Goal: Task Accomplishment & Management: Use online tool/utility

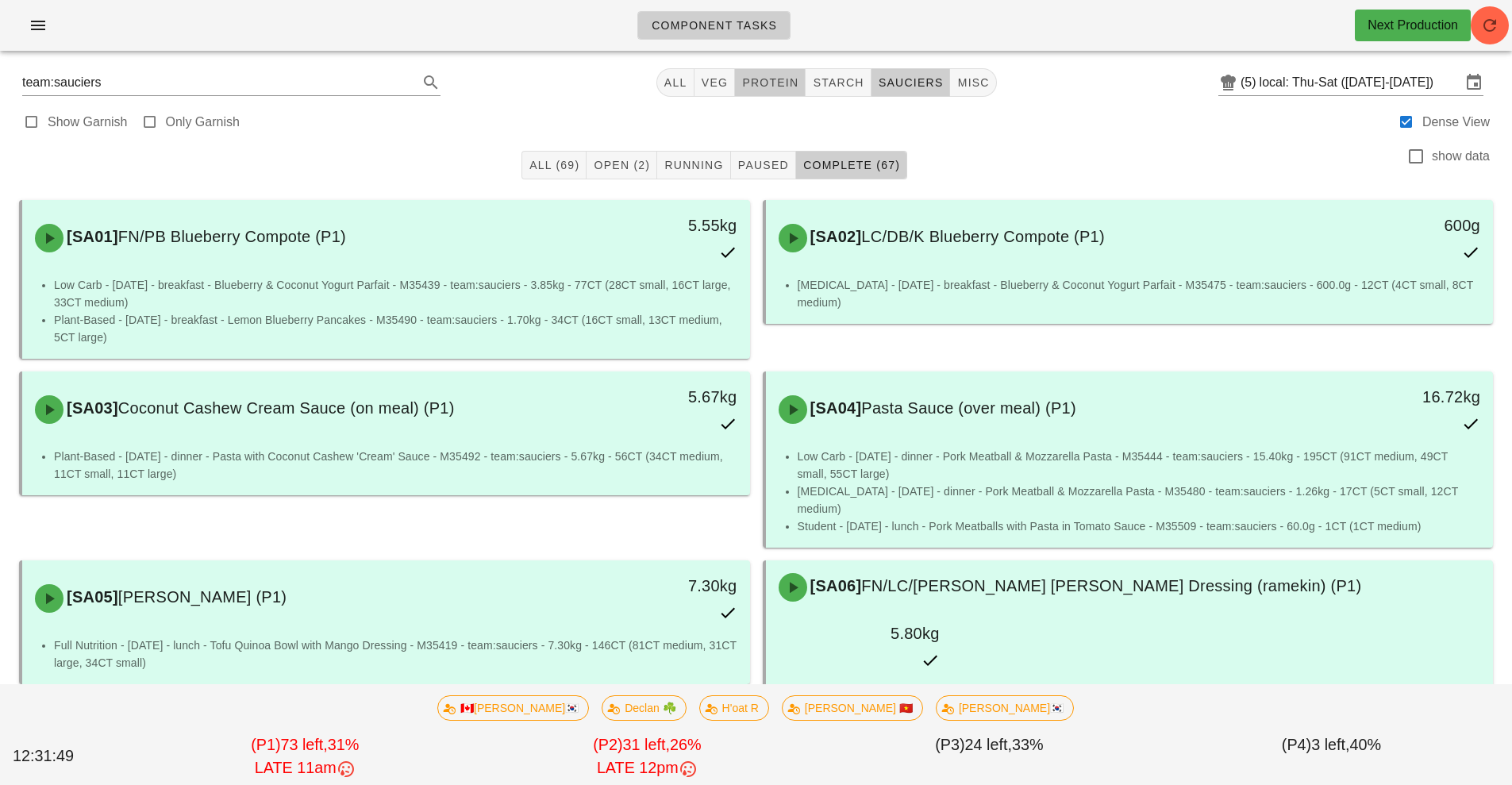
click at [780, 79] on span "protein" at bounding box center [769, 82] width 57 height 13
type input "team:protein"
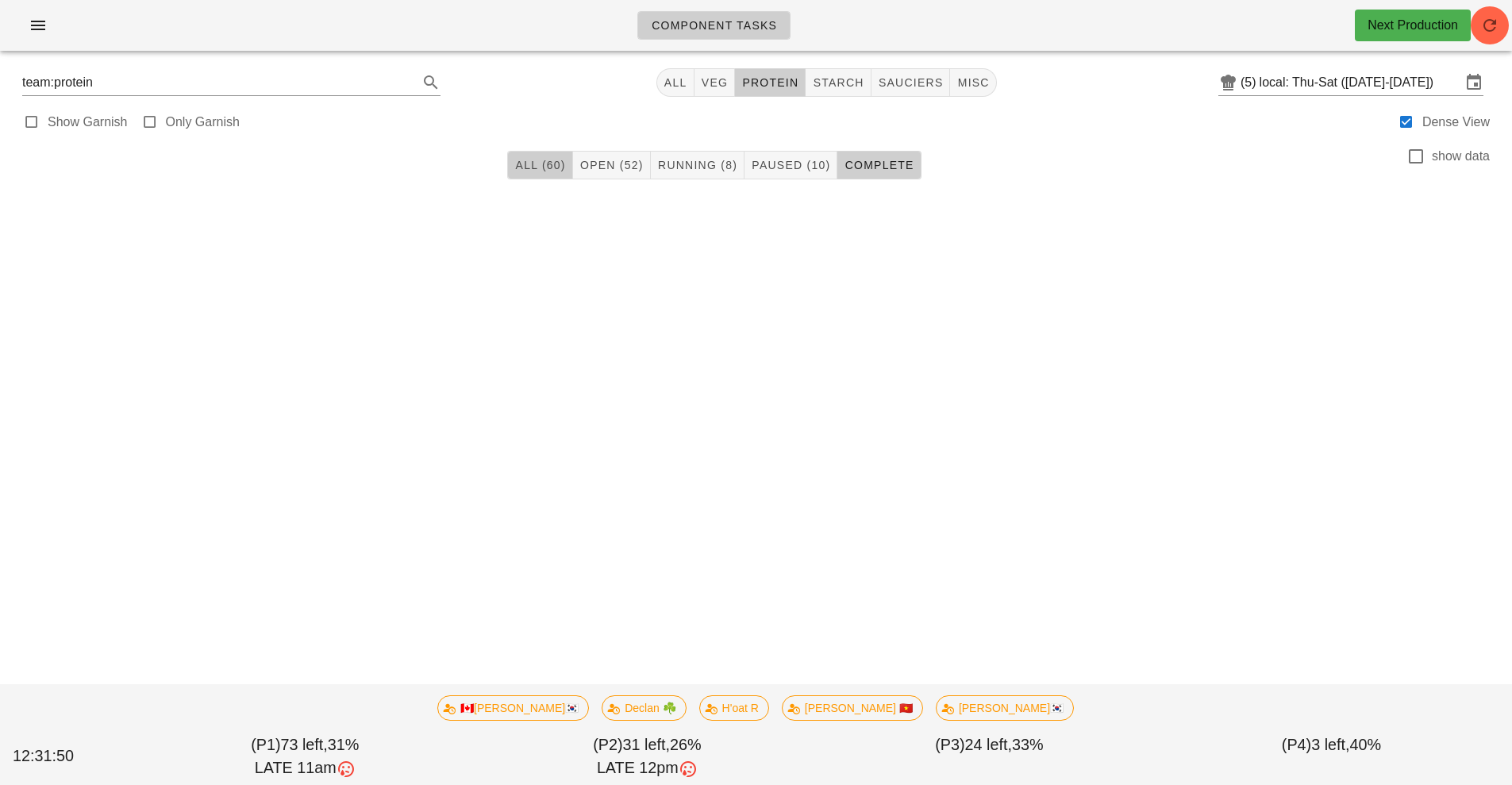
click at [536, 160] on span "All (60)" at bounding box center [540, 164] width 51 height 13
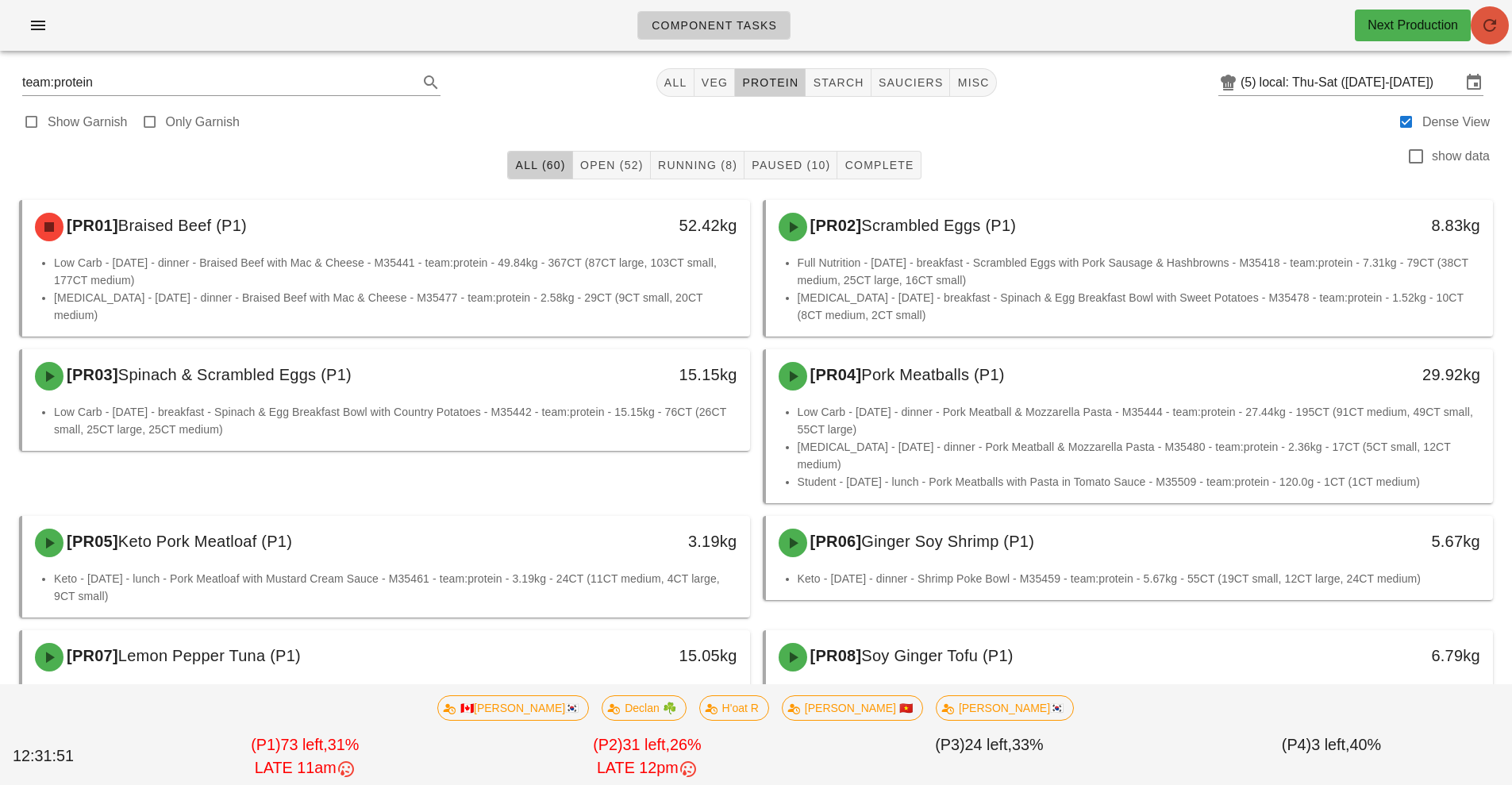
click at [1490, 30] on icon "button" at bounding box center [1488, 25] width 19 height 19
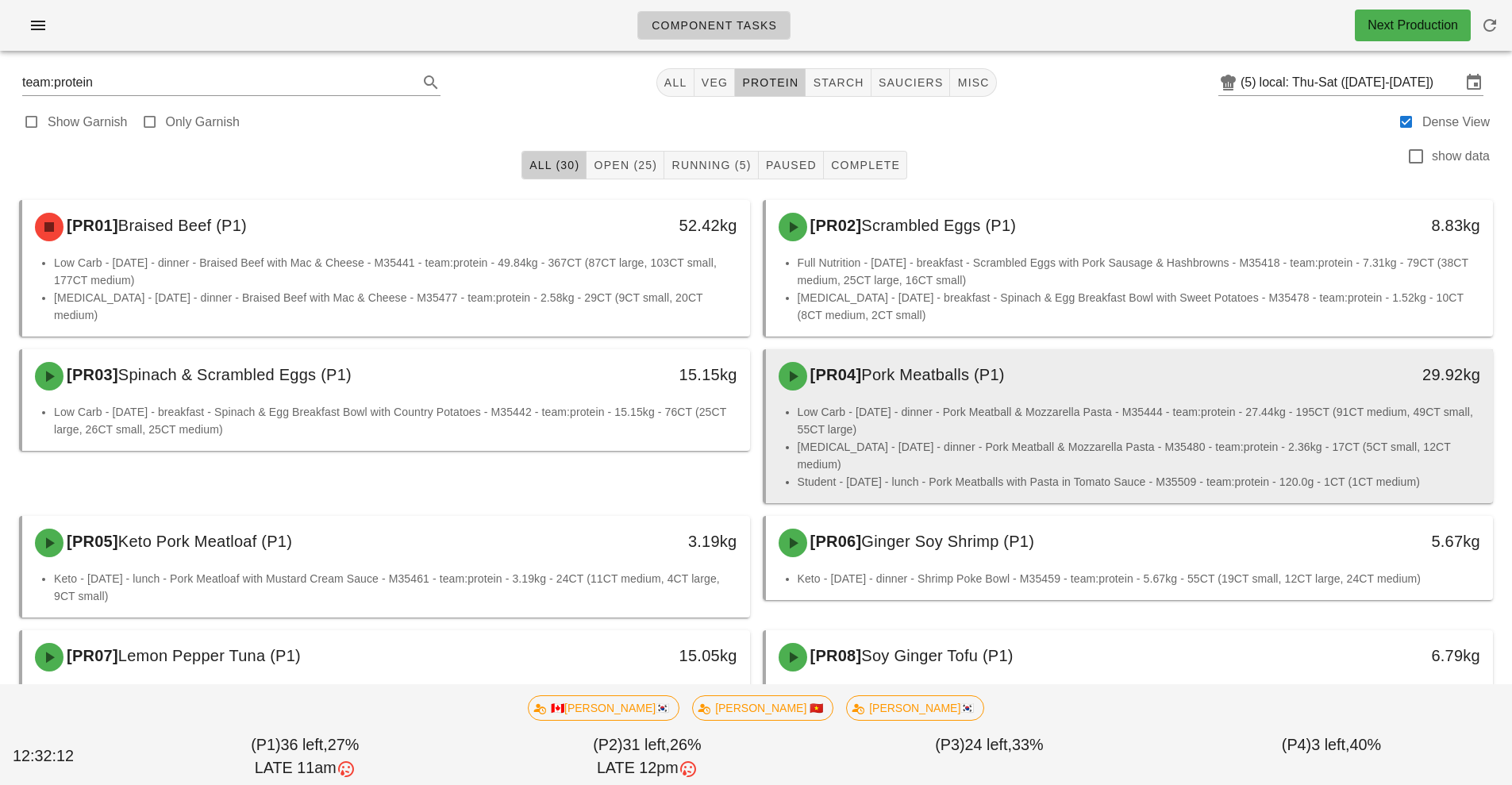
click at [913, 400] on div "[PR04] Pork Meatballs (P1) 29.92kg" at bounding box center [1129, 376] width 728 height 54
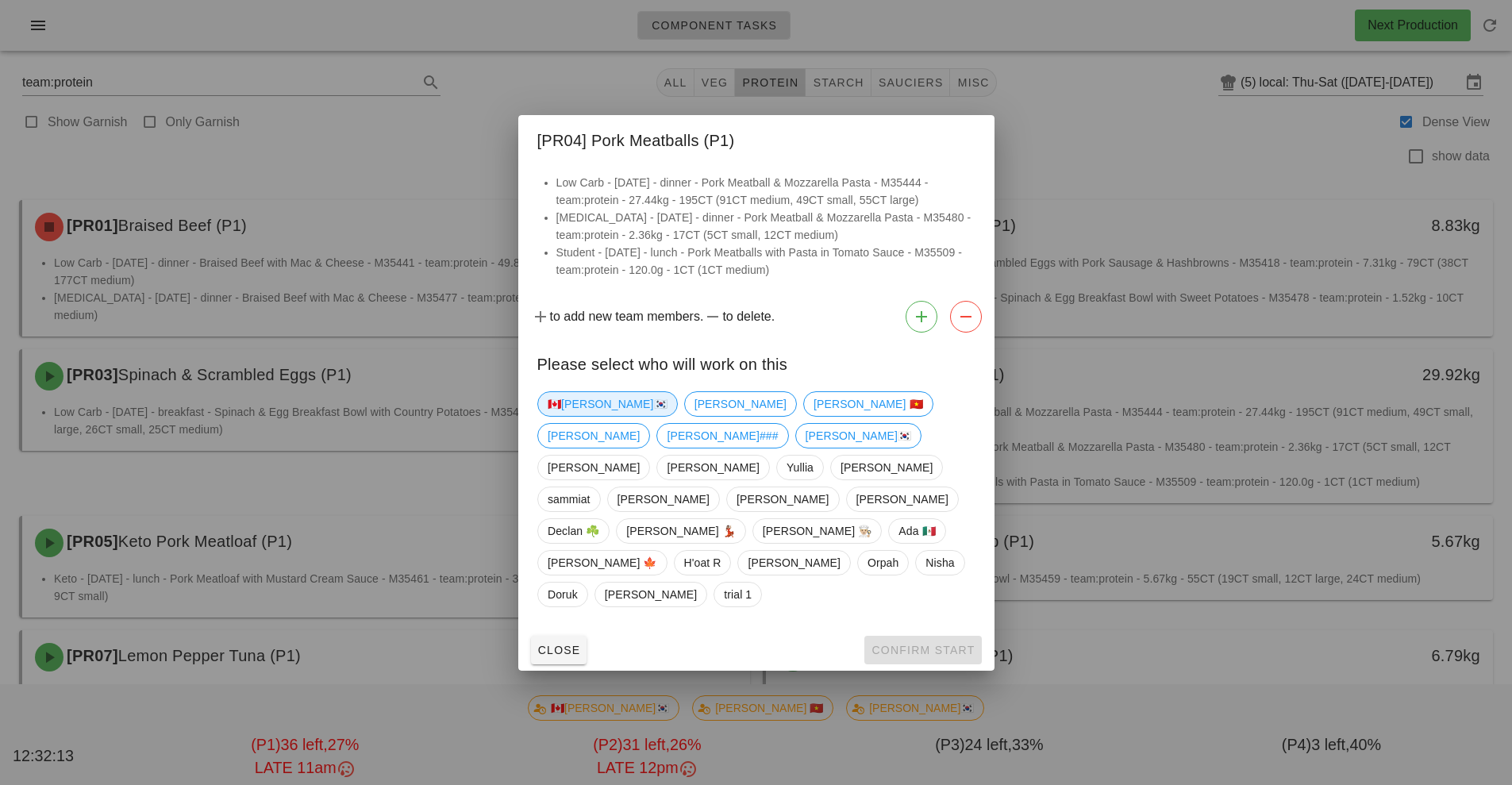
click at [576, 416] on span "🇨🇦[PERSON_NAME]🇰🇷" at bounding box center [608, 403] width 120 height 24
click at [905, 643] on span "Confirm Start" at bounding box center [923, 649] width 104 height 13
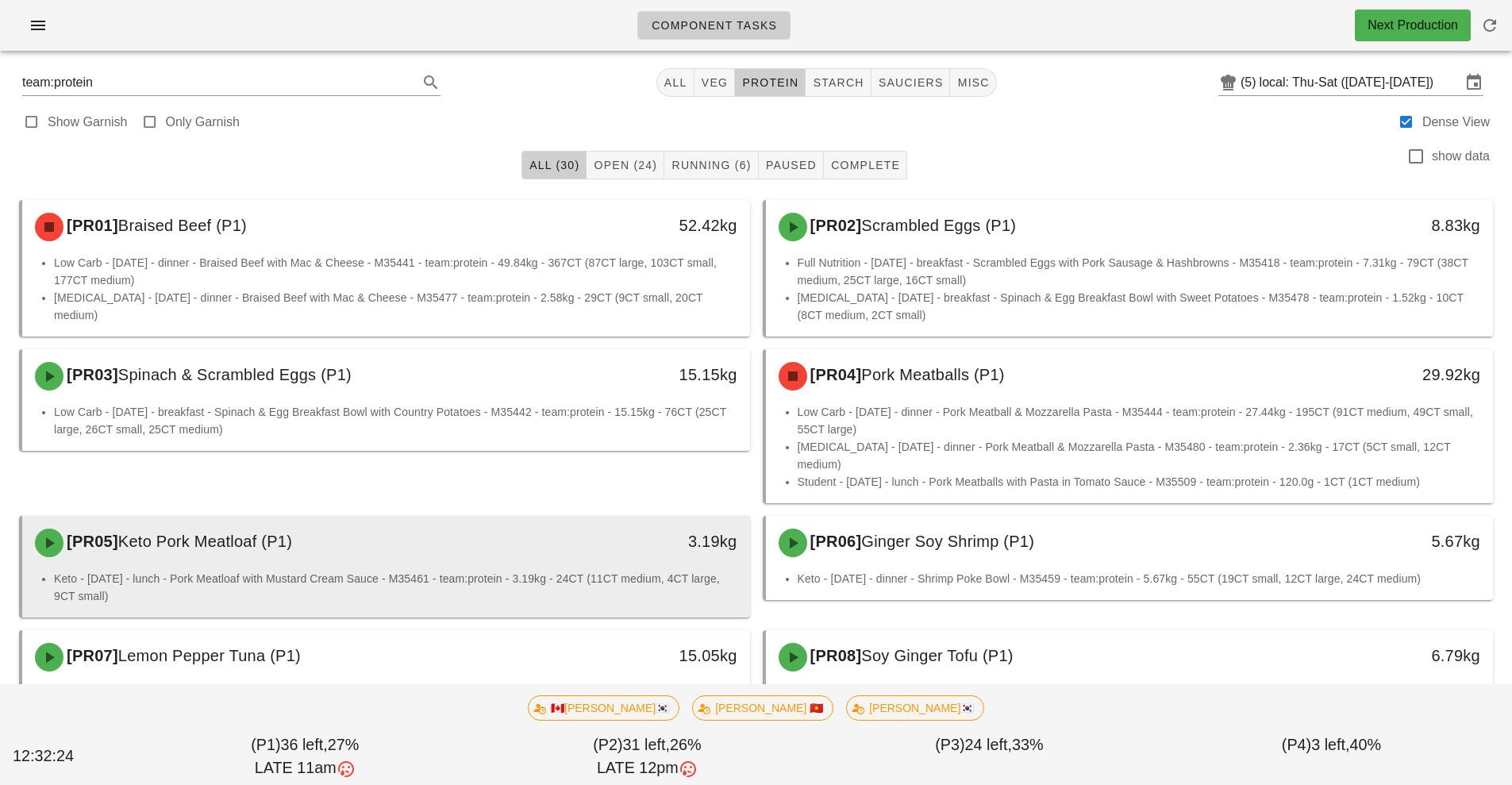
click at [508, 570] on li "Keto - [DATE] - lunch - Pork Meatloaf with Mustard Cream Sauce - M35461 - team:…" at bounding box center [395, 586] width 683 height 34
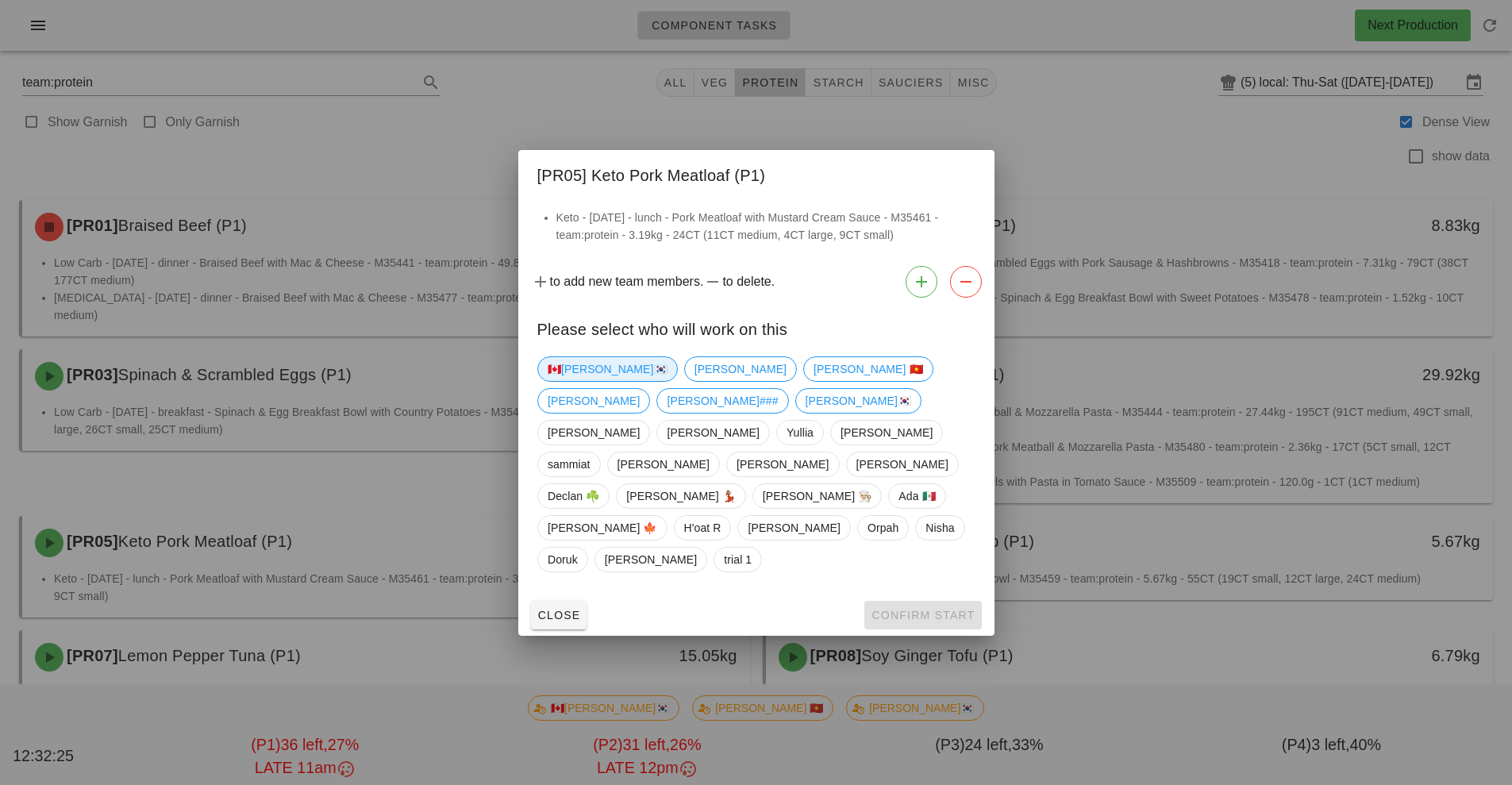
click at [573, 381] on span "🇨🇦[PERSON_NAME]🇰🇷" at bounding box center [608, 369] width 120 height 24
click at [913, 609] on span "Confirm Start" at bounding box center [923, 615] width 104 height 13
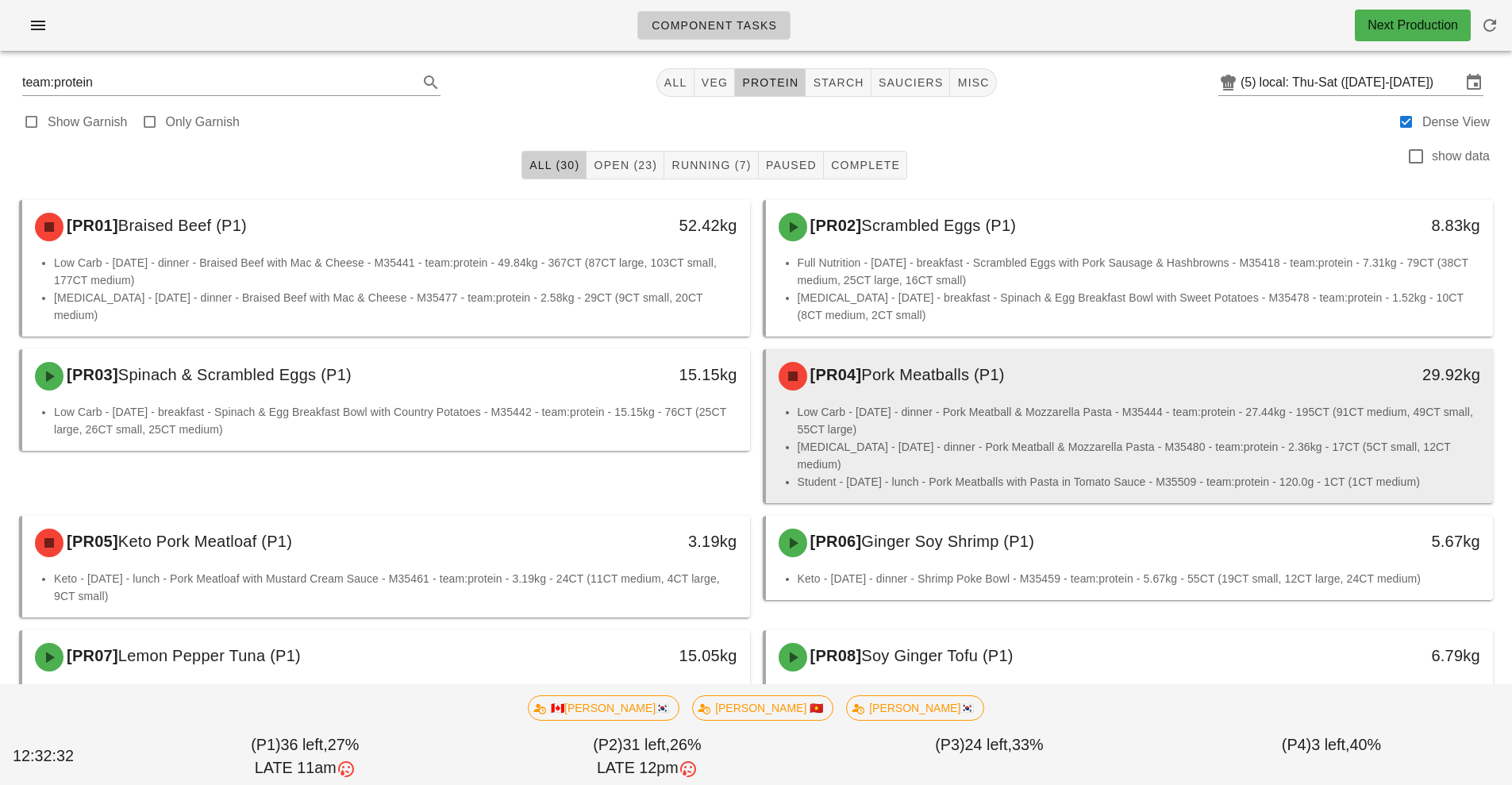
click at [966, 441] on li "[MEDICAL_DATA] - [DATE] - dinner - Pork Meatball & Mozzarella Pasta - M35480 - …" at bounding box center [1139, 454] width 683 height 34
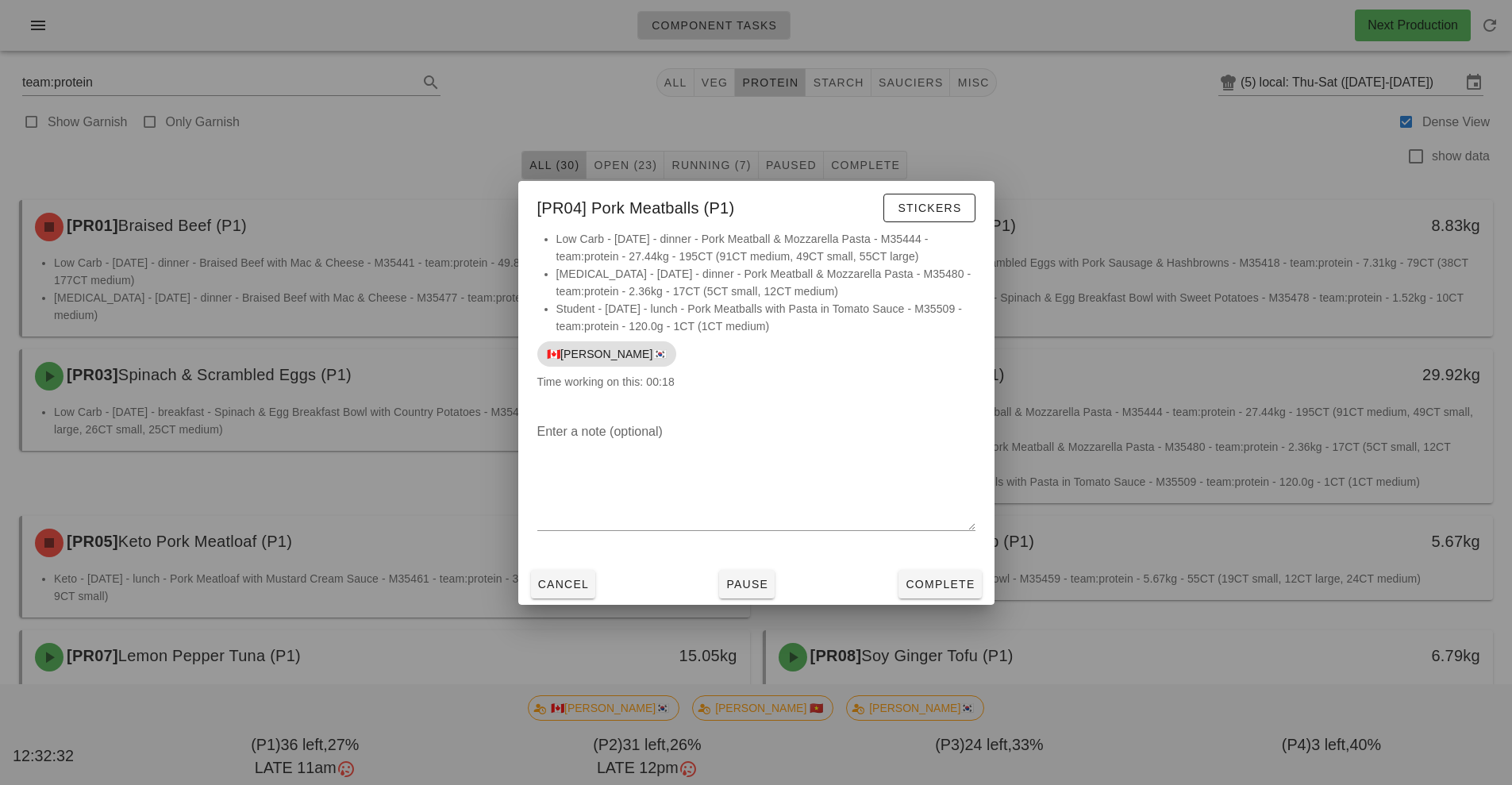
click at [1164, 584] on div at bounding box center [756, 392] width 1512 height 785
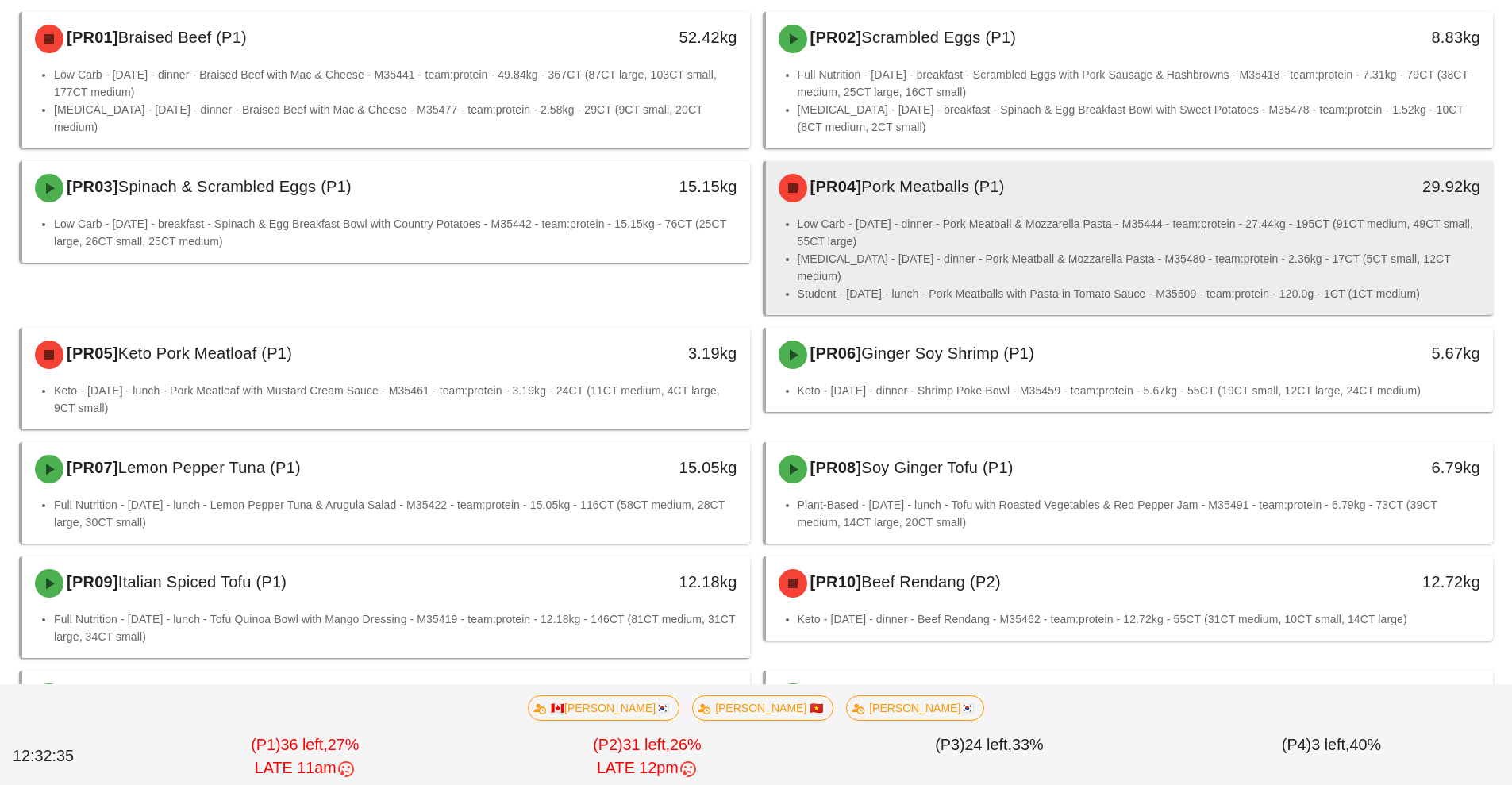
scroll to position [193, 0]
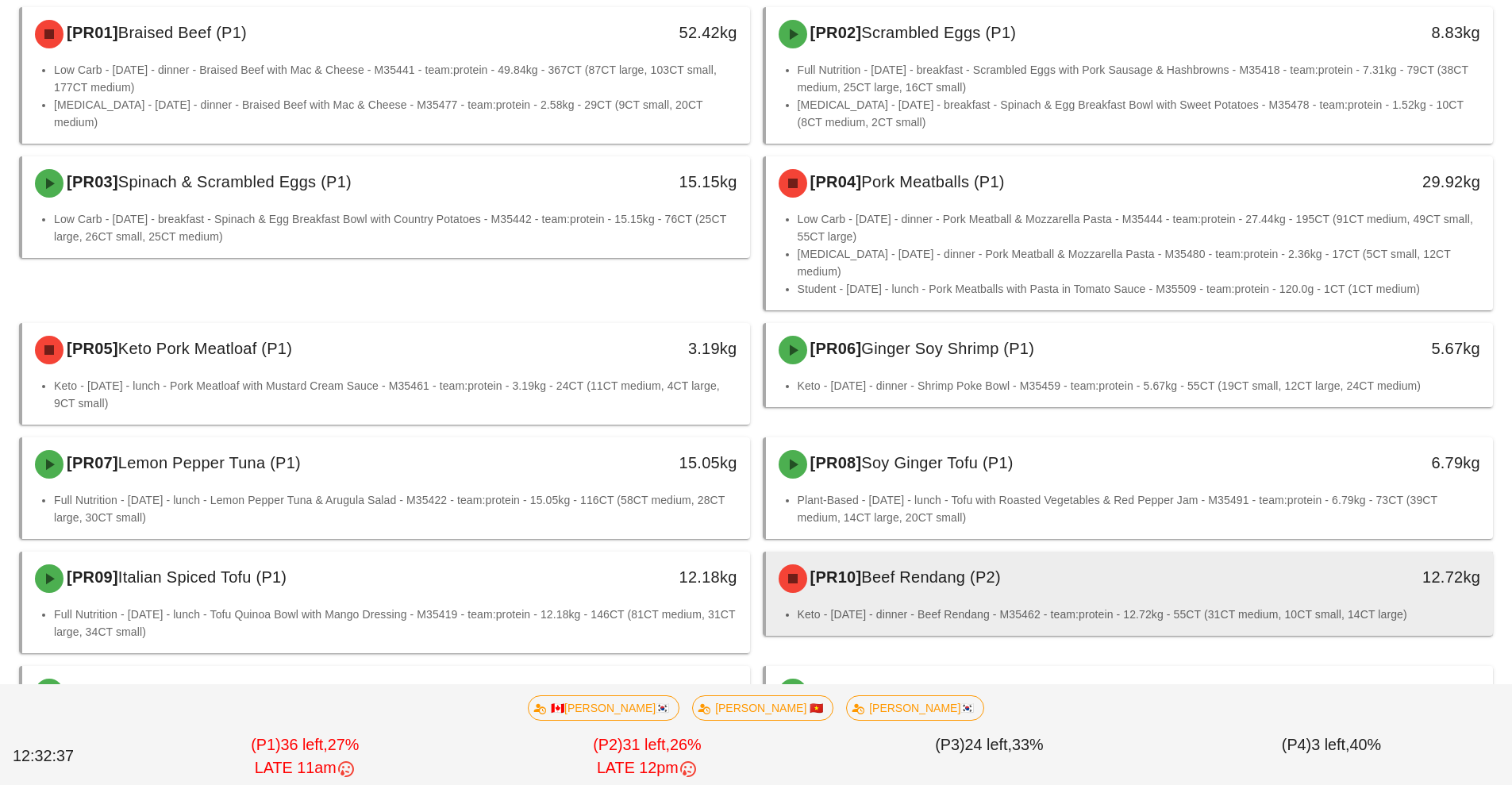
click at [926, 580] on div "[PR10] Beef Rendang (P2)" at bounding box center [1039, 578] width 540 height 47
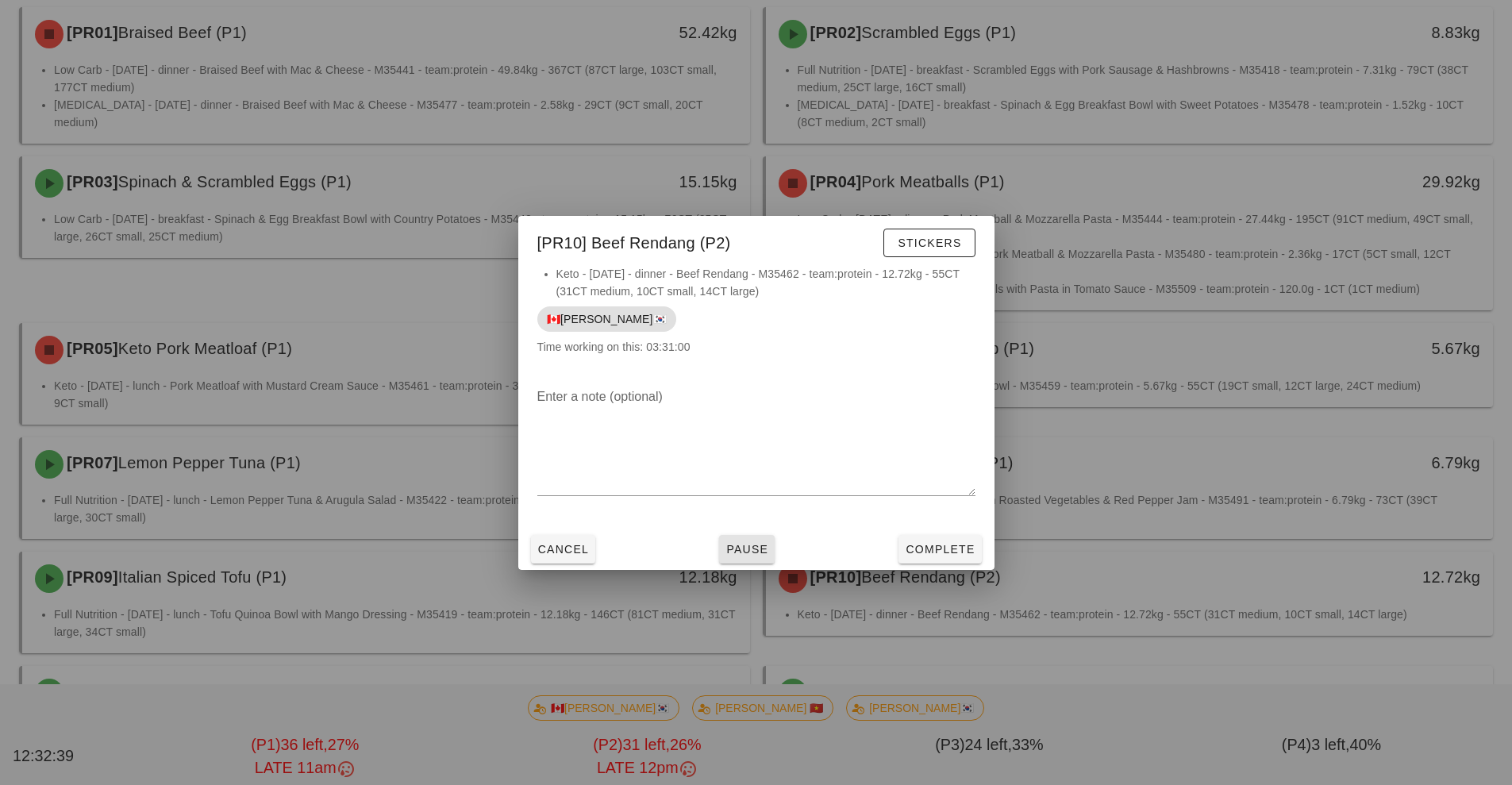
click at [753, 557] on button "Pause" at bounding box center [747, 549] width 55 height 29
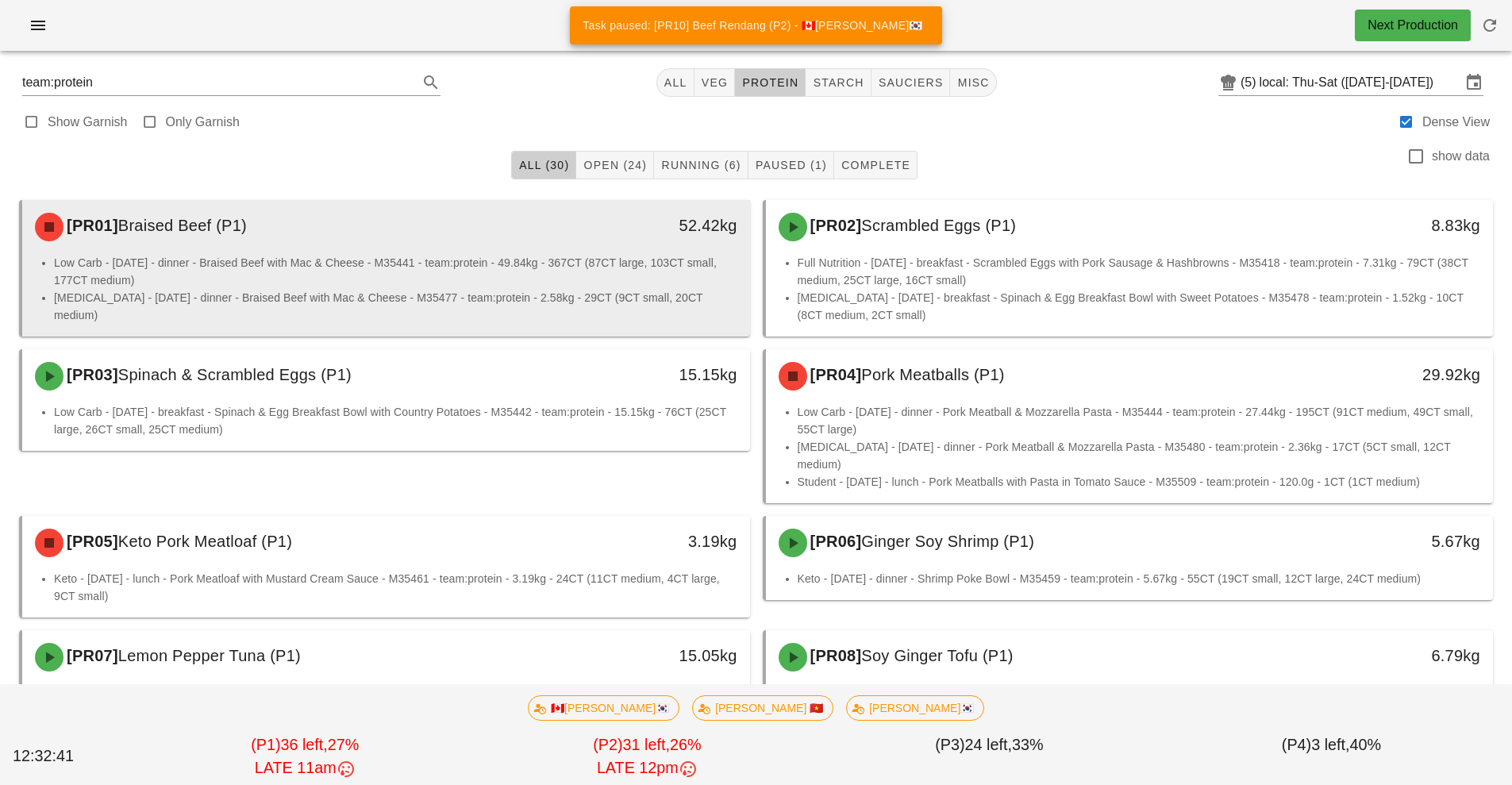
click at [379, 275] on li "Low Carb - [DATE] - dinner - Braised Beef with Mac & Cheese - M35441 - team:pro…" at bounding box center [395, 271] width 683 height 34
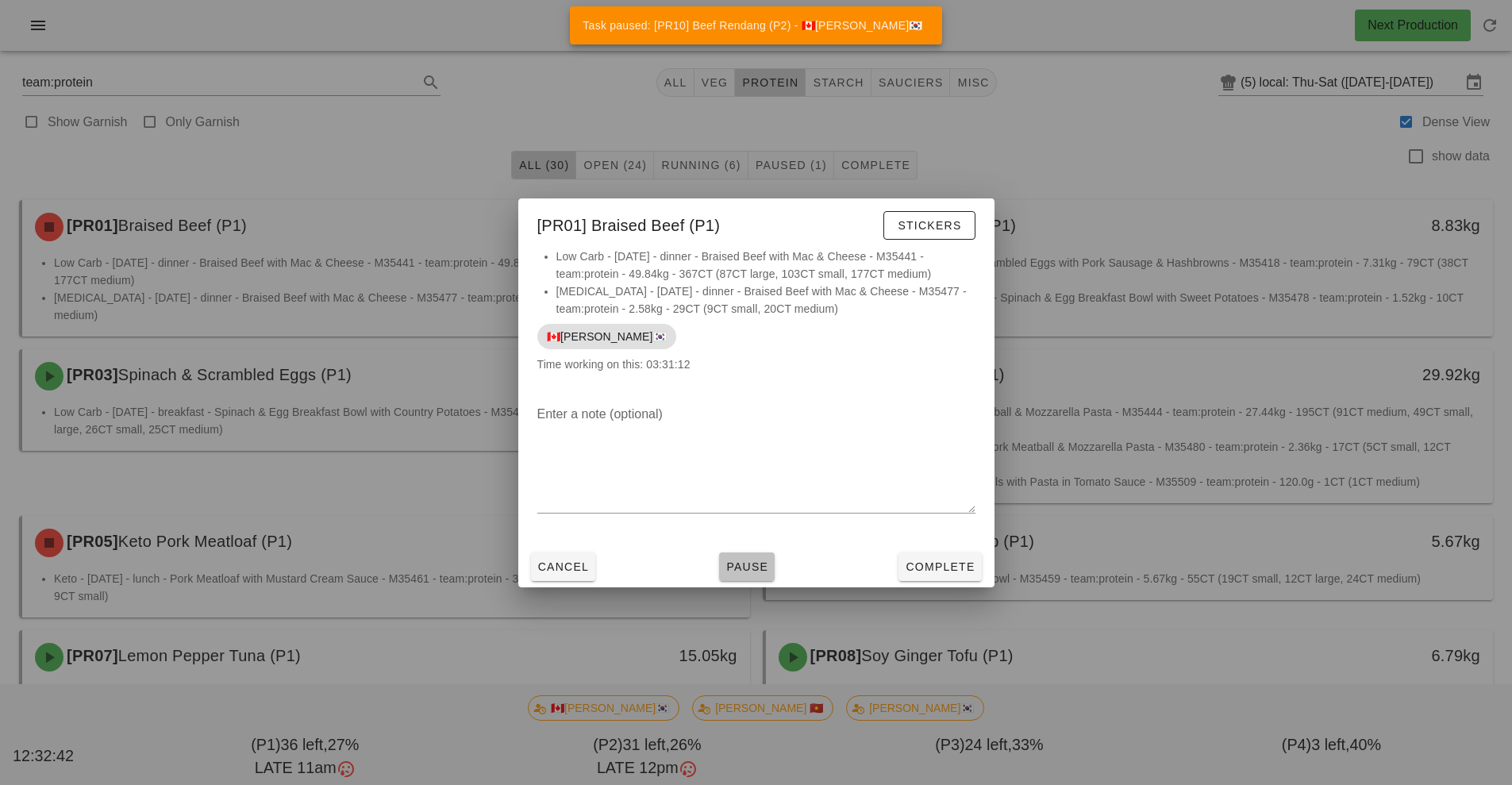
click at [732, 570] on span "Pause" at bounding box center [747, 566] width 43 height 13
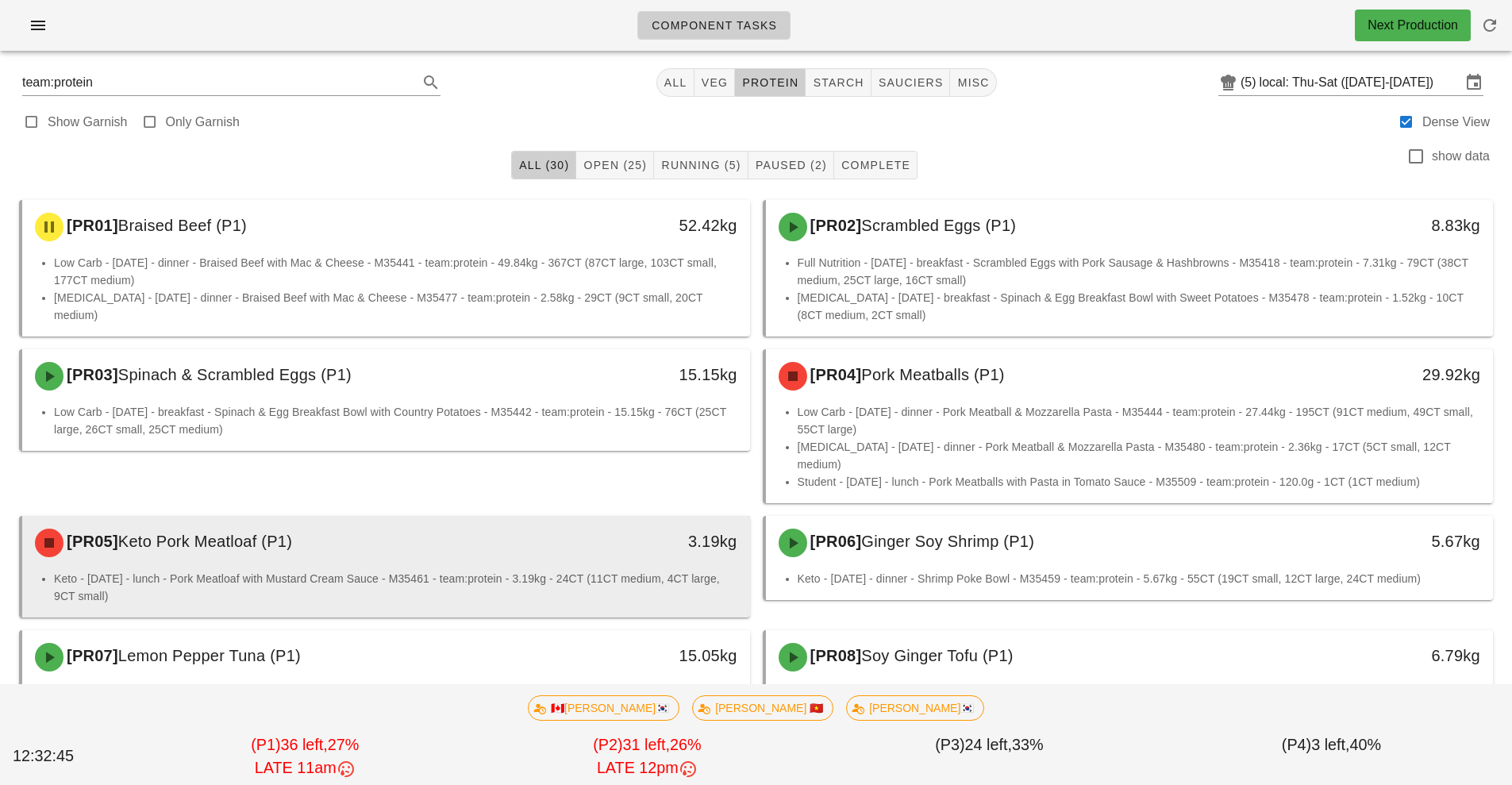
click at [511, 548] on div "[PR05] Keto Pork Meatloaf (P1)" at bounding box center [295, 543] width 540 height 47
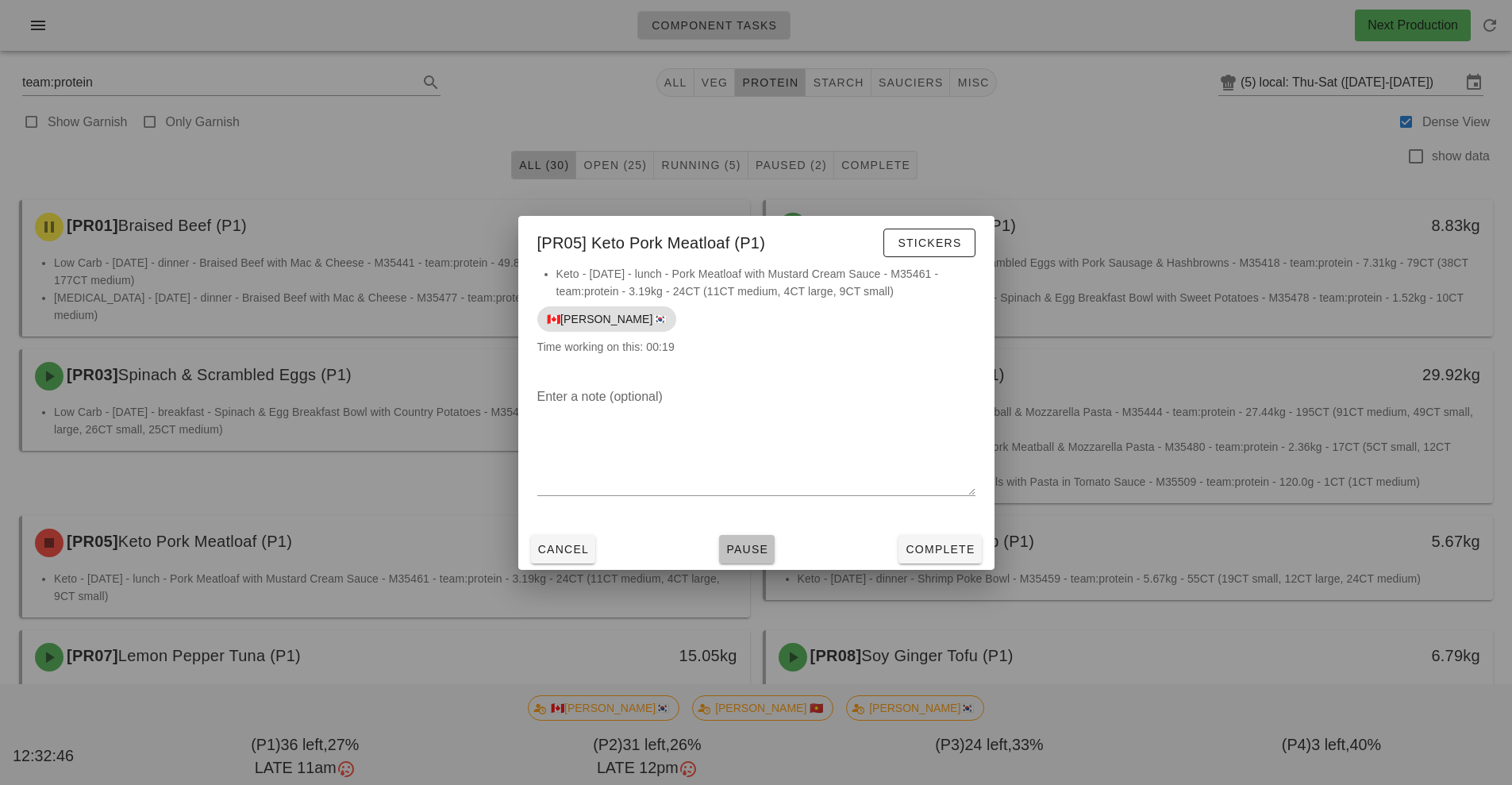
click at [769, 550] on button "Pause" at bounding box center [747, 549] width 55 height 29
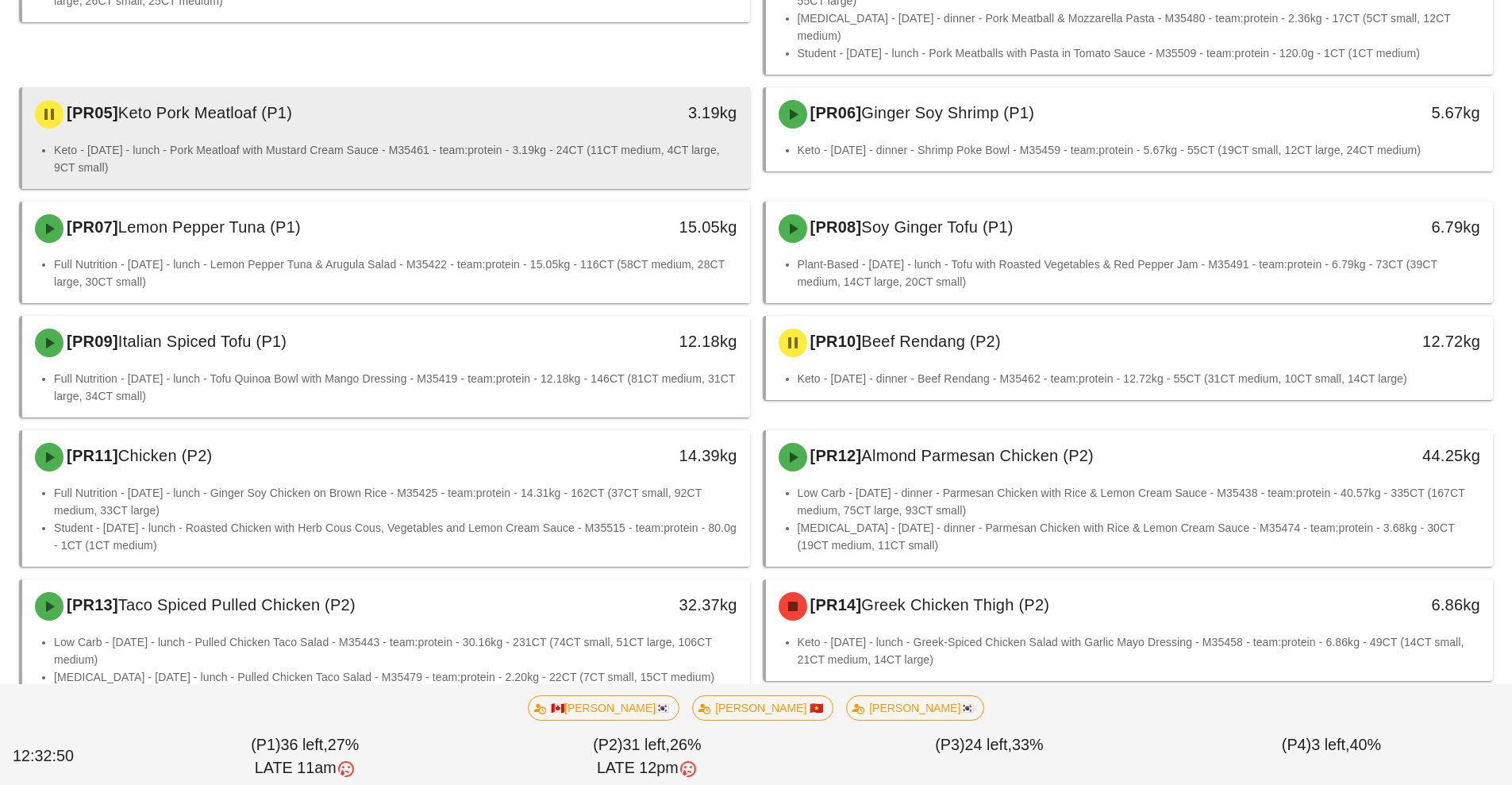
scroll to position [474, 0]
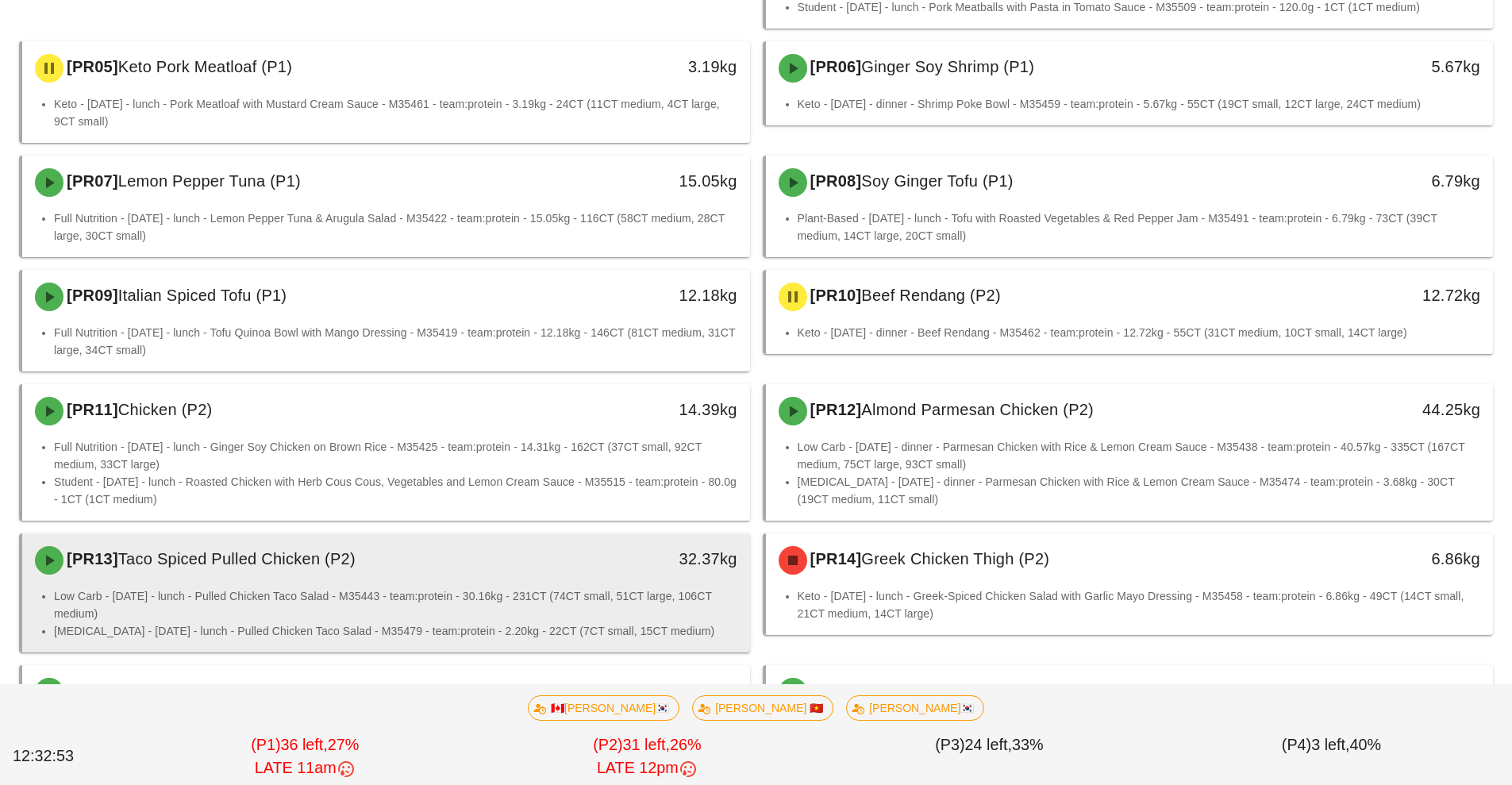
click at [596, 587] on li "Low Carb - [DATE] - lunch - Pulled Chicken Taco Salad - M35443 - team:protein -…" at bounding box center [395, 604] width 683 height 34
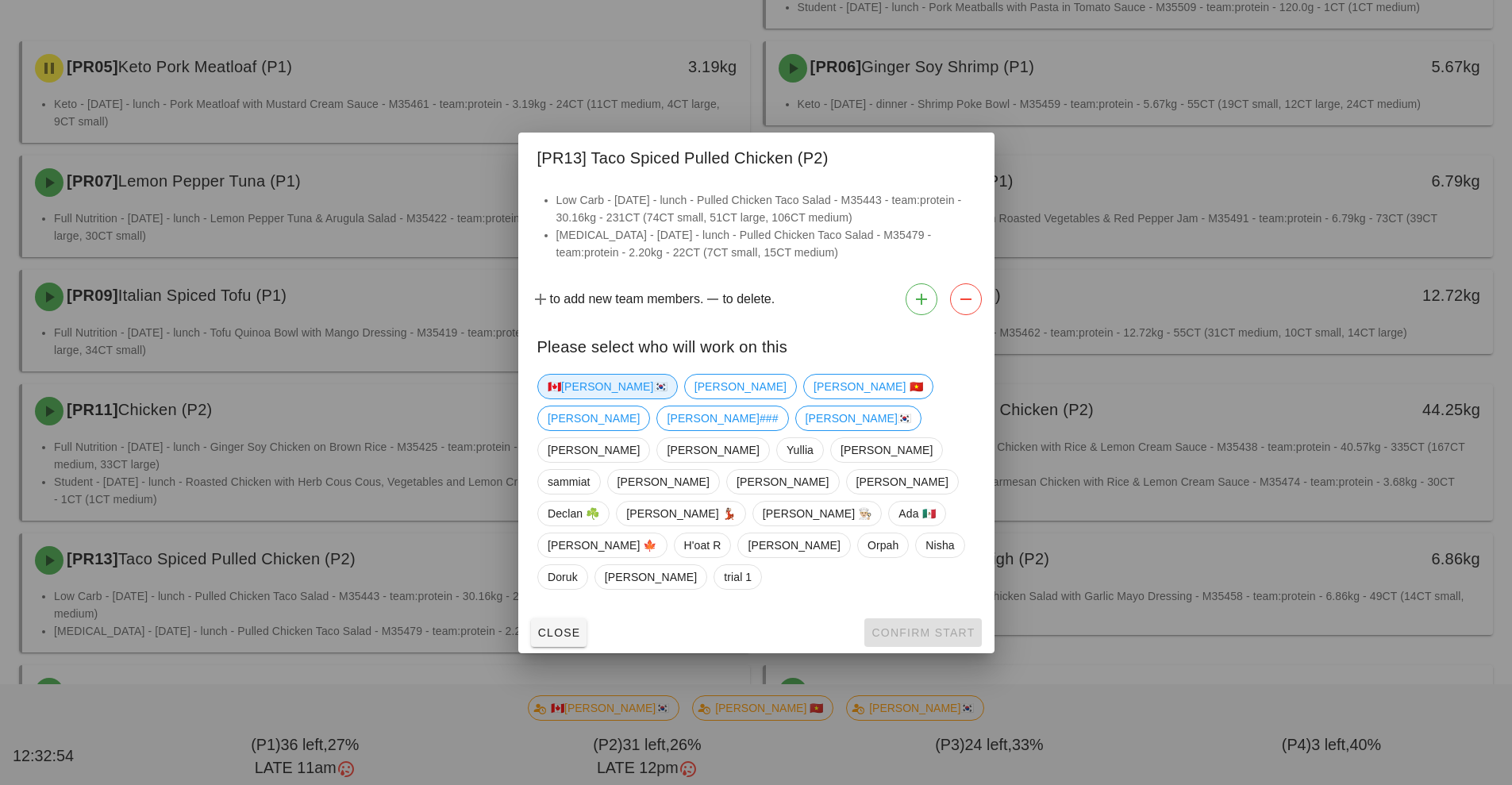
click at [571, 398] on span "🇨🇦[PERSON_NAME]🇰🇷" at bounding box center [608, 387] width 120 height 24
click at [920, 626] on span "Confirm Start" at bounding box center [923, 632] width 104 height 13
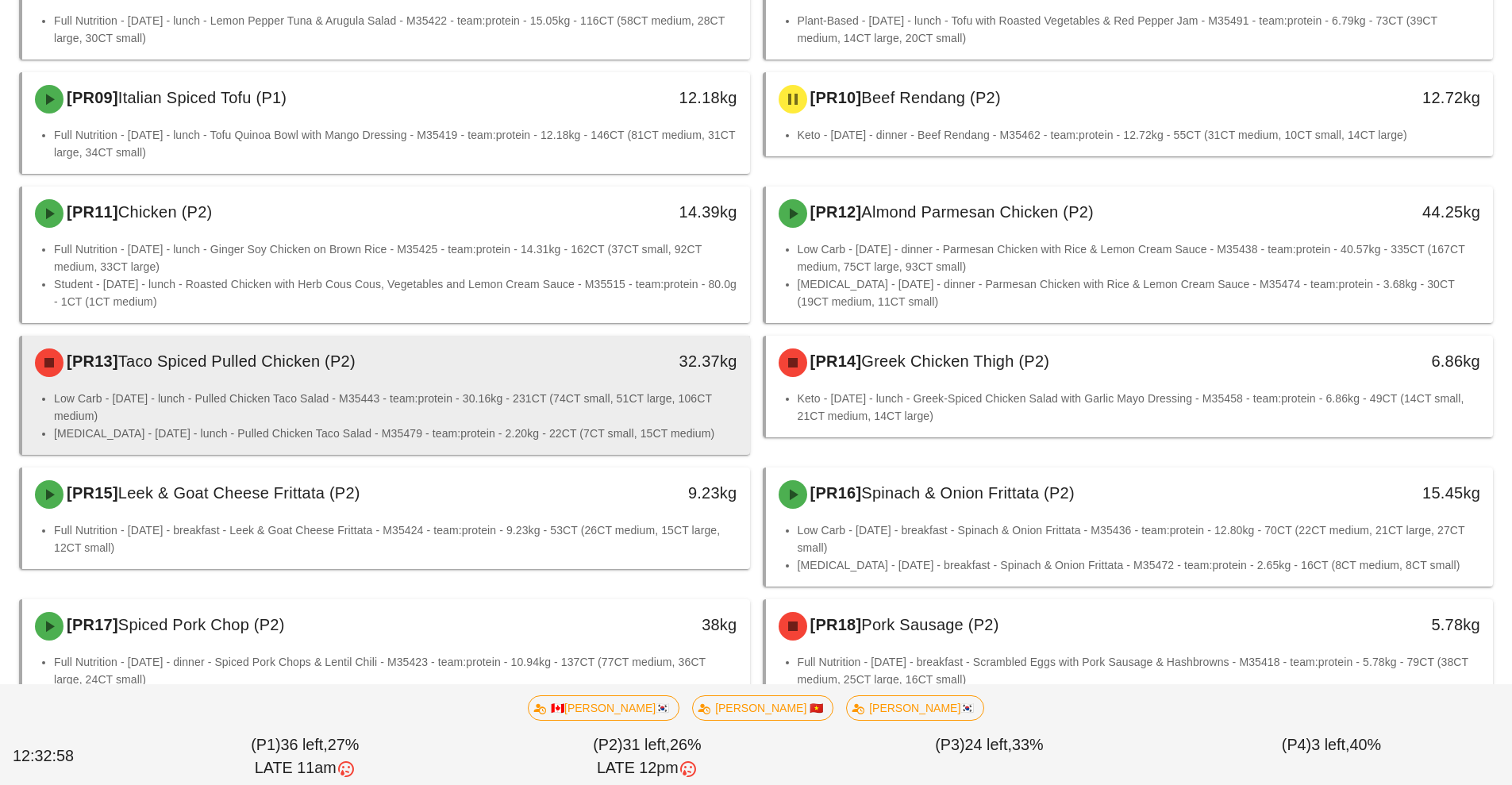
scroll to position [688, 0]
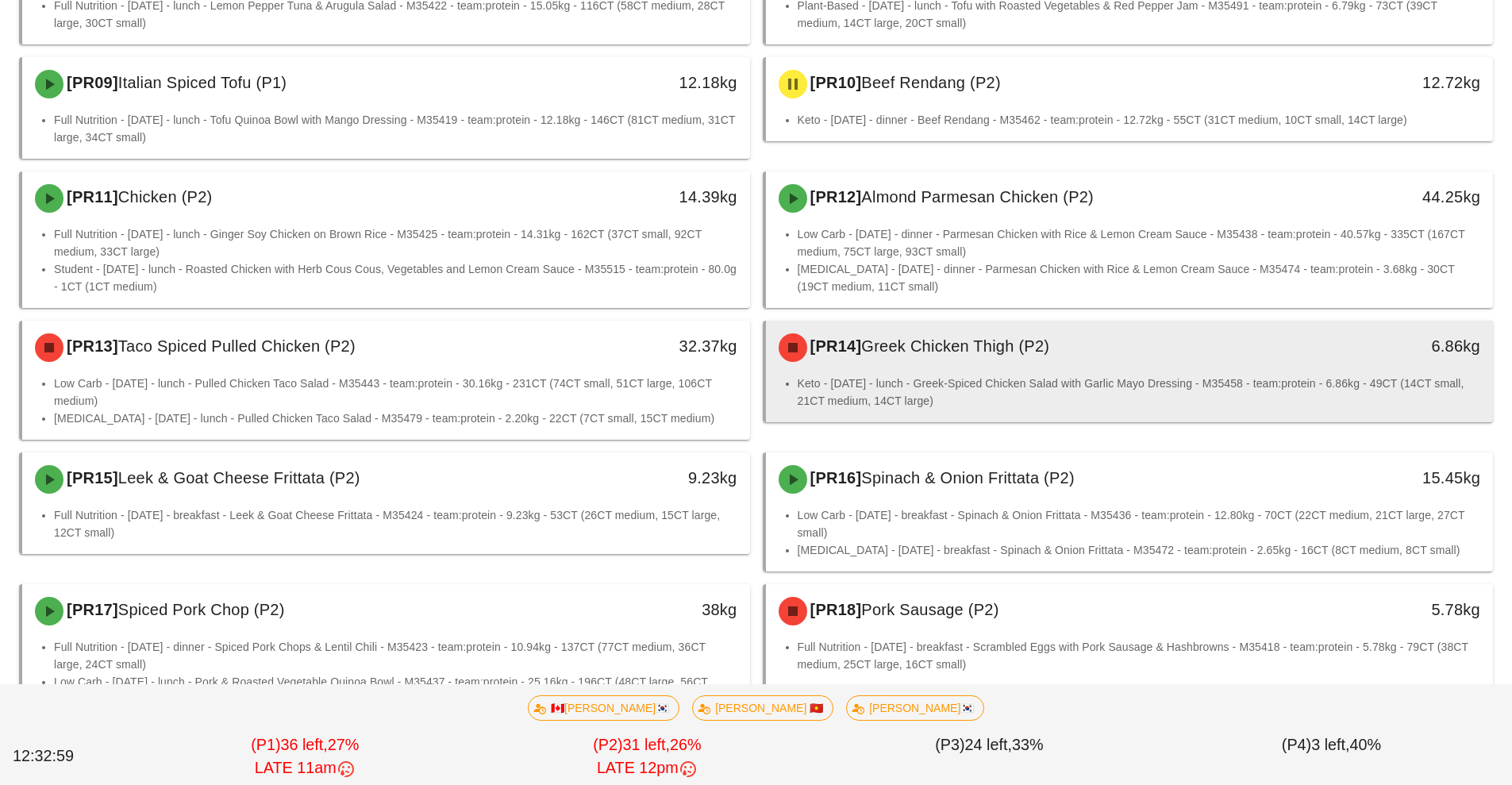
click at [980, 375] on li "Keto - [DATE] - lunch - Greek-Spiced Chicken Salad with Garlic Mayo Dressing - …" at bounding box center [1139, 392] width 683 height 34
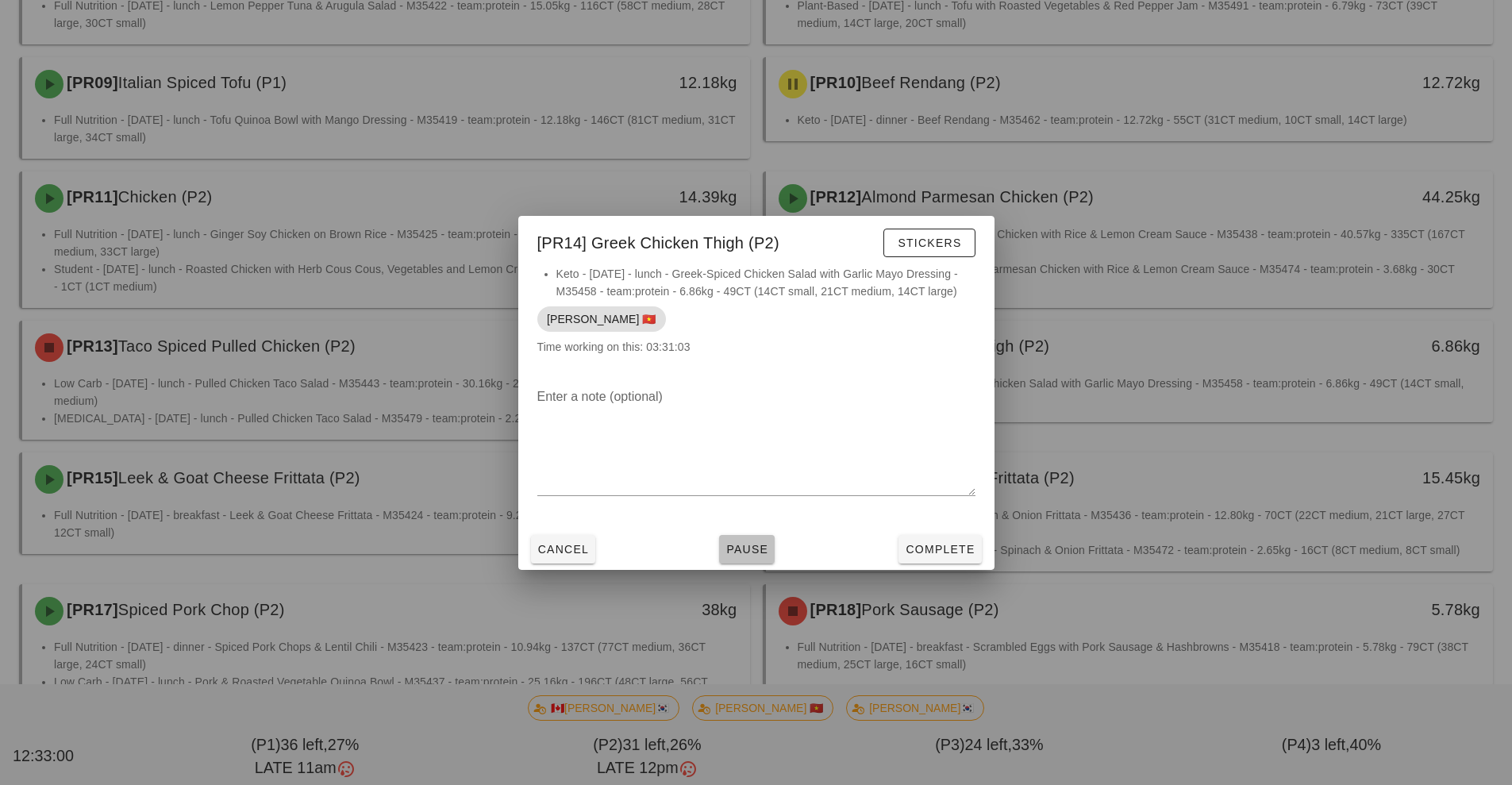
click at [752, 559] on button "Pause" at bounding box center [747, 549] width 55 height 29
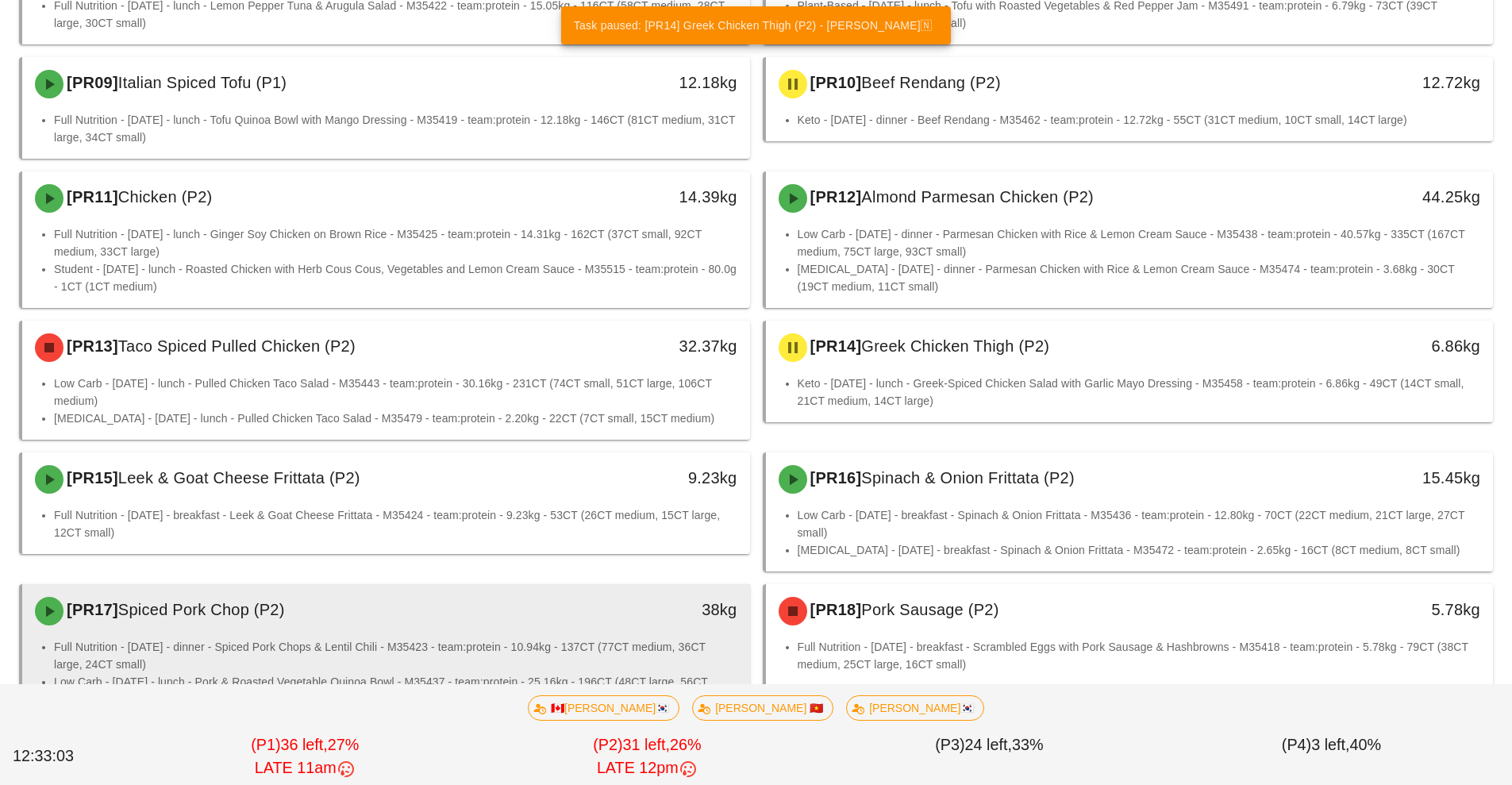
click at [544, 618] on div "[PR17] Spiced Pork Chop (P2) 38kg" at bounding box center [387, 611] width 728 height 54
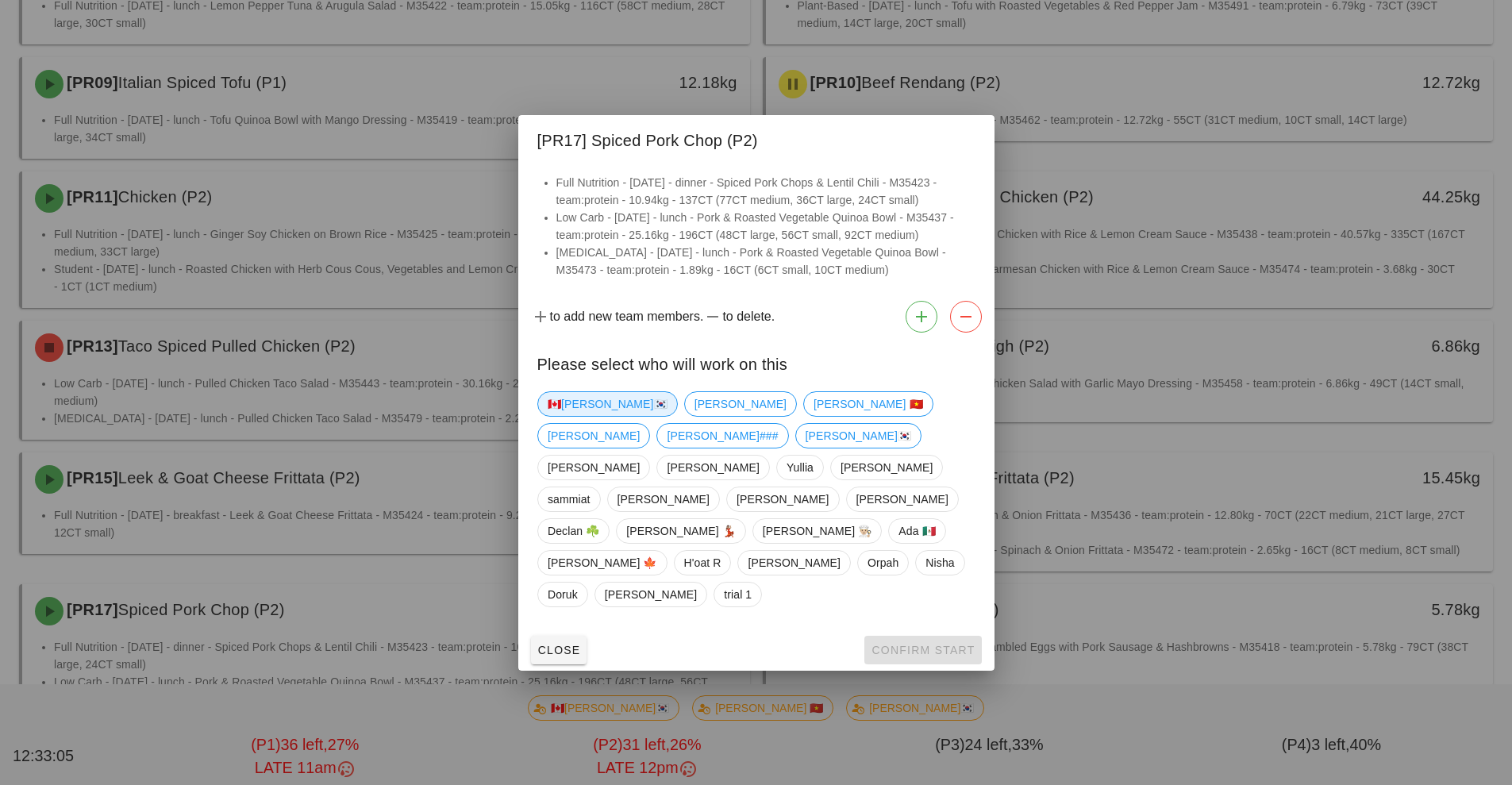
click at [577, 416] on span "🇨🇦[PERSON_NAME]🇰🇷" at bounding box center [608, 403] width 120 height 24
click at [917, 643] on span "Confirm Start" at bounding box center [923, 649] width 104 height 13
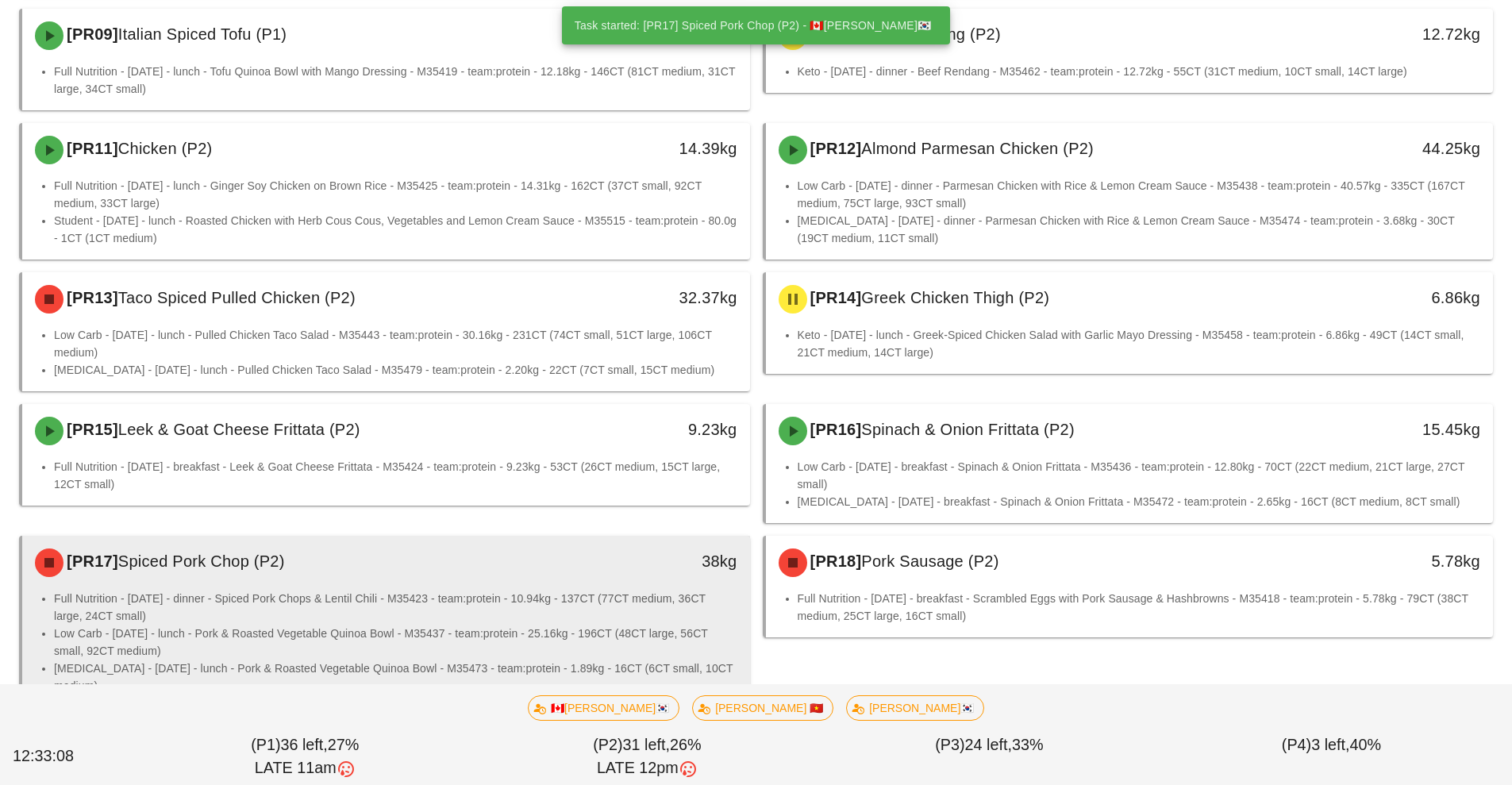
scroll to position [871, 0]
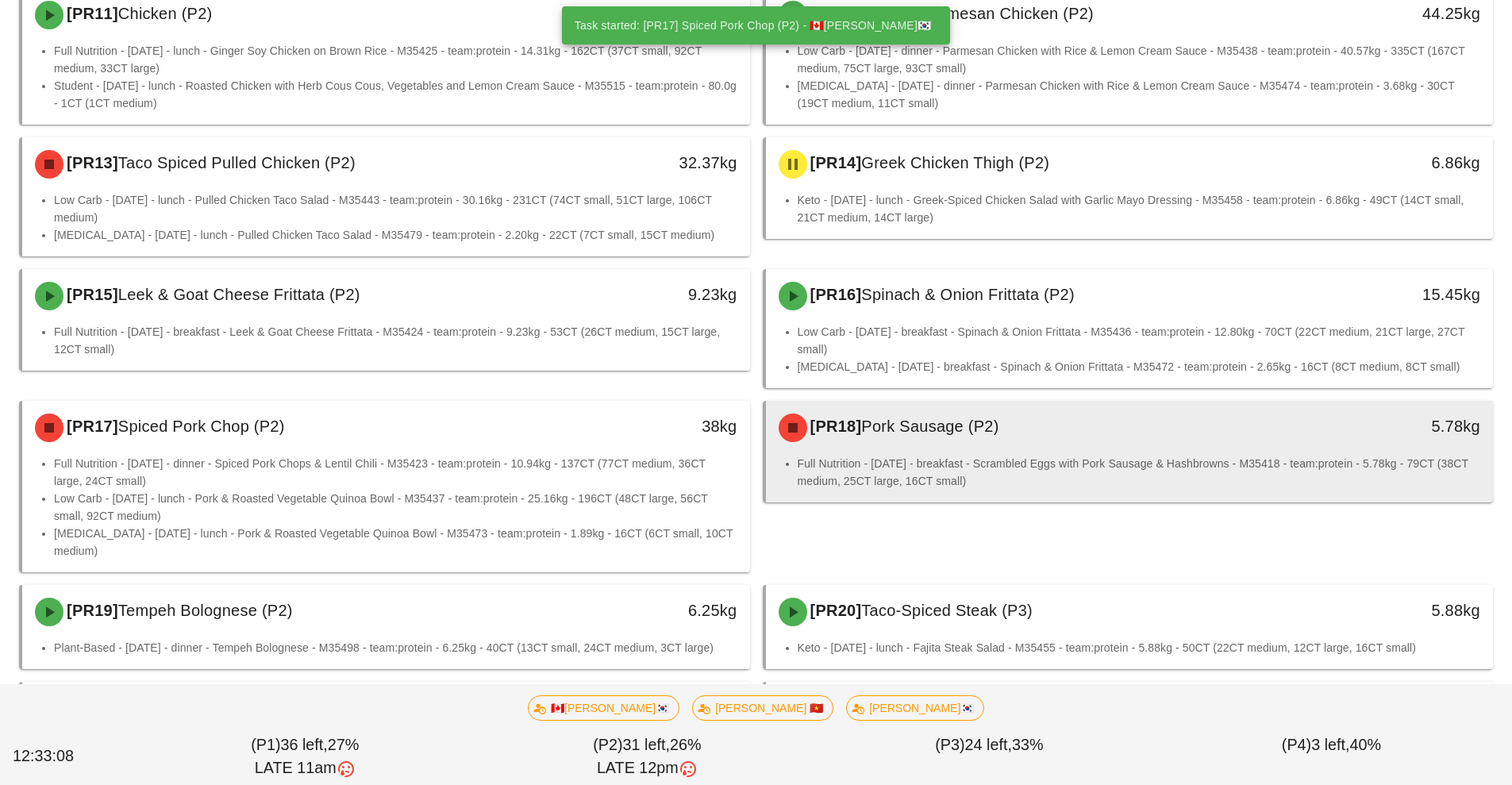
click at [1021, 460] on li "Full Nutrition - [DATE] - breakfast - Scrambled Eggs with Pork Sausage & Hashbr…" at bounding box center [1139, 471] width 683 height 34
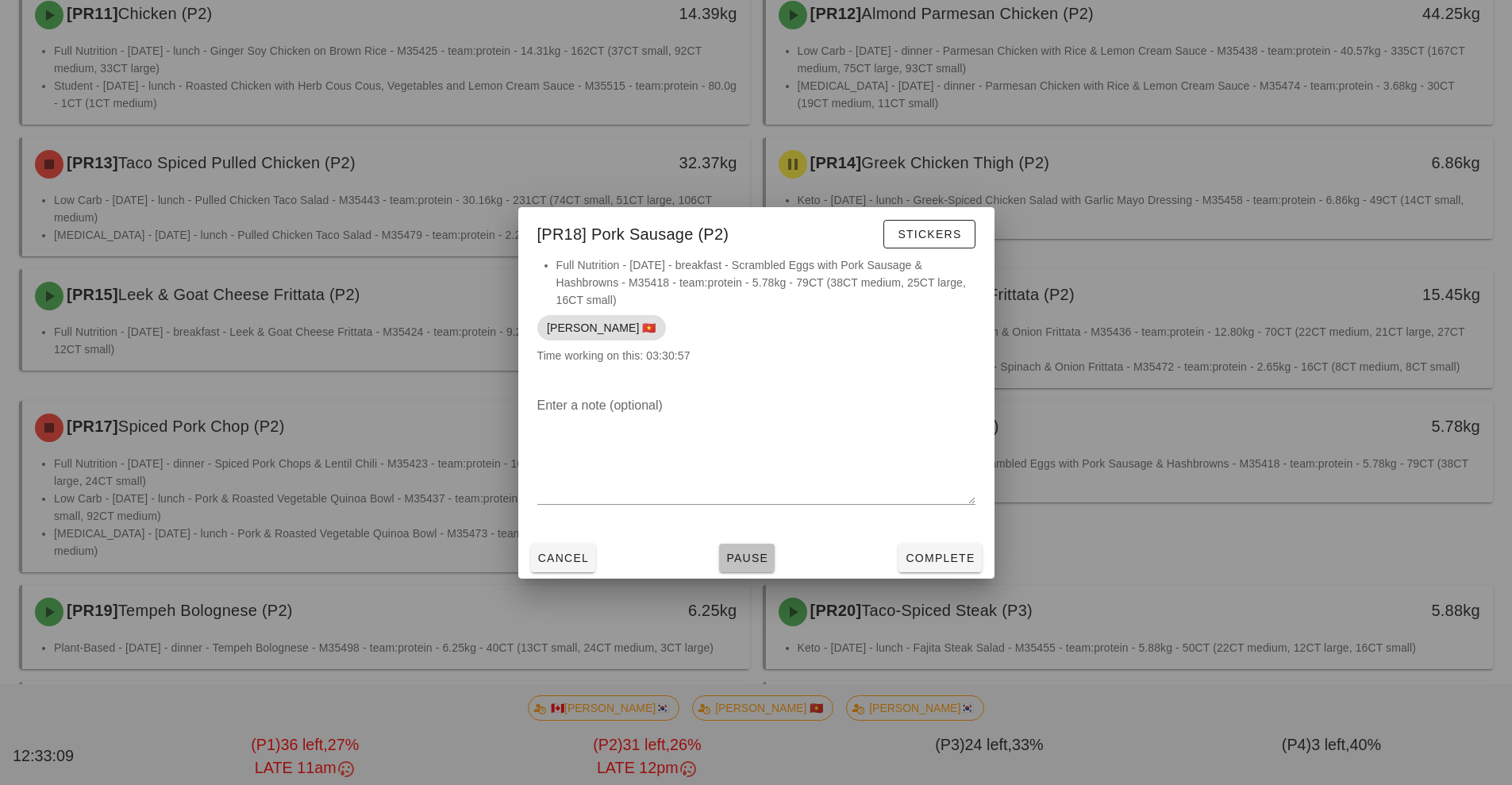
click at [746, 569] on button "Pause" at bounding box center [747, 558] width 55 height 29
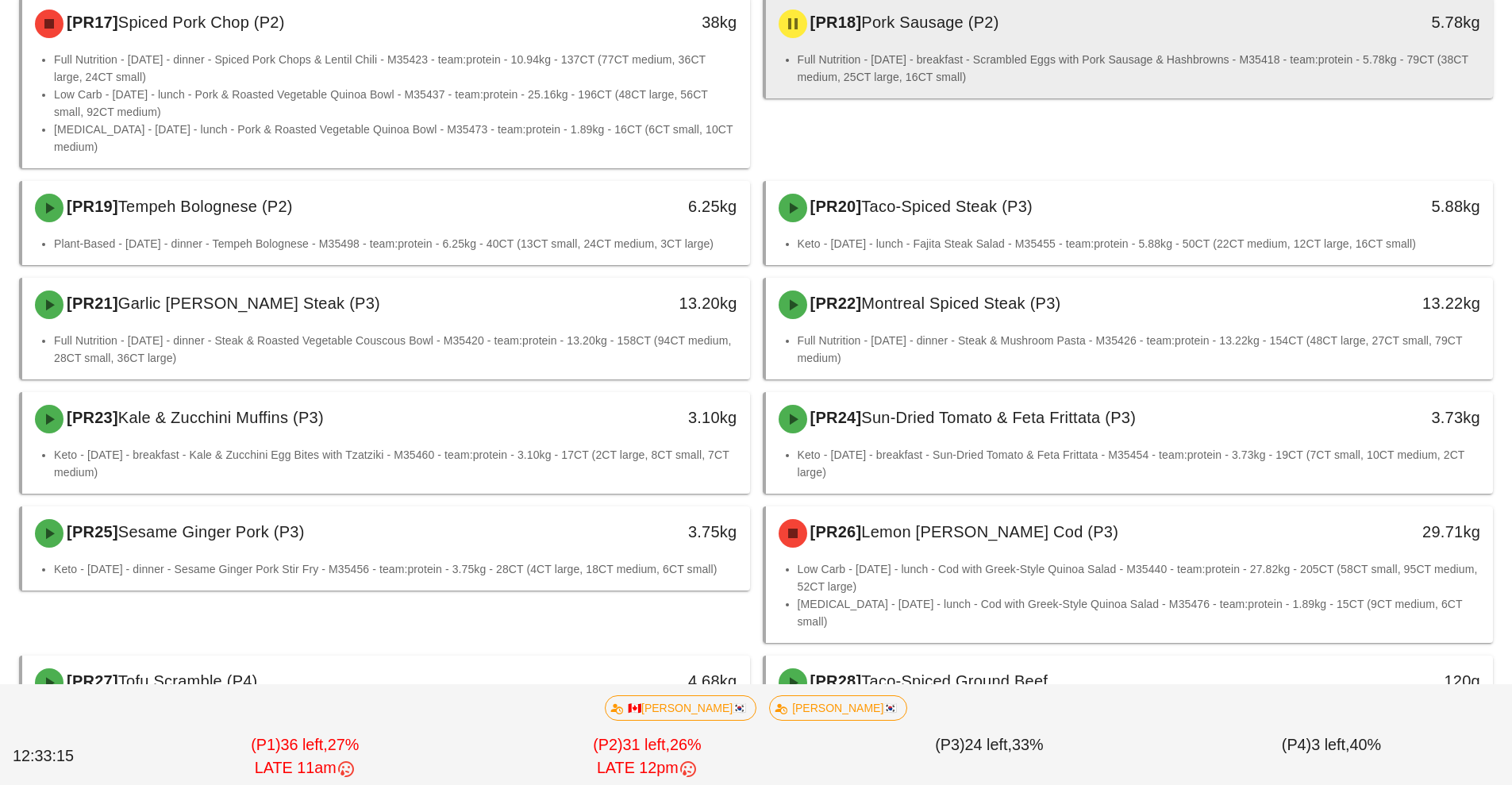
scroll to position [1304, 0]
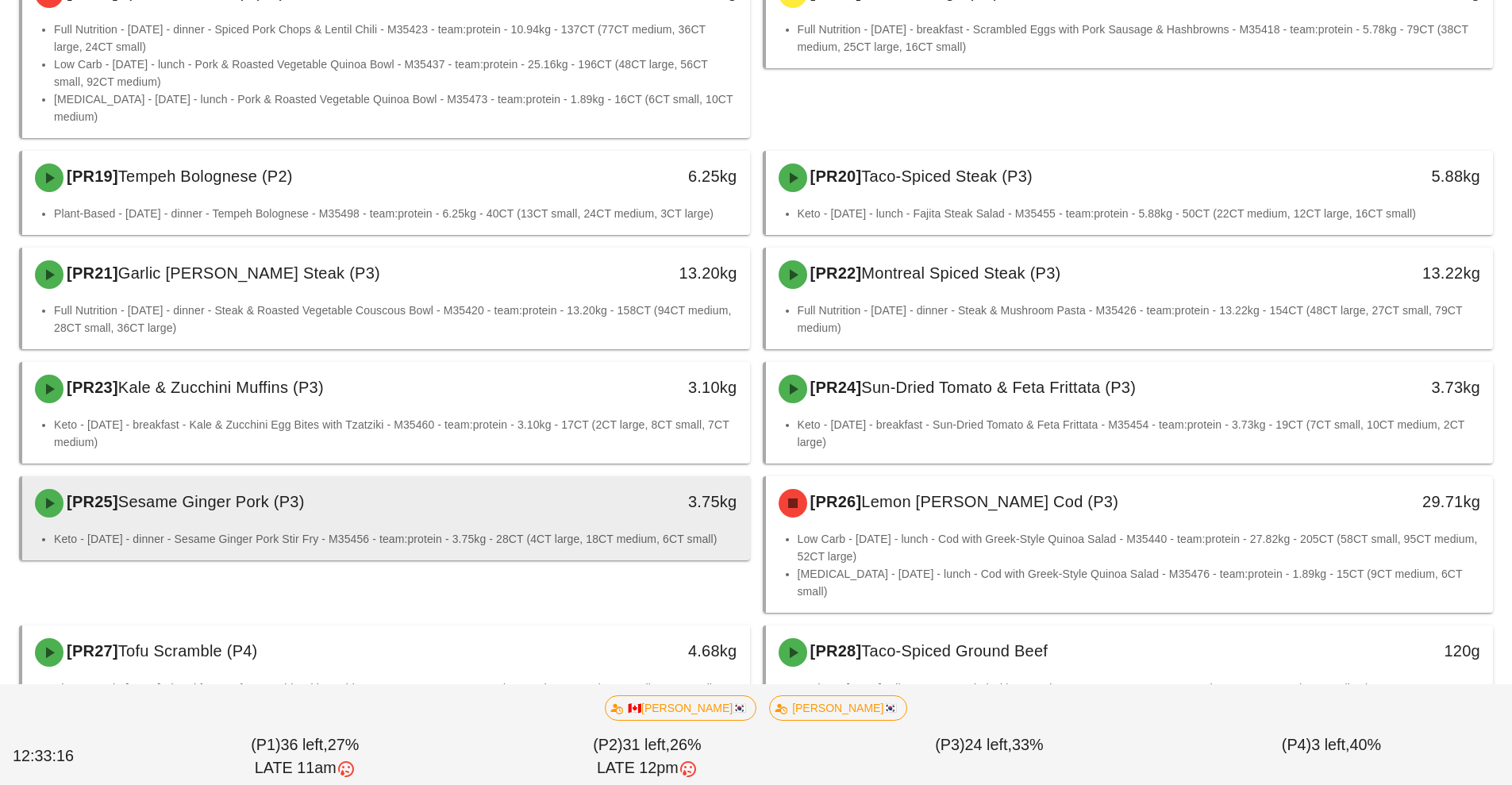
click at [592, 530] on li "Keto - [DATE] - dinner - Sesame Ginger Pork Stir Fry - M35456 - team:protein - …" at bounding box center [395, 539] width 683 height 18
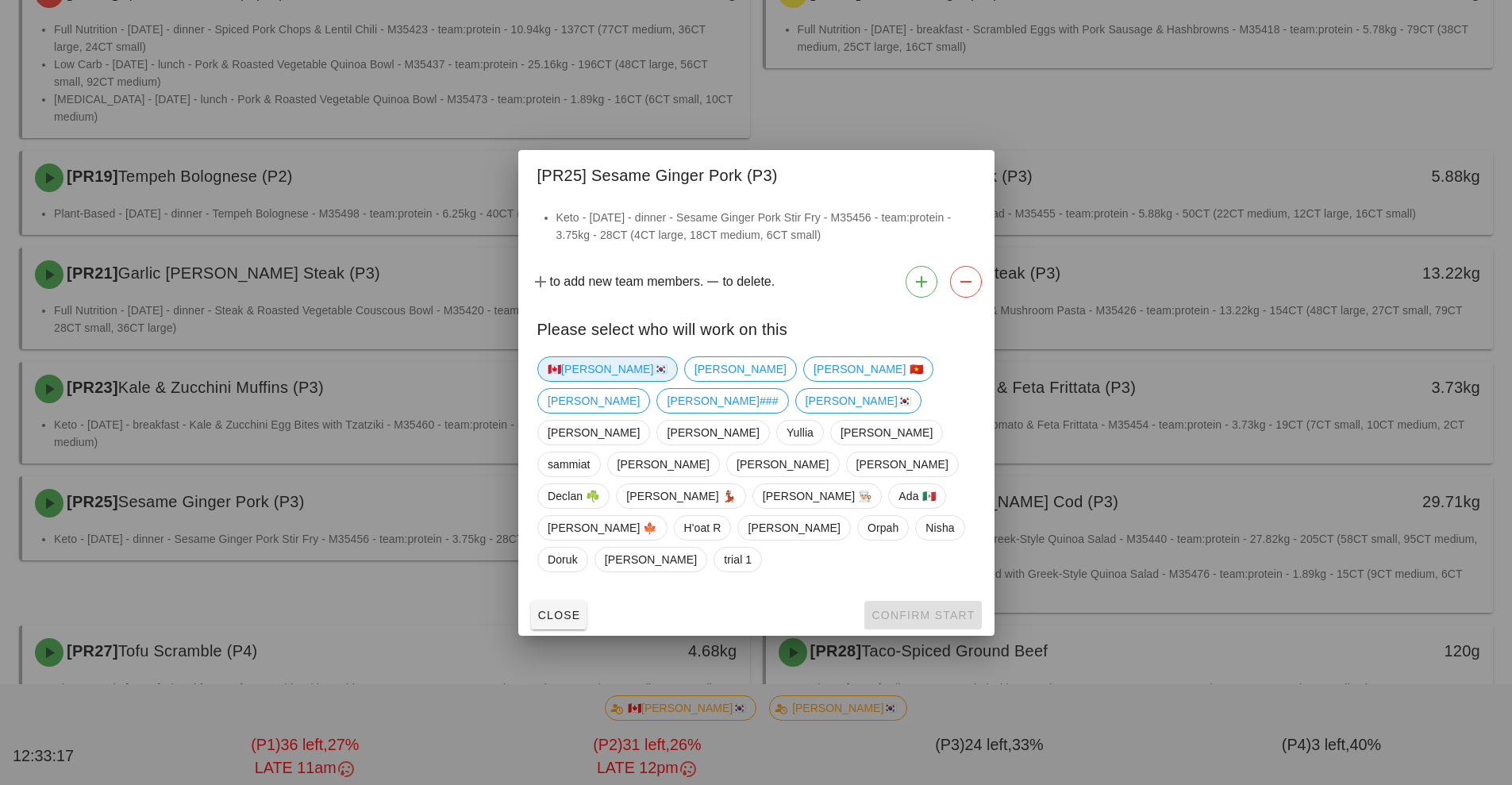
click at [569, 381] on span "🇨🇦[PERSON_NAME]🇰🇷" at bounding box center [608, 369] width 120 height 24
click at [883, 601] on button "Confirm Start" at bounding box center [922, 615] width 117 height 29
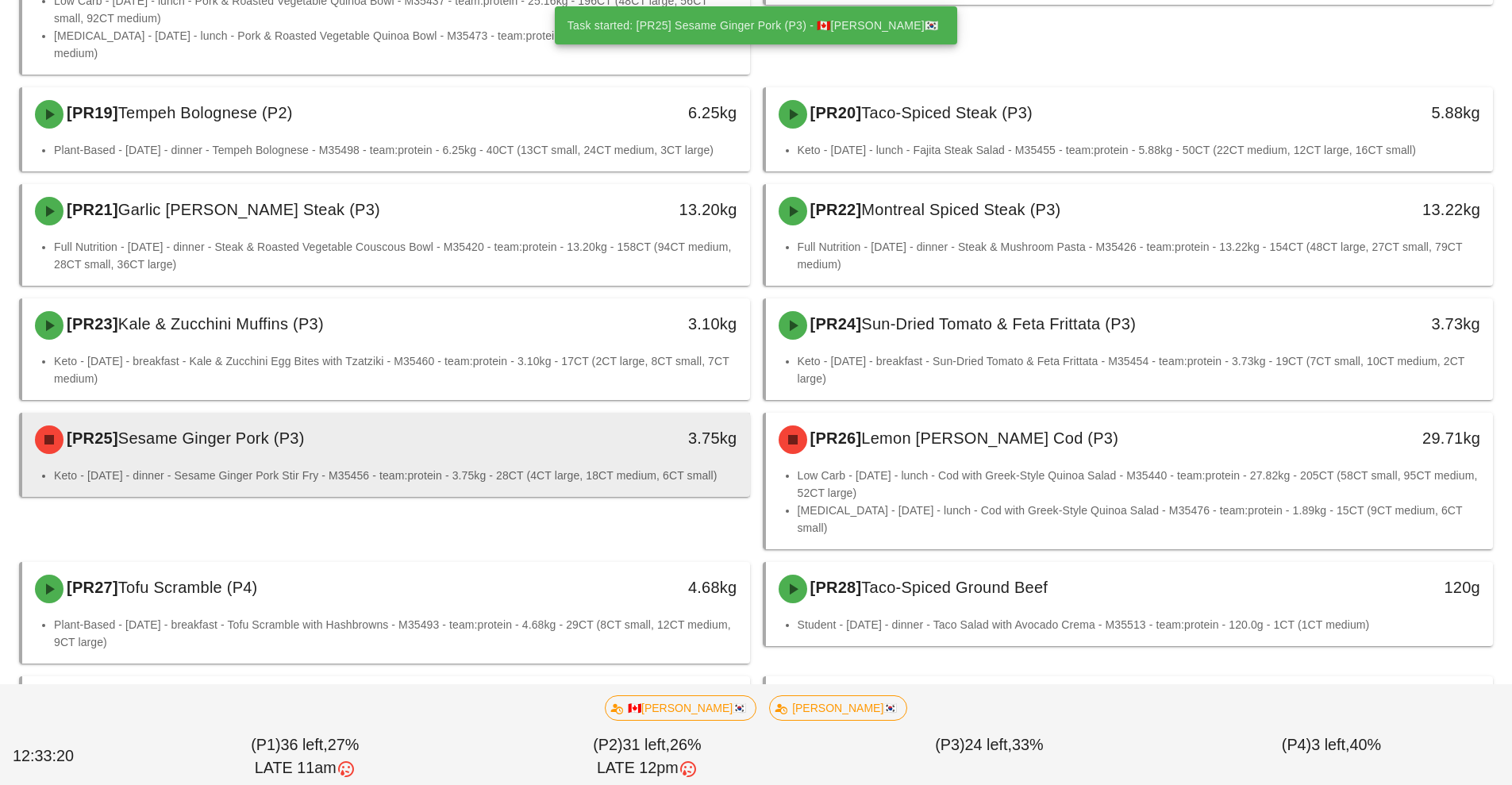
scroll to position [1440, 0]
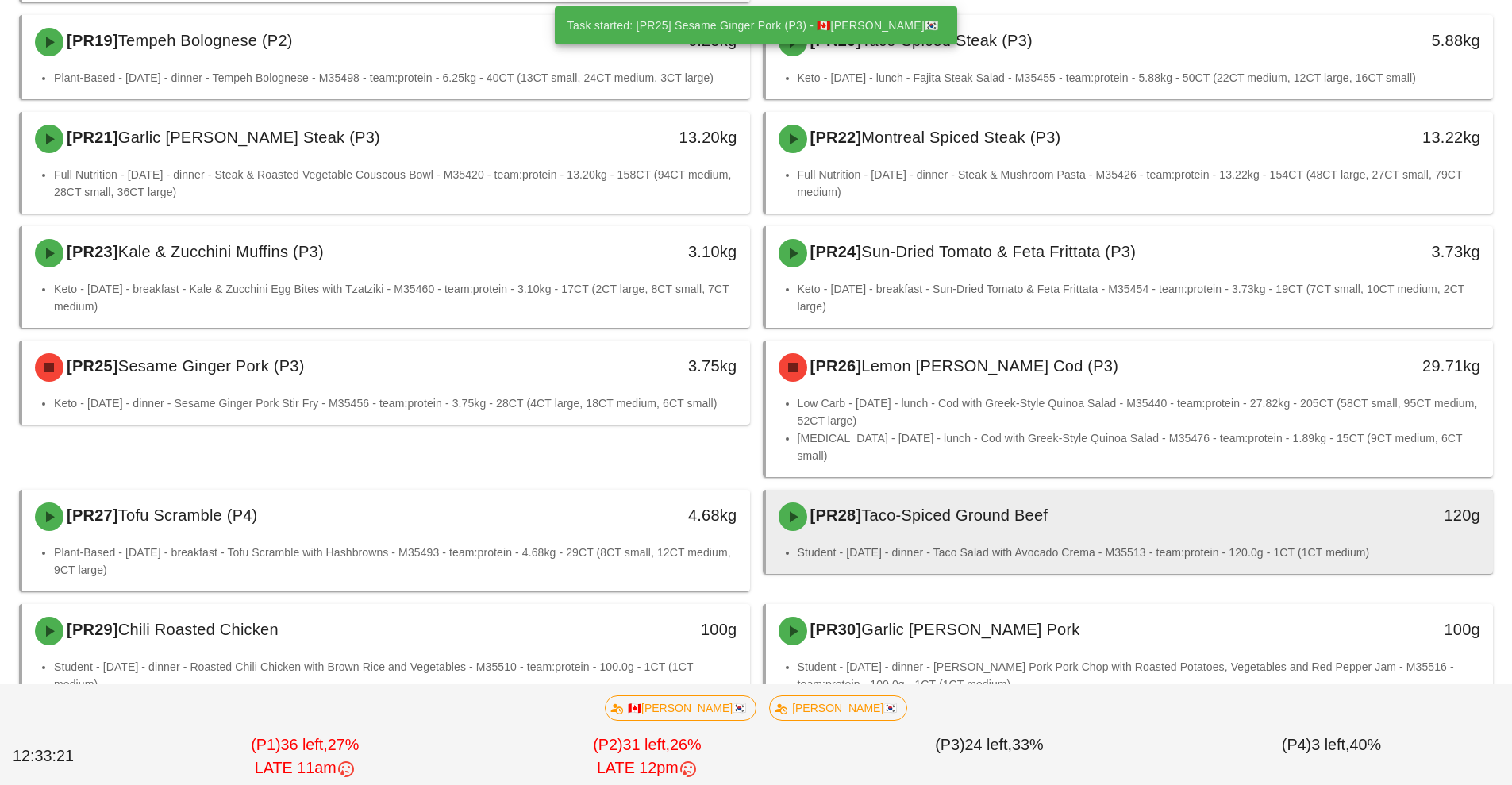
click at [994, 544] on li "Student - [DATE] - dinner - Taco Salad with Avocado Crema - M35513 - team:prote…" at bounding box center [1139, 553] width 683 height 18
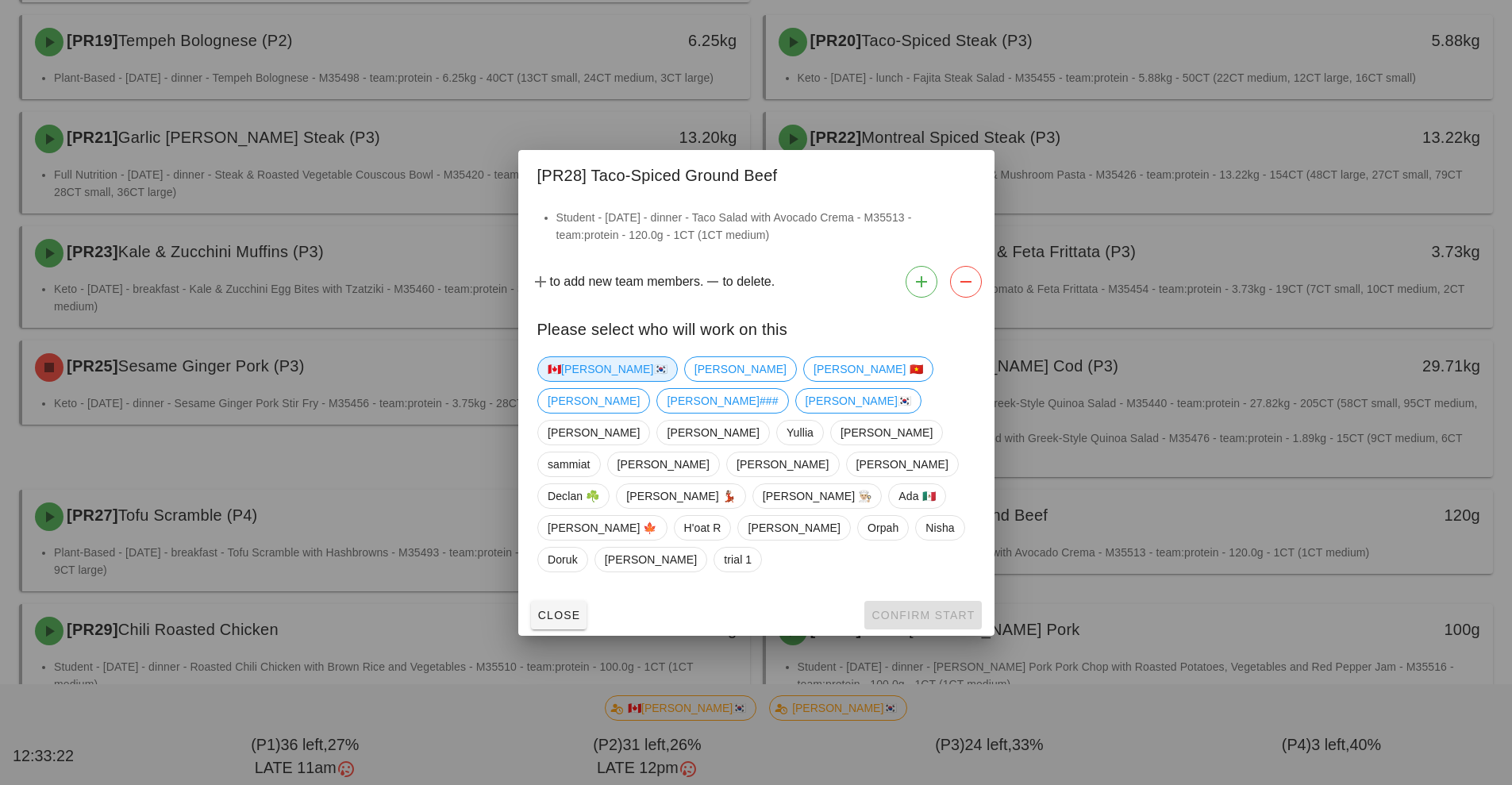
click at [574, 381] on span "🇨🇦[PERSON_NAME]🇰🇷" at bounding box center [608, 369] width 120 height 24
click at [921, 601] on button "Confirm Start" at bounding box center [922, 615] width 117 height 29
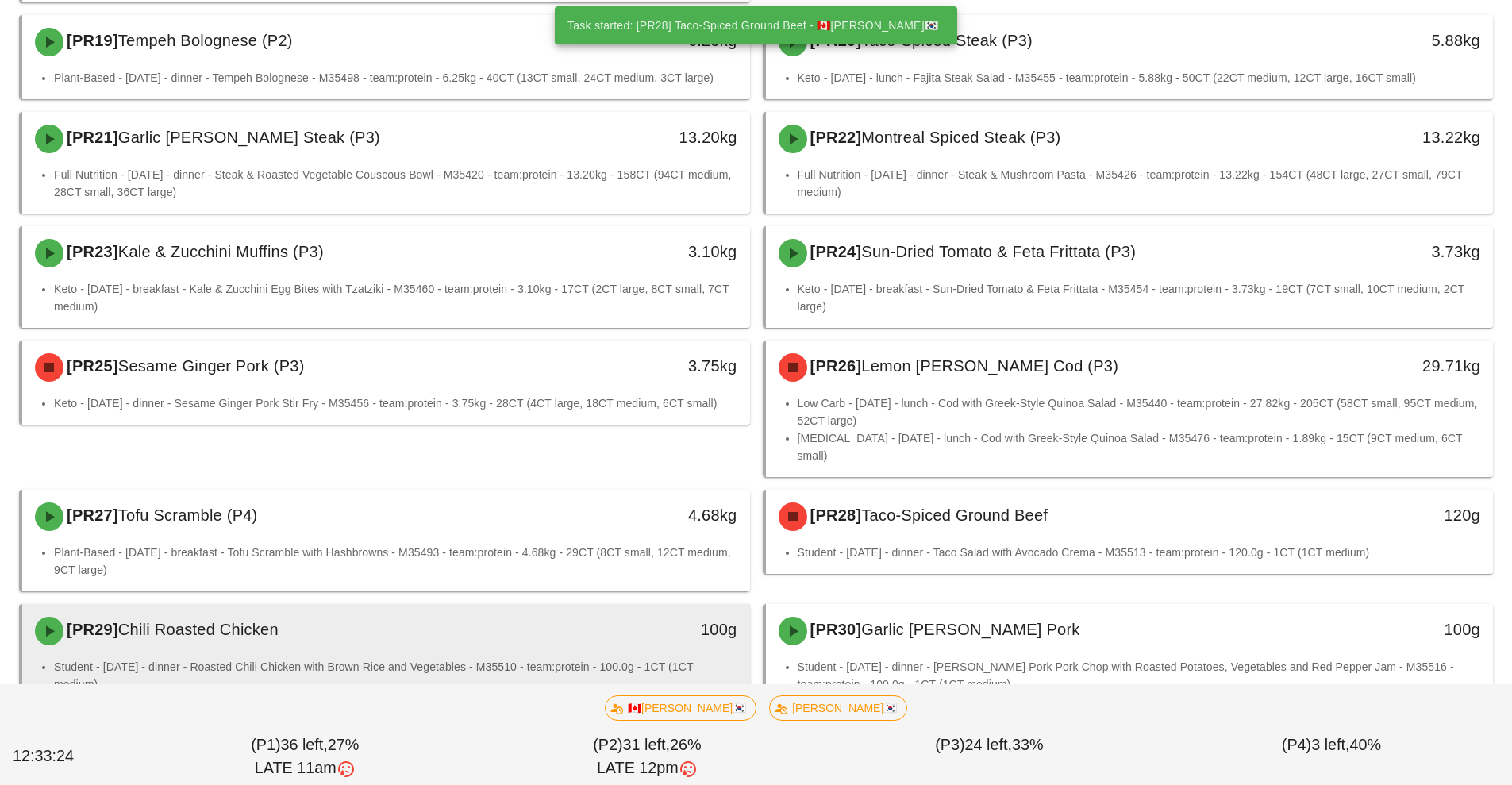
click at [491, 658] on li "Student - [DATE] - dinner - Roasted Chili Chicken with Brown Rice and Vegetable…" at bounding box center [395, 675] width 683 height 34
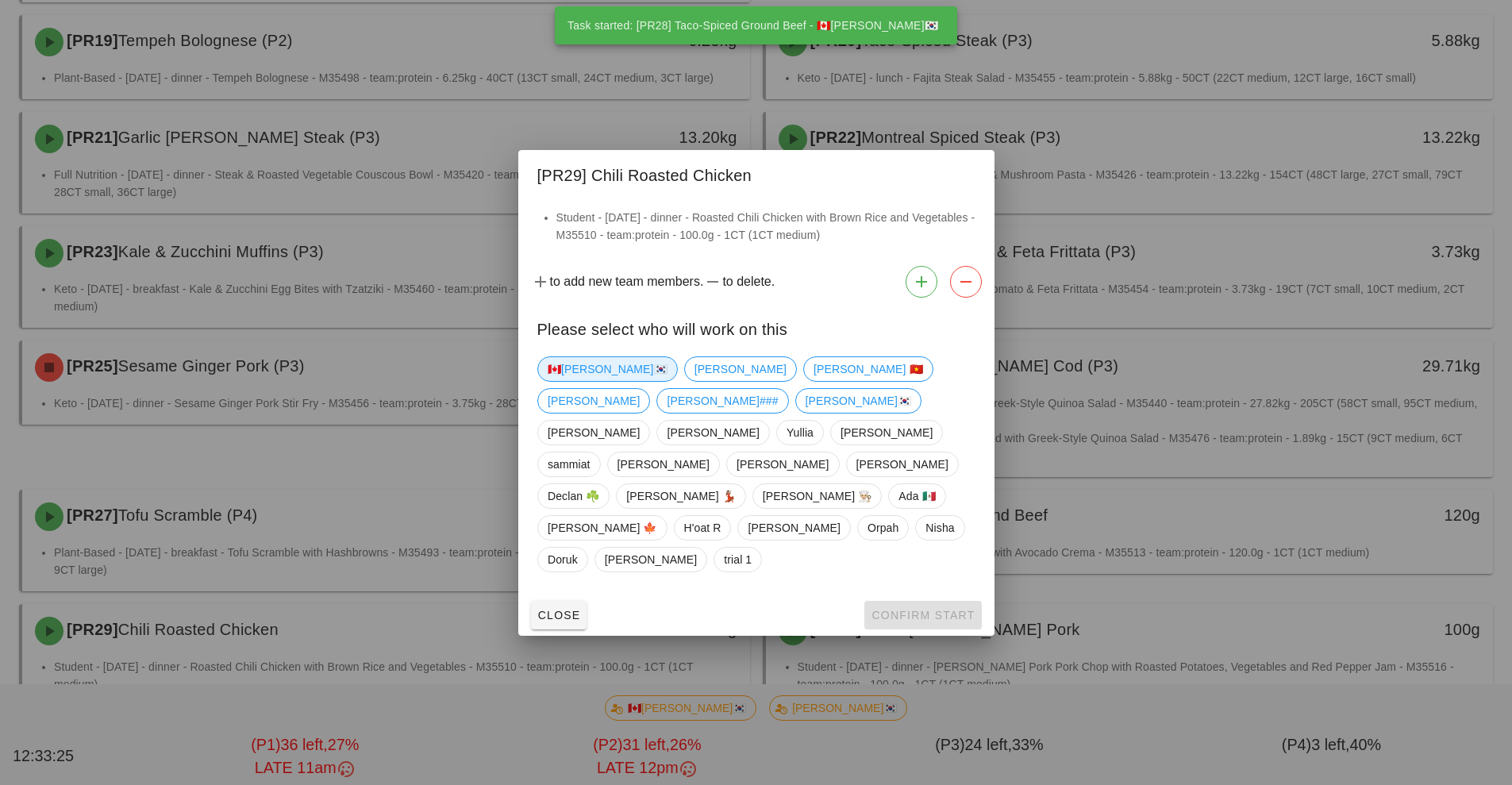
click at [572, 381] on span "🇨🇦[PERSON_NAME]🇰🇷" at bounding box center [608, 369] width 120 height 24
click at [945, 609] on span "Confirm Start" at bounding box center [923, 615] width 104 height 13
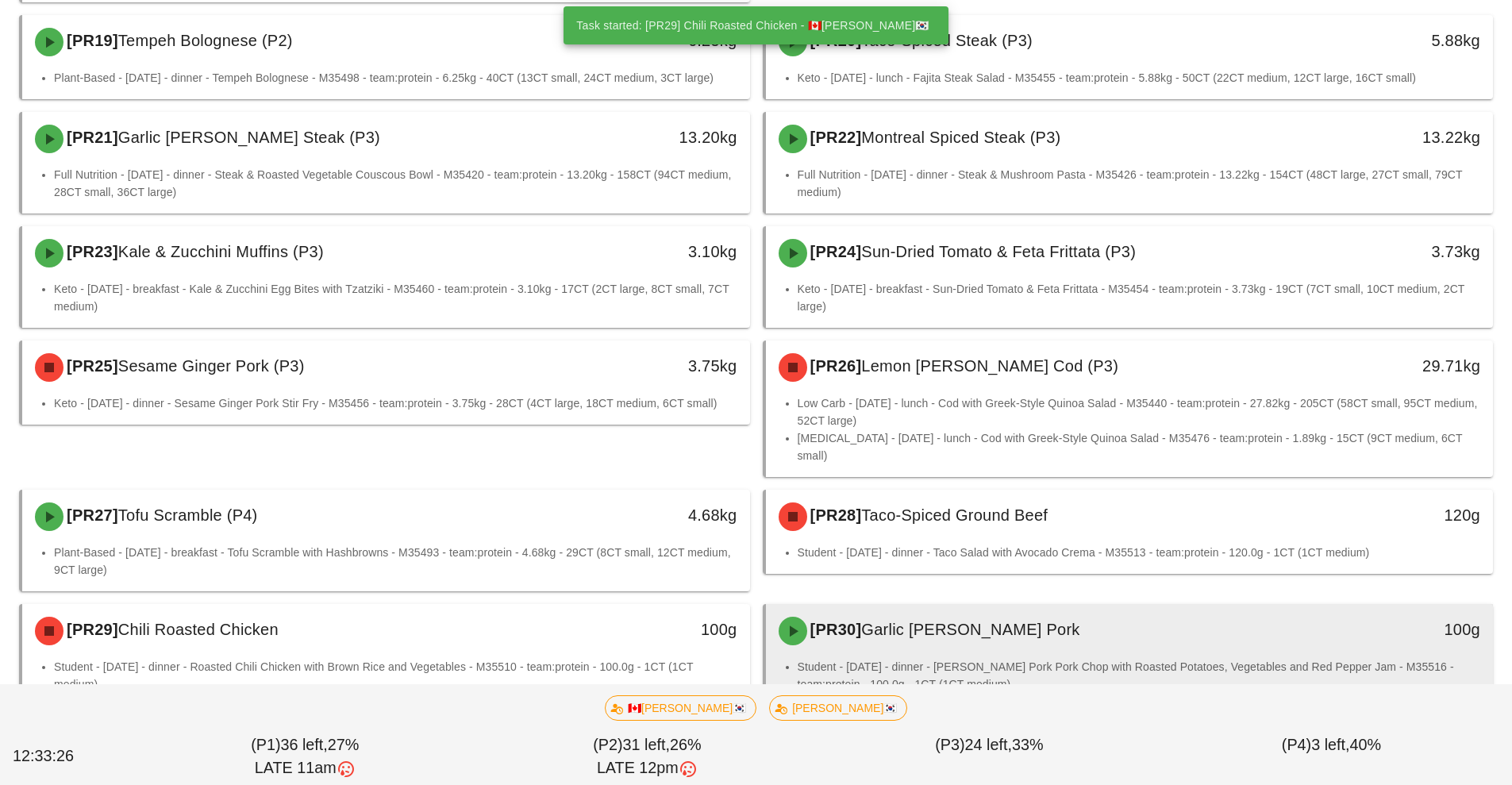
click at [976, 658] on li "Student - [DATE] - dinner - [PERSON_NAME] Pork Pork Chop with Roasted Potatoes,…" at bounding box center [1139, 675] width 683 height 34
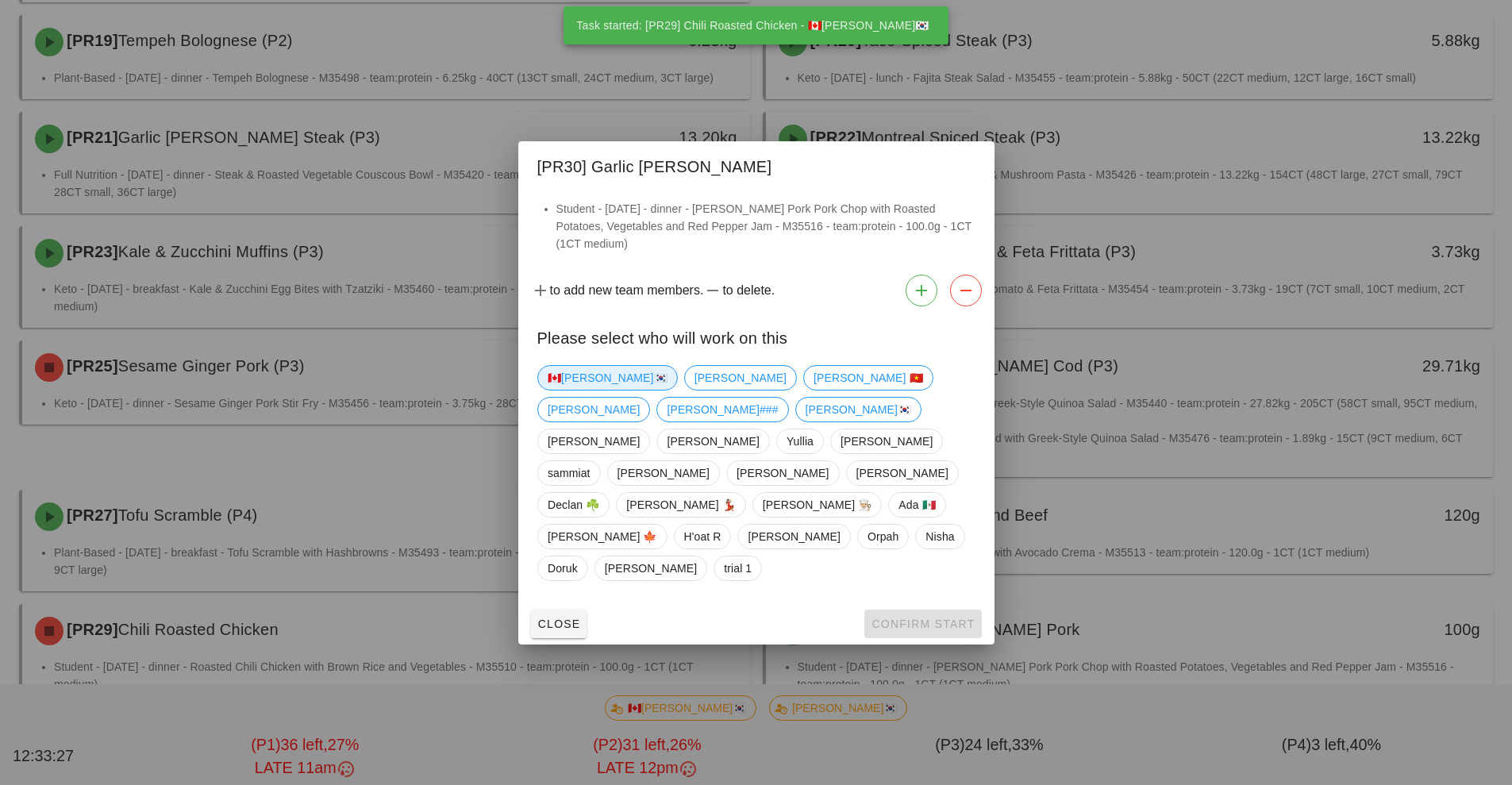
click at [565, 390] on span "🇨🇦[PERSON_NAME]🇰🇷" at bounding box center [608, 378] width 120 height 24
click at [906, 618] on span "Confirm Start" at bounding box center [923, 624] width 104 height 13
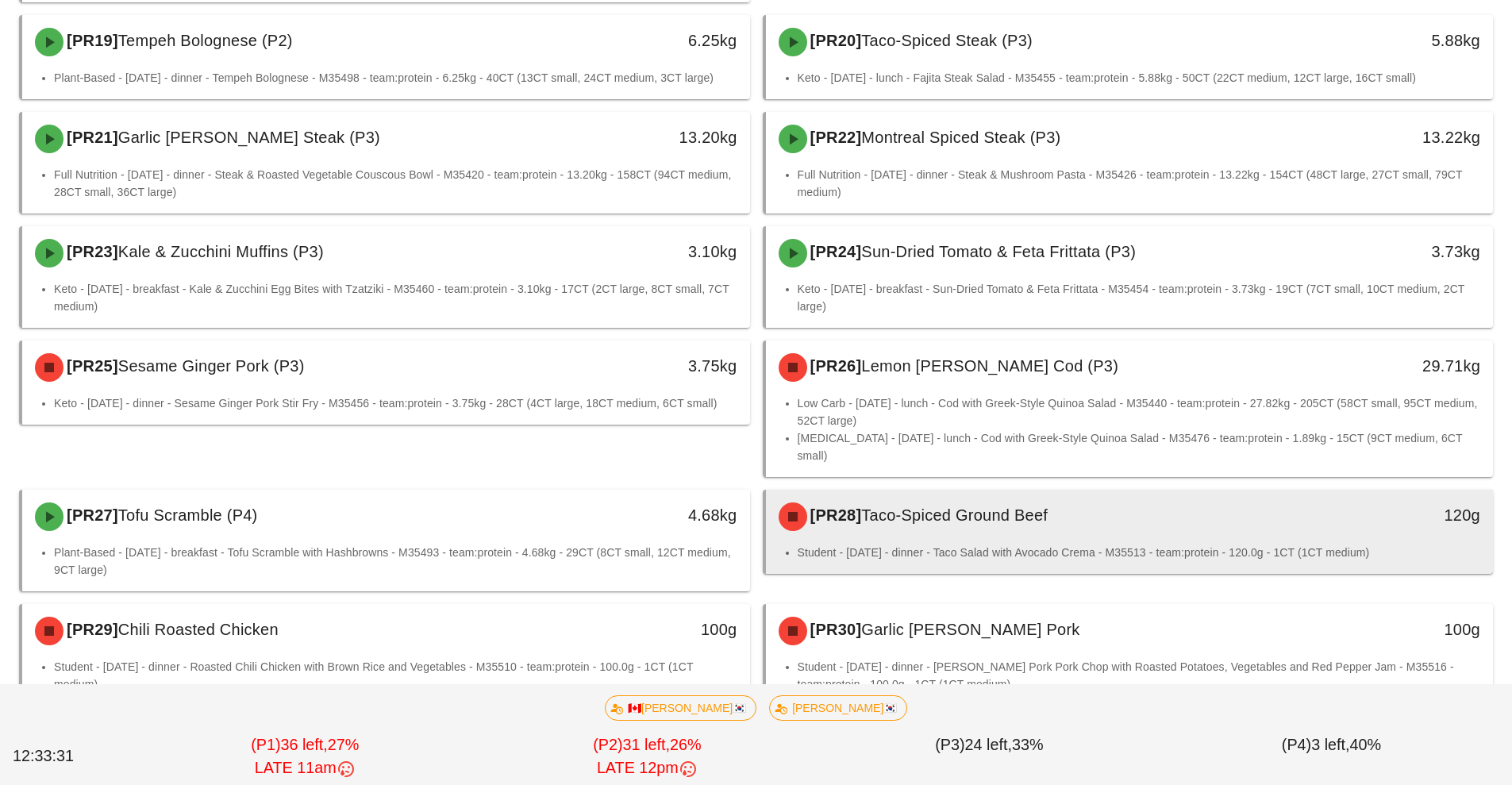
click at [982, 544] on li "Student - [DATE] - dinner - Taco Salad with Avocado Crema - M35513 - team:prote…" at bounding box center [1139, 553] width 683 height 18
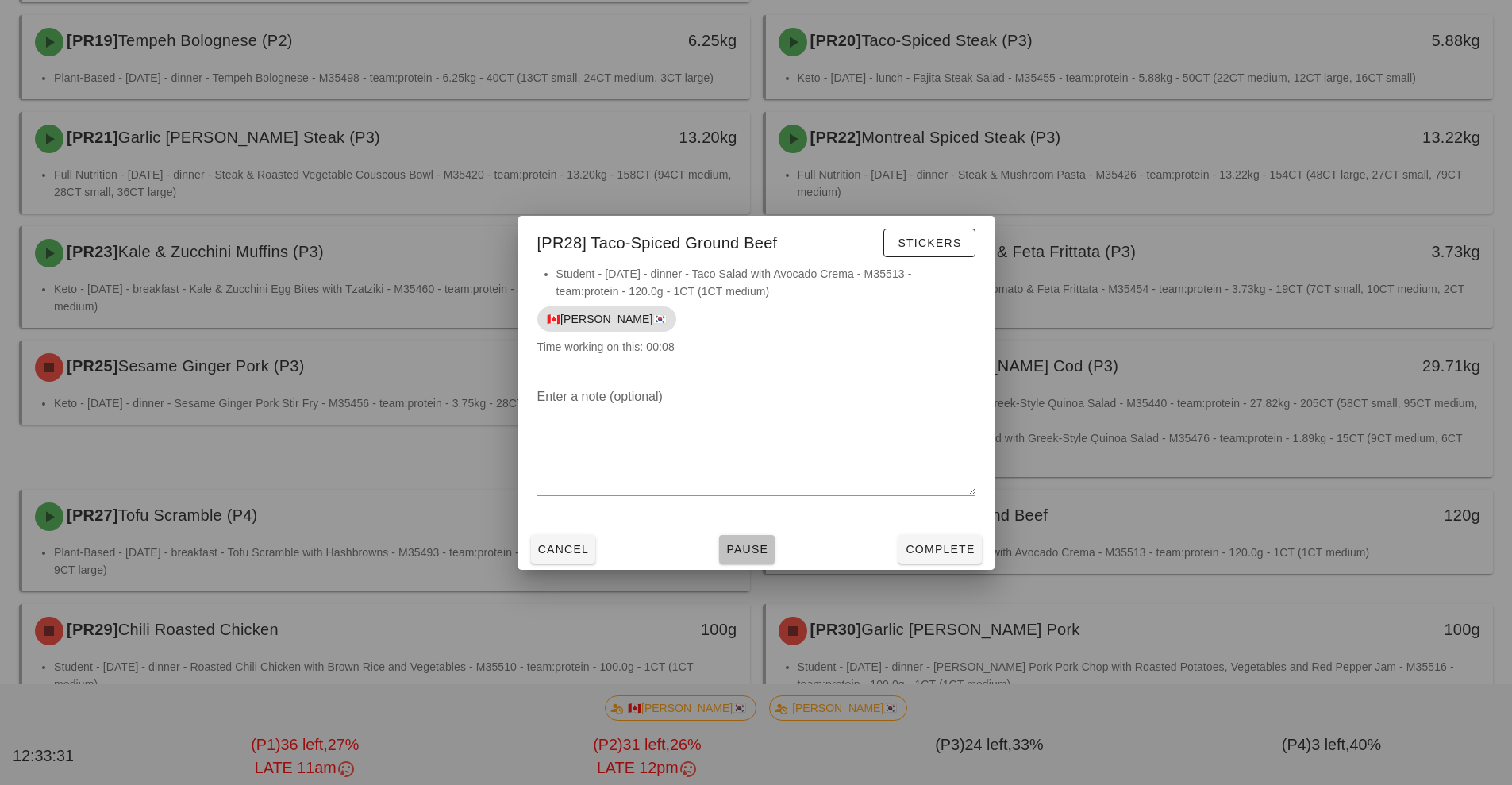
click at [748, 561] on button "Pause" at bounding box center [747, 549] width 55 height 29
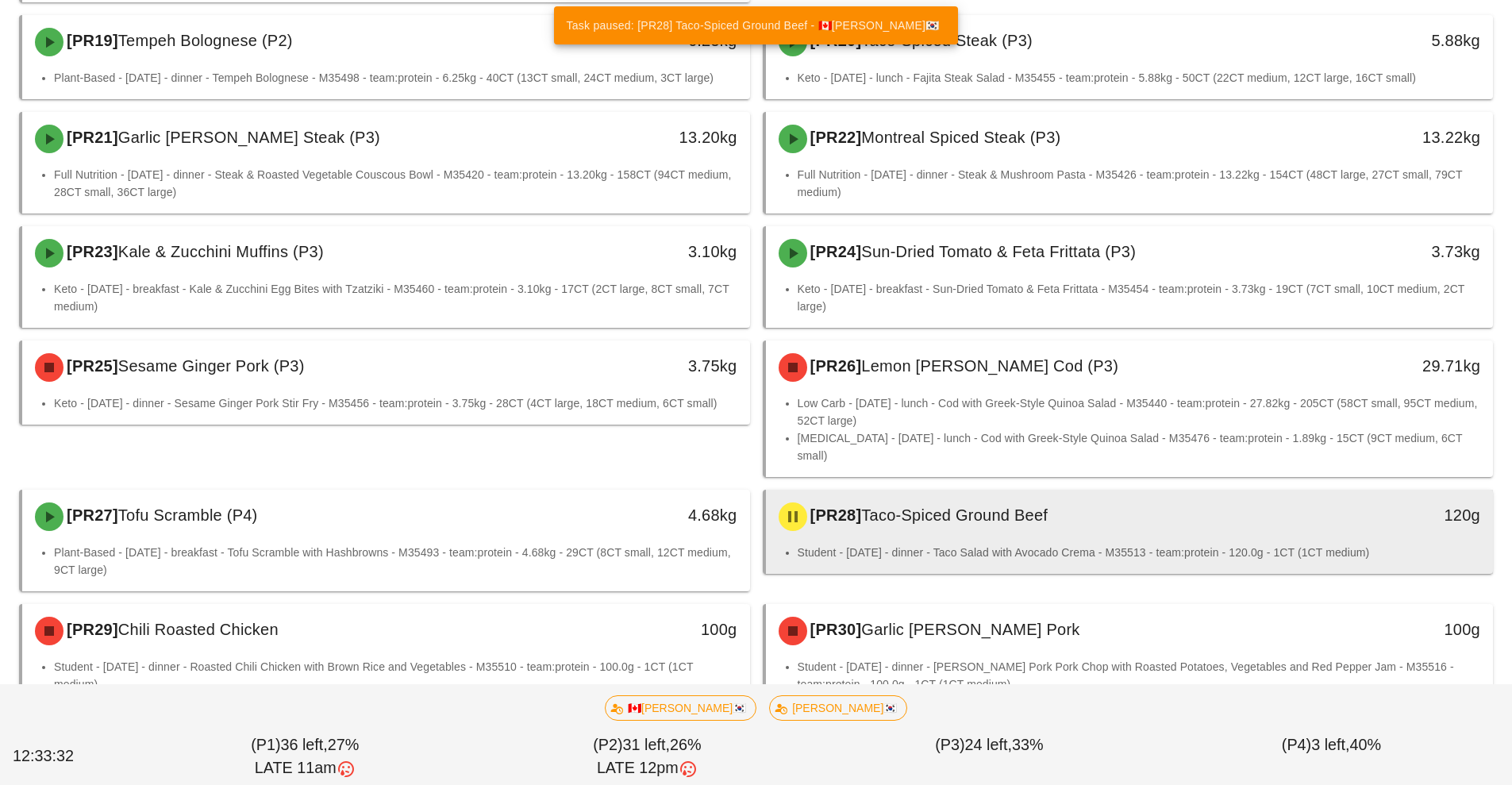
click at [931, 544] on div "Student - [DATE] - dinner - Taco Salad with Avocado Crema - M35513 - team:prote…" at bounding box center [1129, 559] width 728 height 30
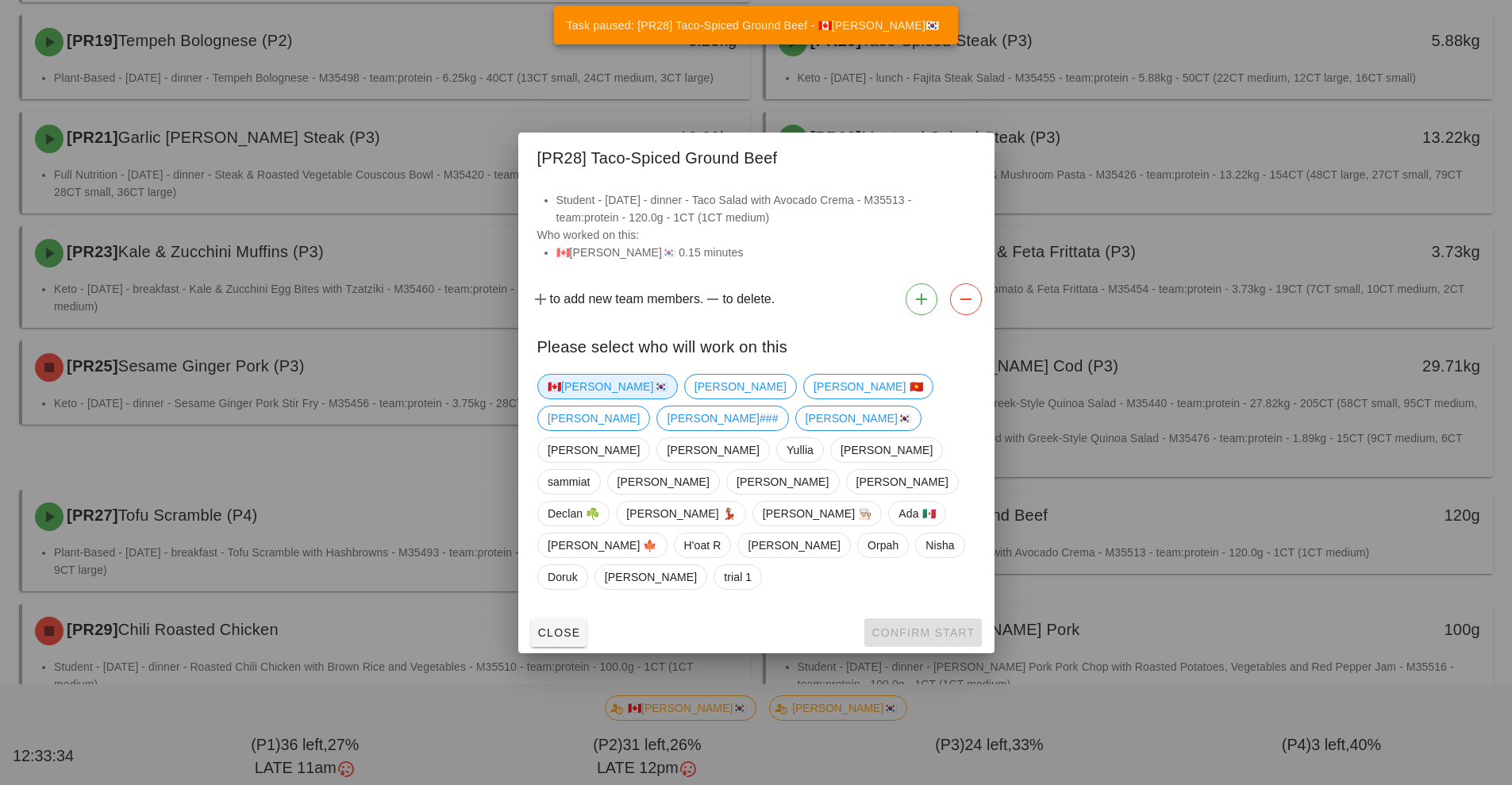
click at [575, 398] on span "🇨🇦[PERSON_NAME]🇰🇷" at bounding box center [608, 387] width 120 height 24
click at [918, 626] on span "Confirm Start" at bounding box center [923, 632] width 104 height 13
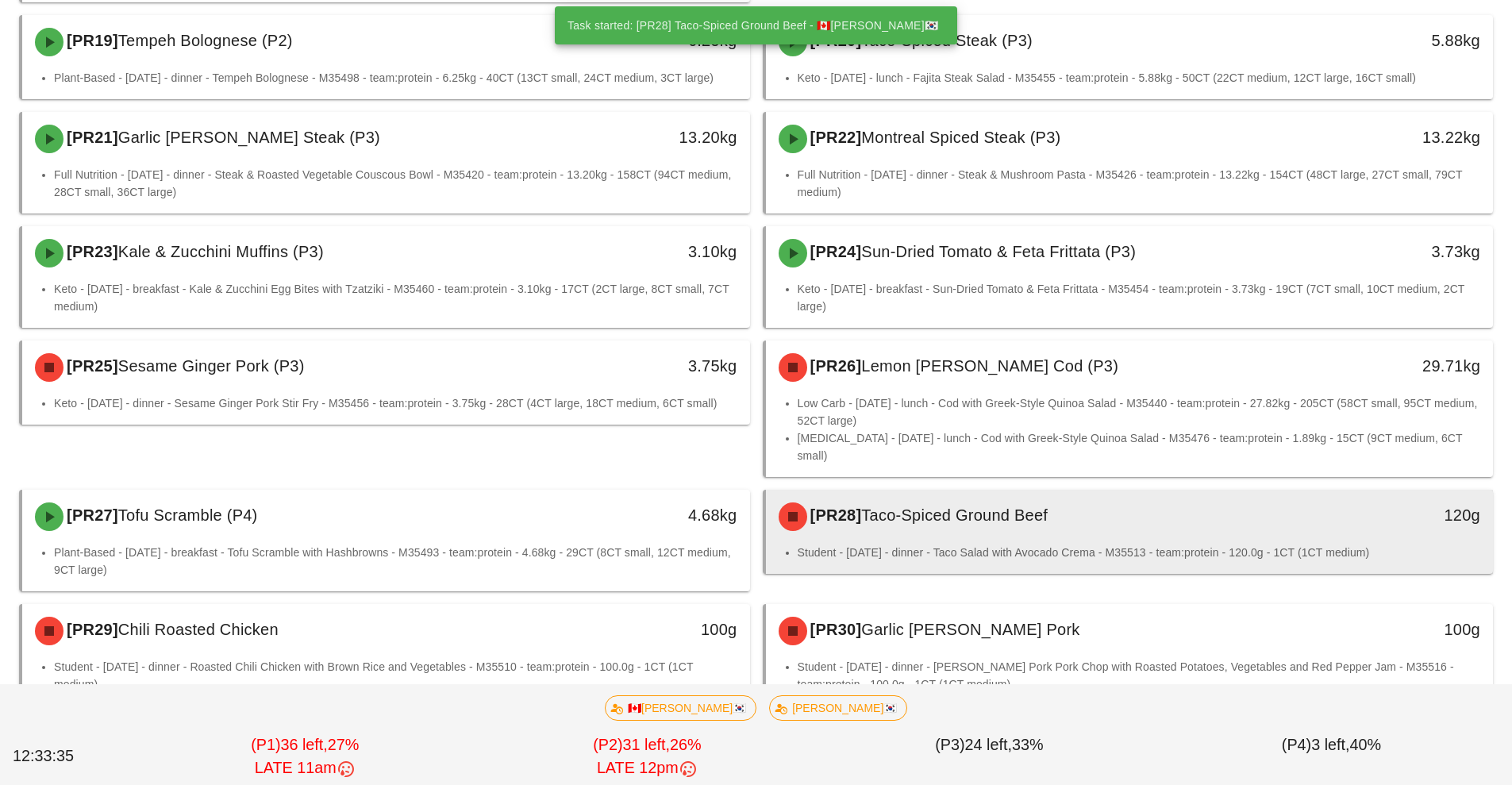
click at [961, 544] on li "Student - [DATE] - dinner - Taco Salad with Avocado Crema - M35513 - team:prote…" at bounding box center [1139, 553] width 683 height 18
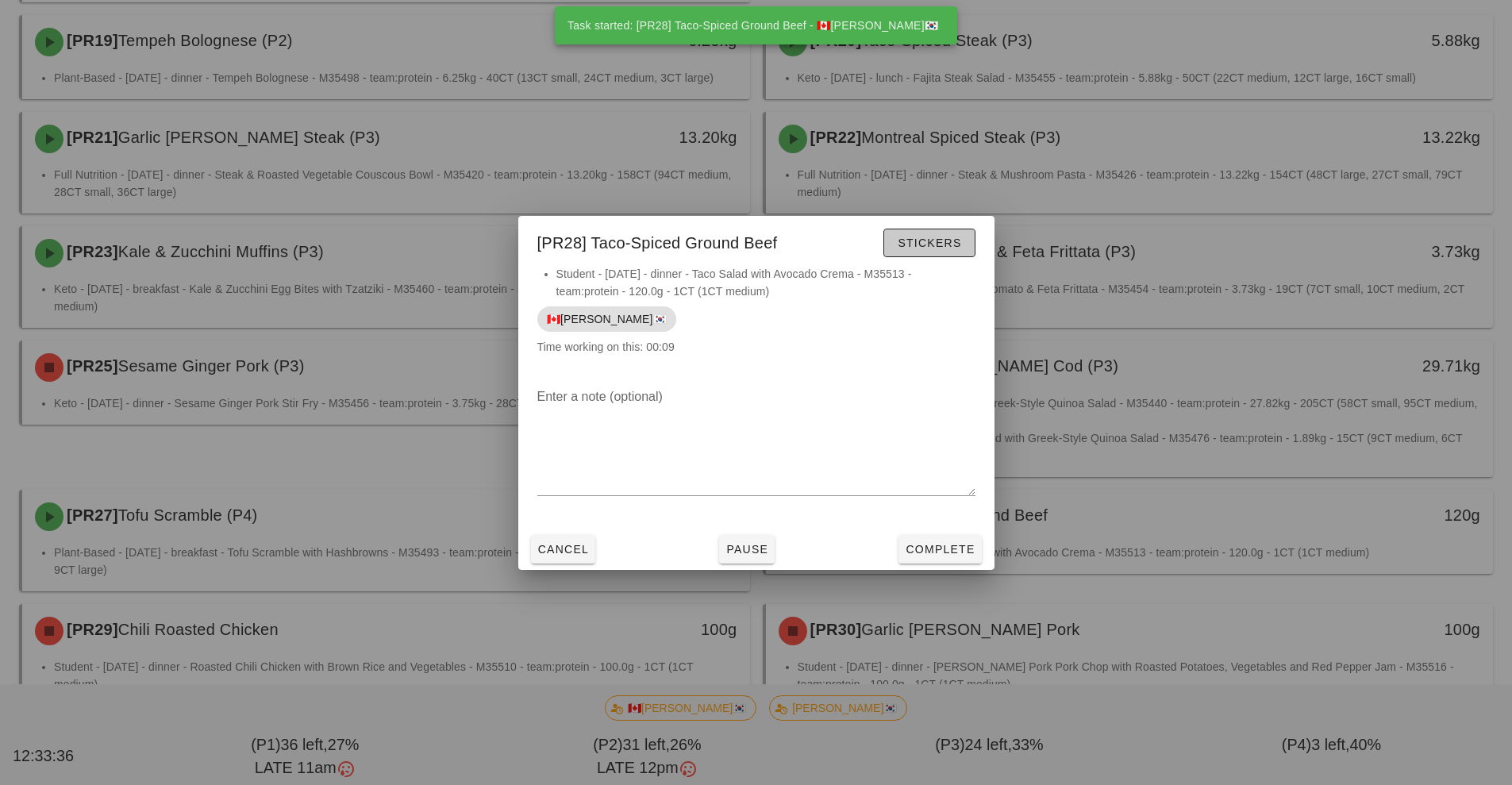
click at [933, 253] on button "Stickers" at bounding box center [929, 242] width 91 height 29
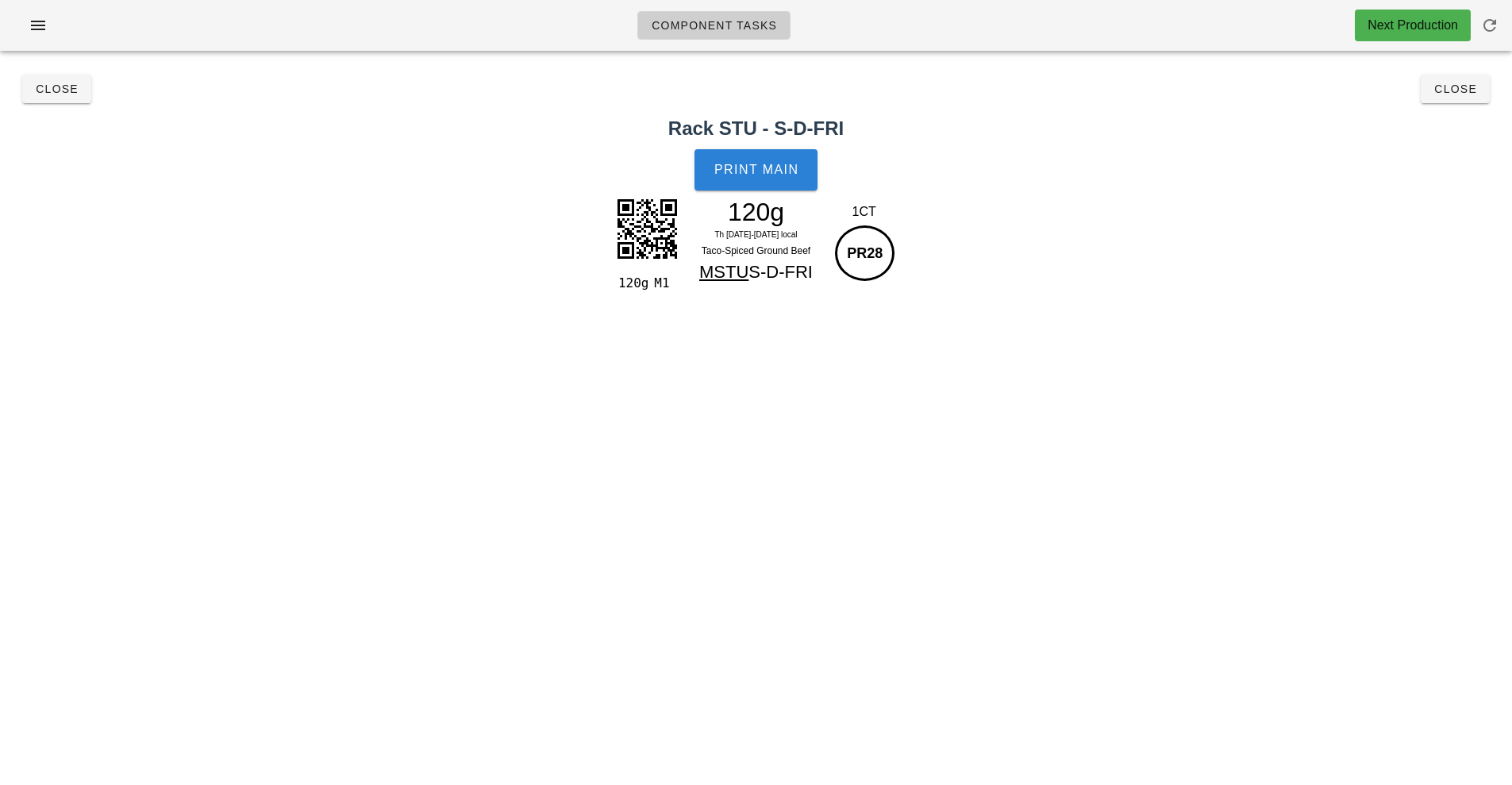
click at [773, 187] on button "Print Main" at bounding box center [756, 170] width 122 height 41
click at [1449, 117] on h2 "Rack STU - S-D-FRI" at bounding box center [756, 128] width 1492 height 29
click at [1448, 97] on button "Close" at bounding box center [1455, 89] width 69 height 29
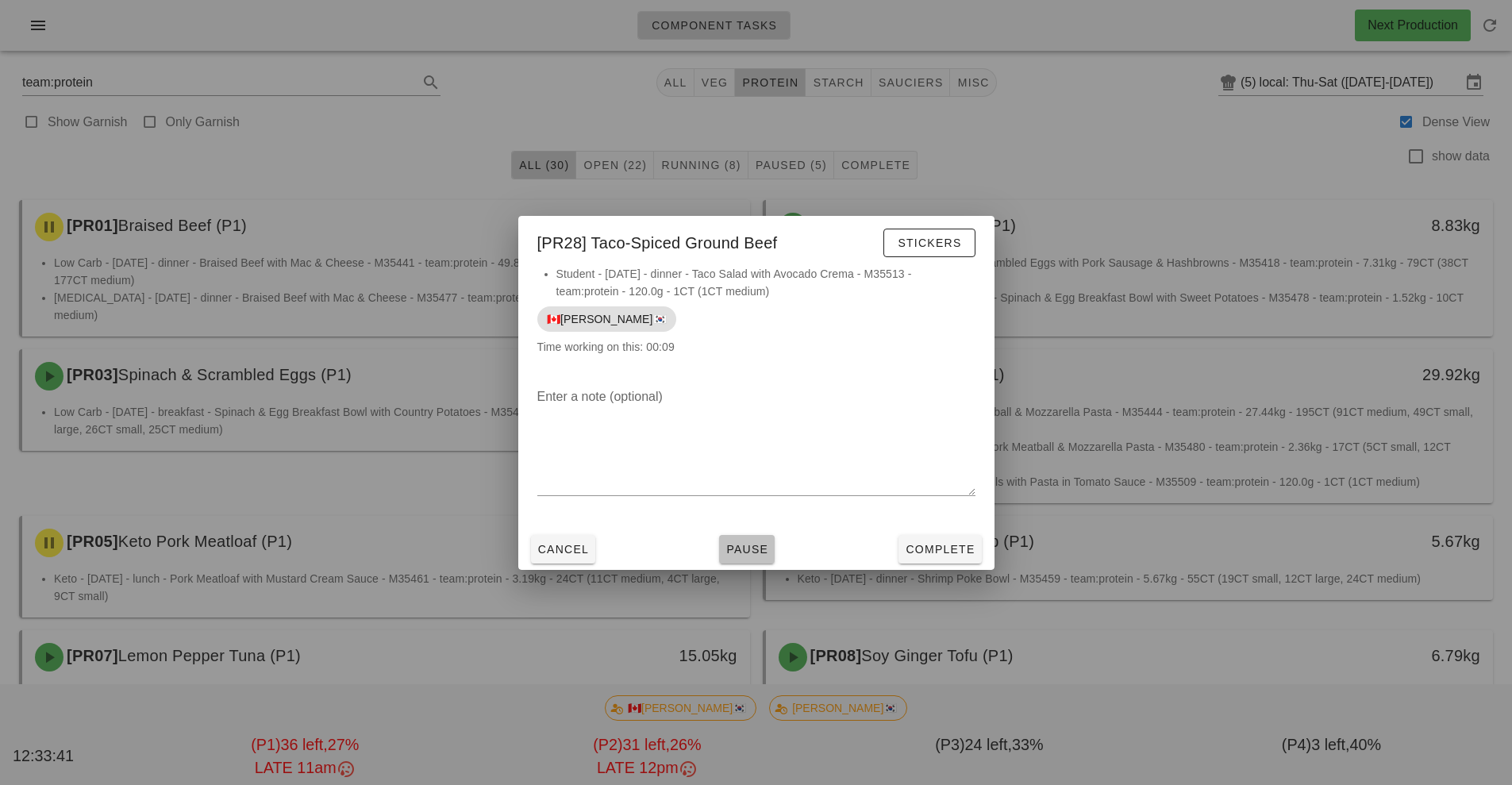
click at [738, 543] on span "Pause" at bounding box center [747, 549] width 43 height 13
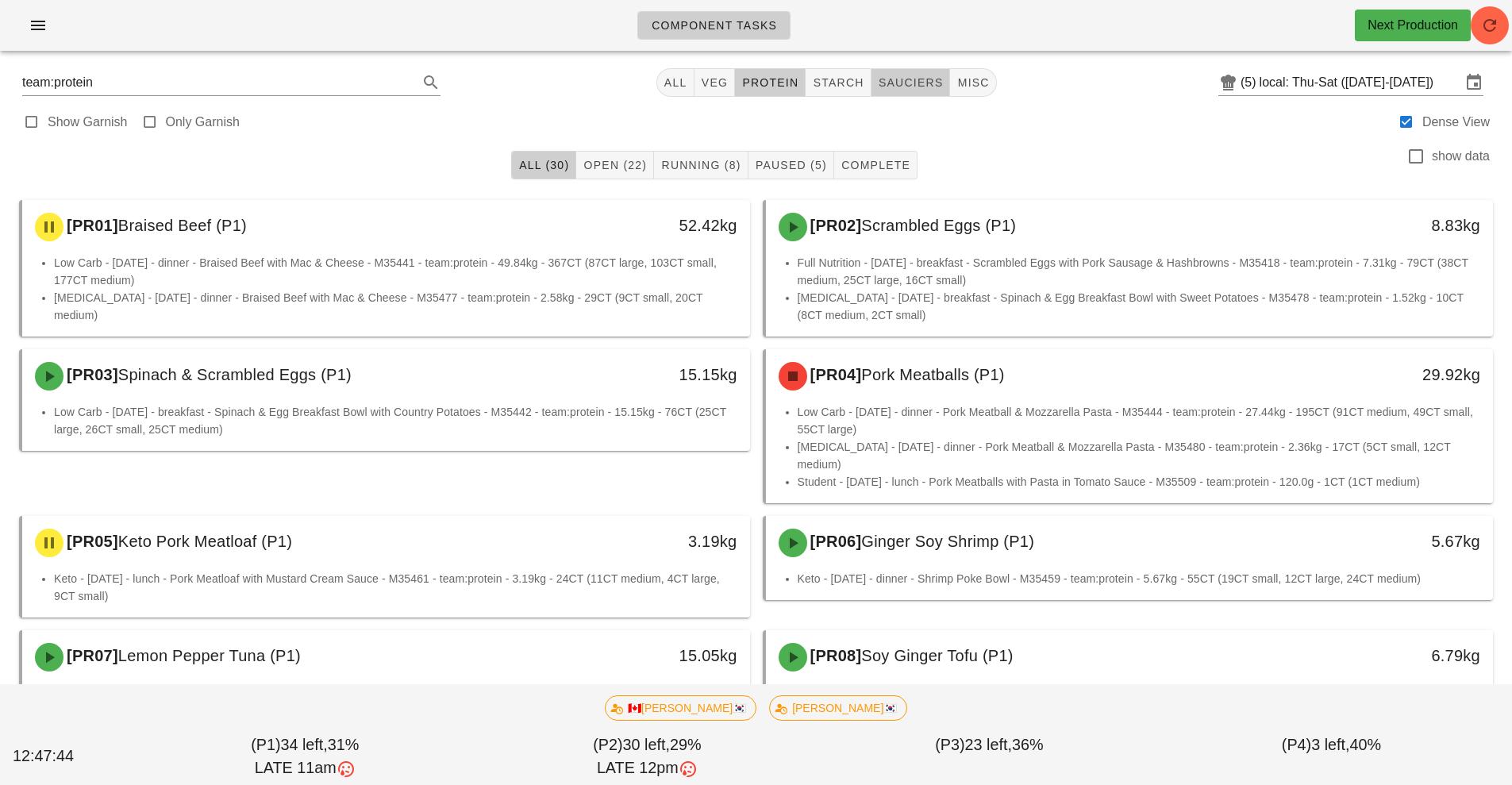
click at [920, 80] on span "sauciers" at bounding box center [910, 82] width 66 height 13
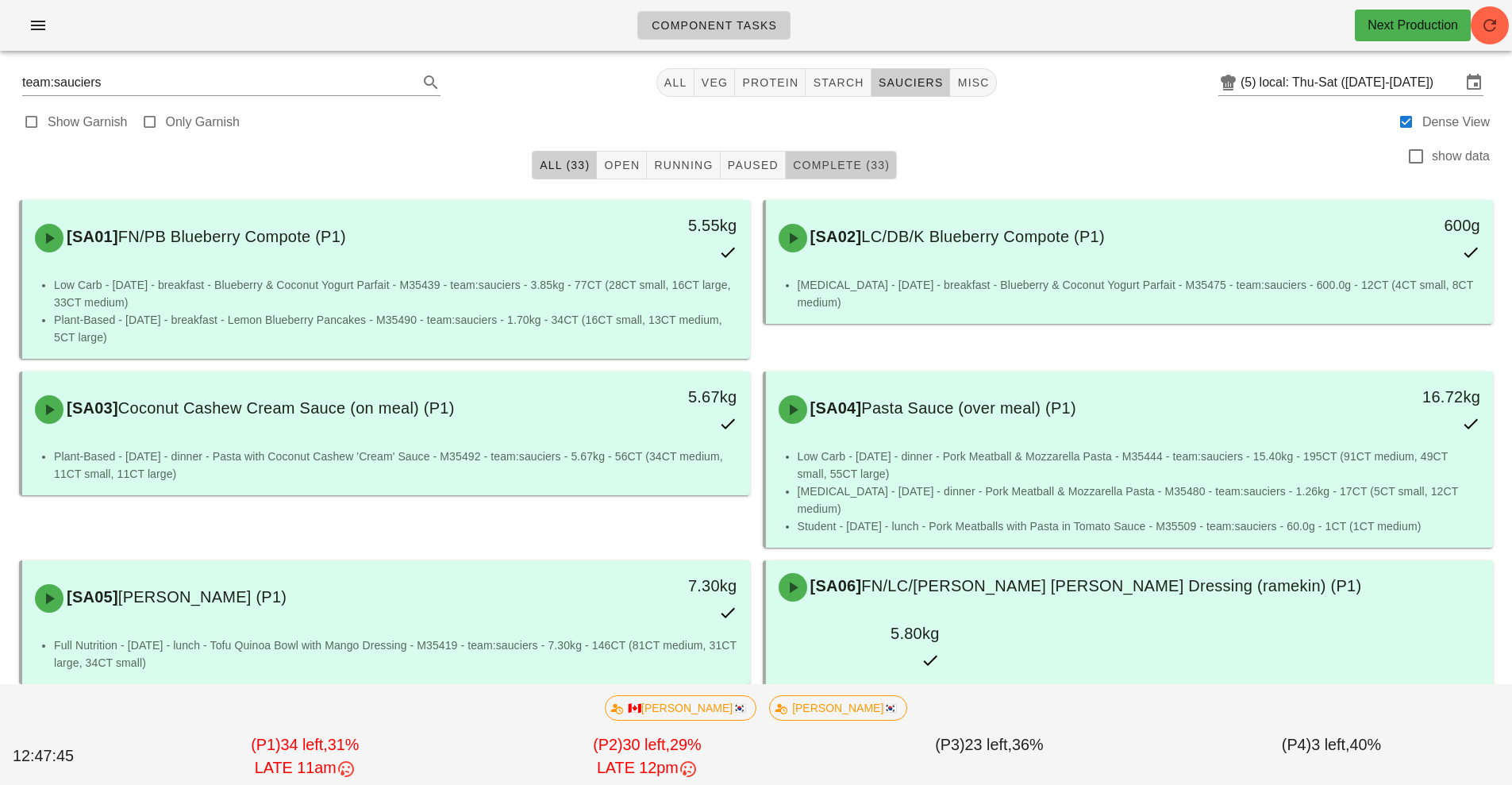
click at [857, 164] on span "Complete (33)" at bounding box center [840, 164] width 97 height 13
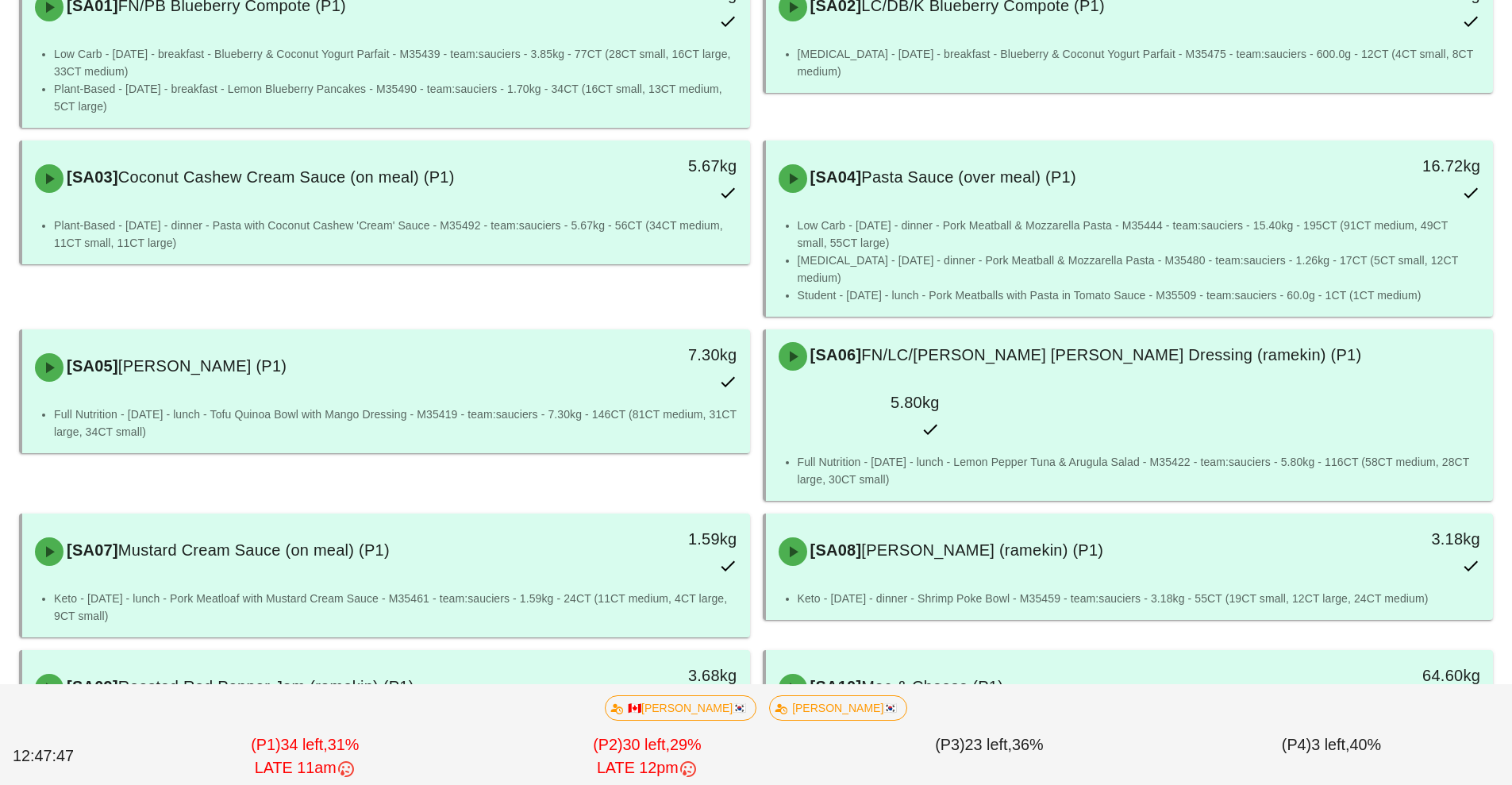
scroll to position [235, 0]
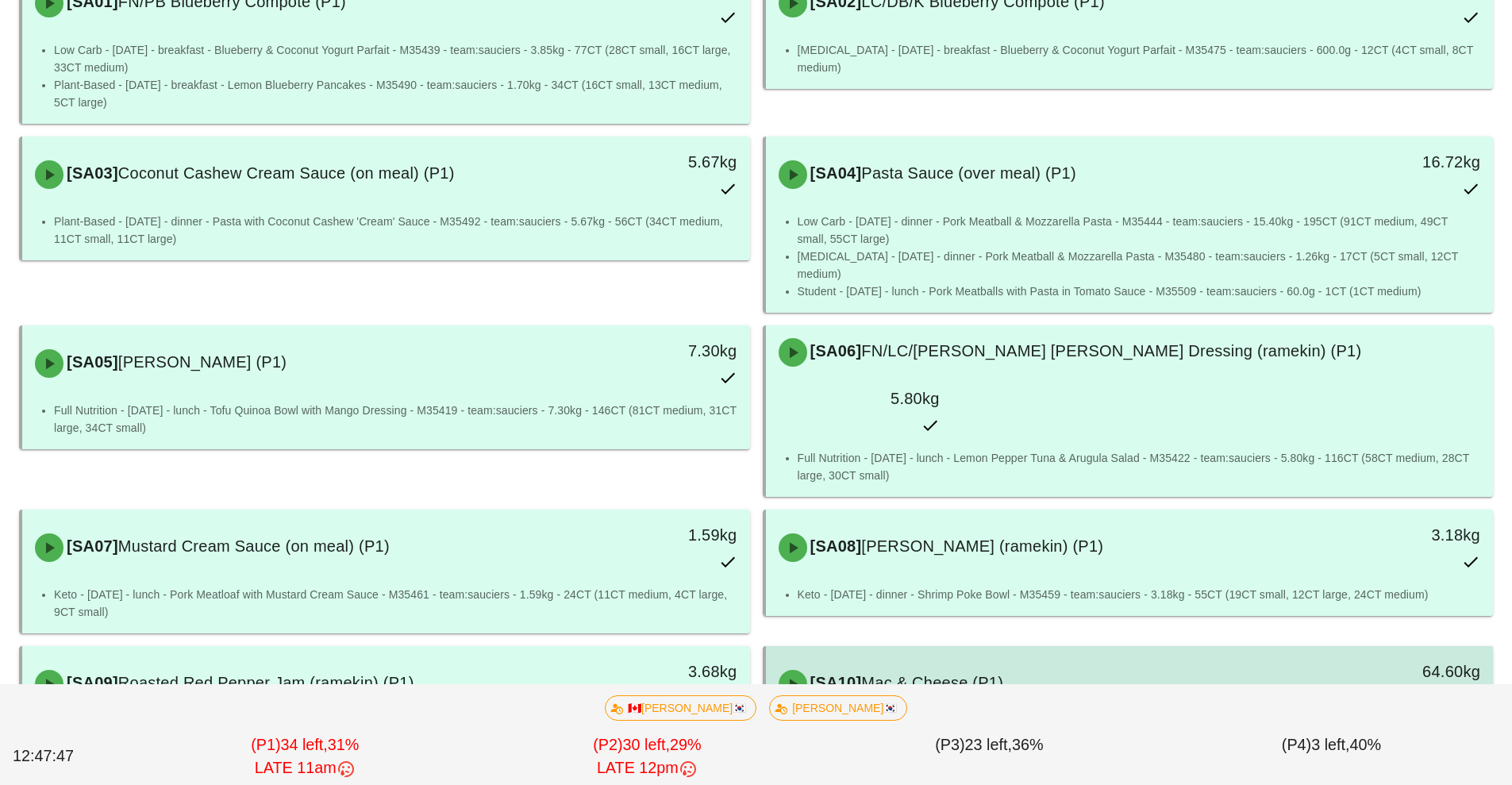
click at [904, 660] on div "[SA10] Mac & Cheese (P1)" at bounding box center [1039, 684] width 540 height 47
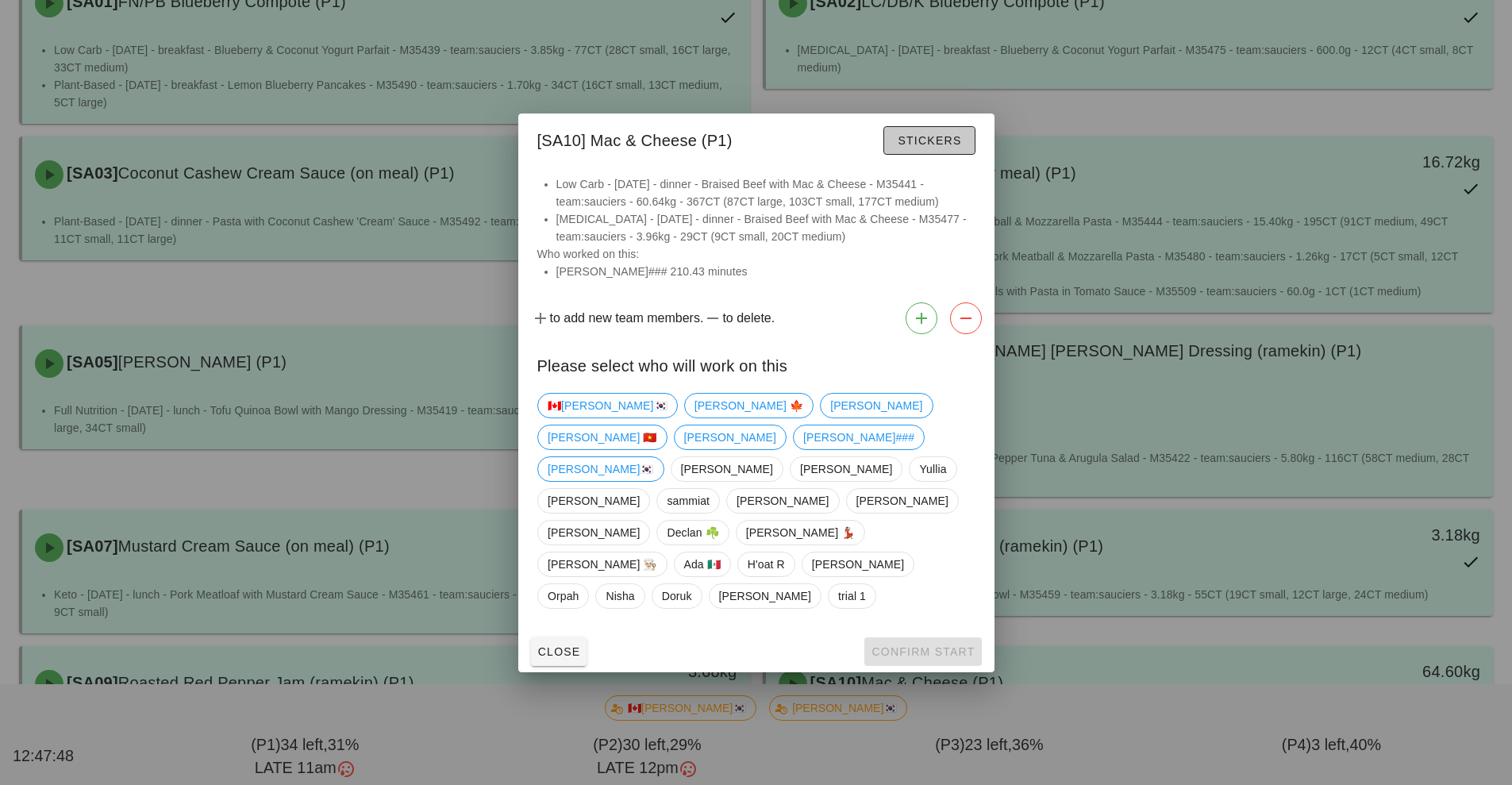
click at [920, 147] on span "Stickers" at bounding box center [928, 140] width 64 height 13
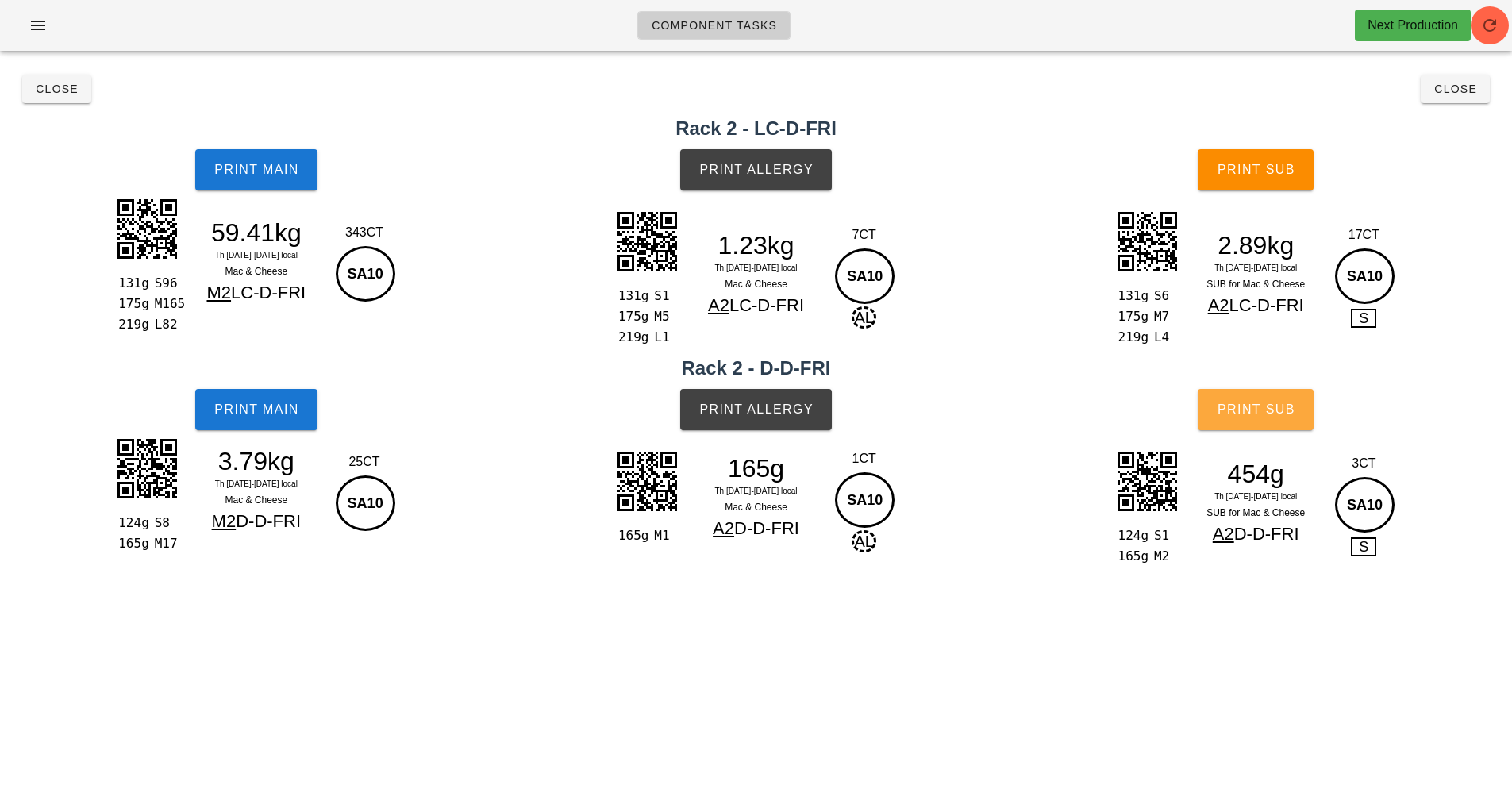
click at [1265, 410] on span "Print Sub" at bounding box center [1256, 409] width 79 height 15
click at [52, 91] on span "Close" at bounding box center [56, 89] width 43 height 13
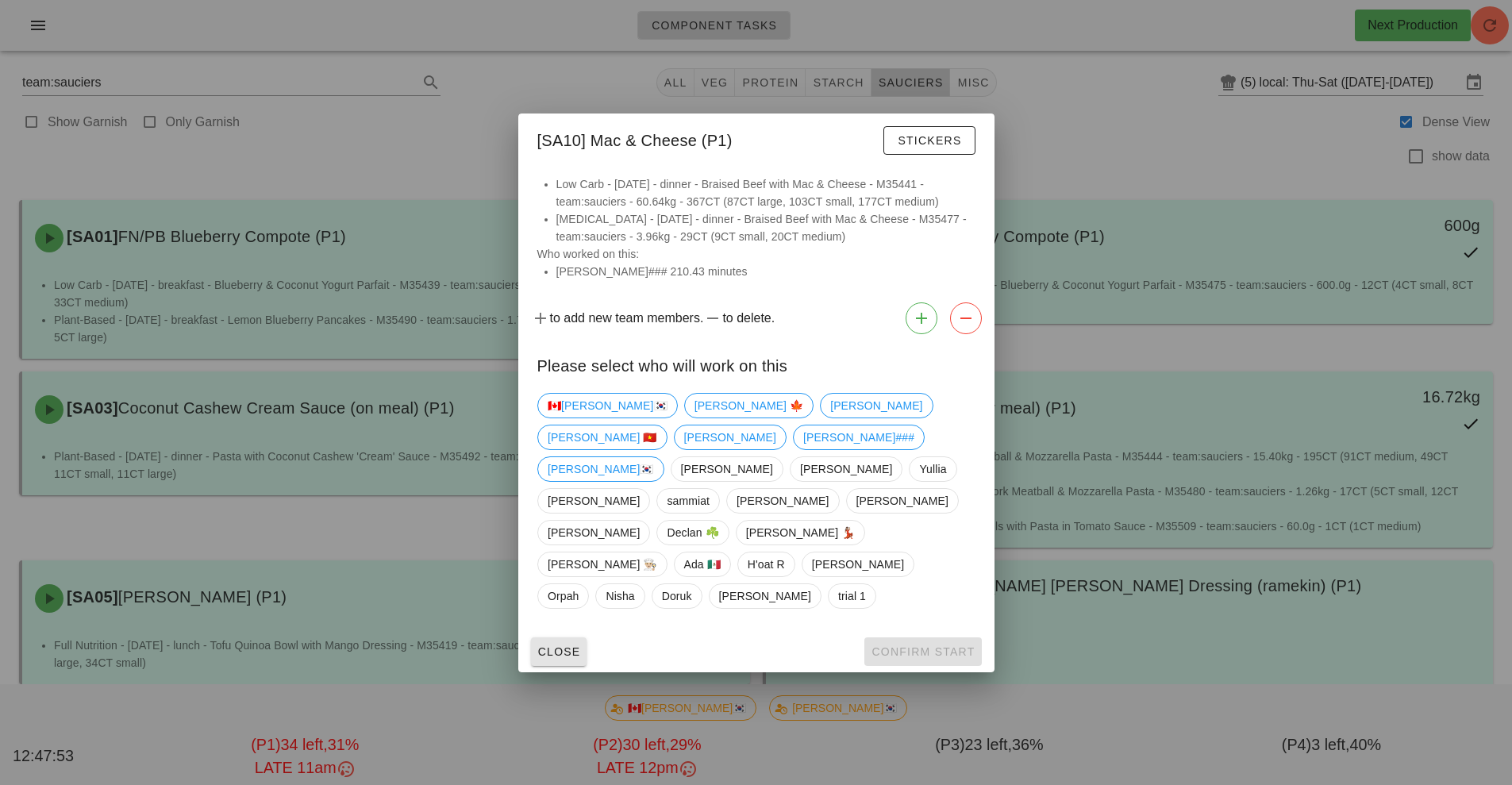
click at [559, 645] on span "Close" at bounding box center [559, 651] width 43 height 13
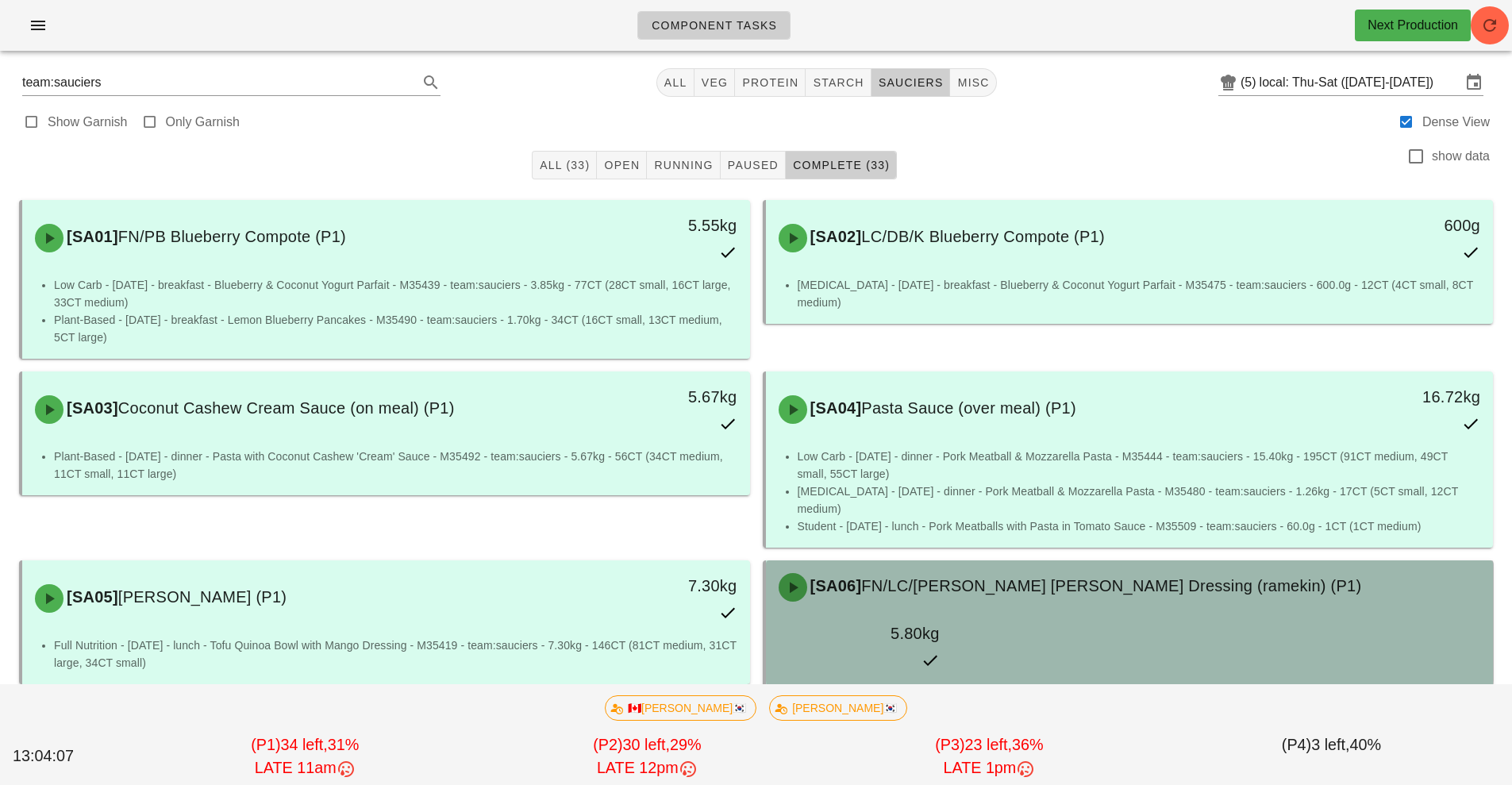
click at [1130, 684] on div "Full Nutrition - [DATE] - lunch - Lemon Pepper Tuna & Arugula Salad - M35422 - …" at bounding box center [1129, 707] width 728 height 47
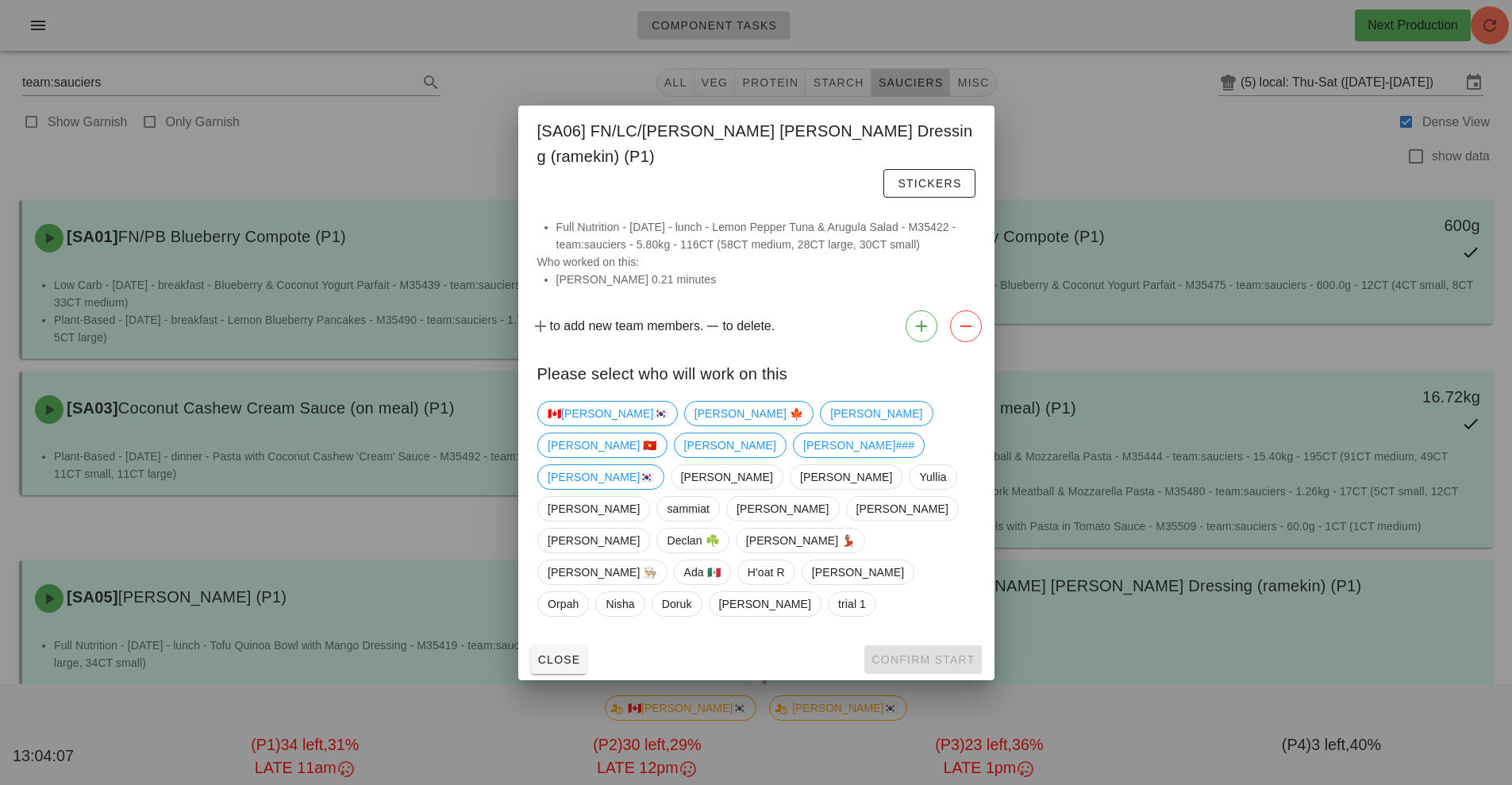
click at [1145, 621] on div at bounding box center [756, 392] width 1512 height 785
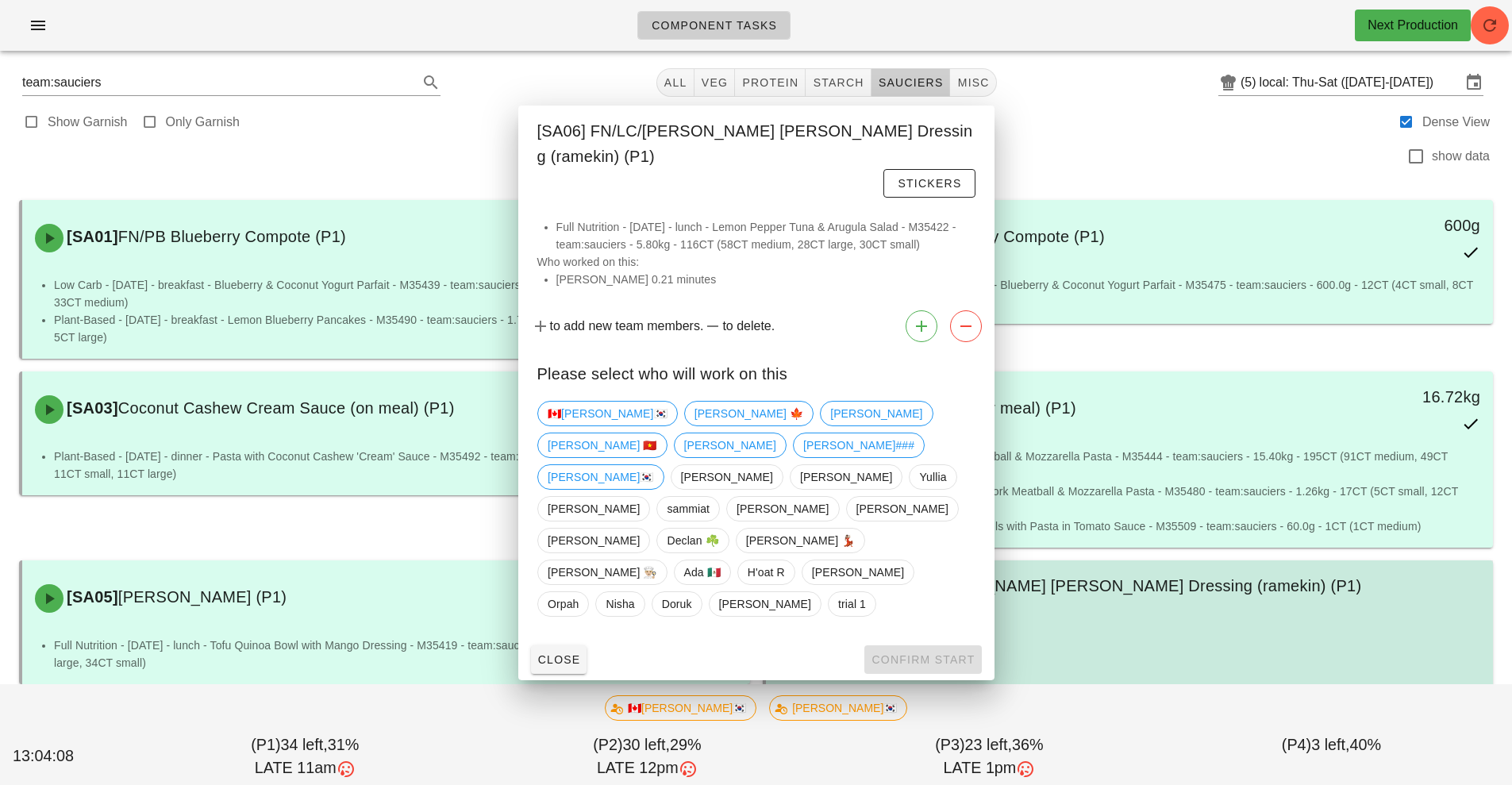
click at [1159, 684] on li "Full Nutrition - [DATE] - lunch - Lemon Pepper Tuna & Arugula Salad - M35422 - …" at bounding box center [1139, 700] width 683 height 34
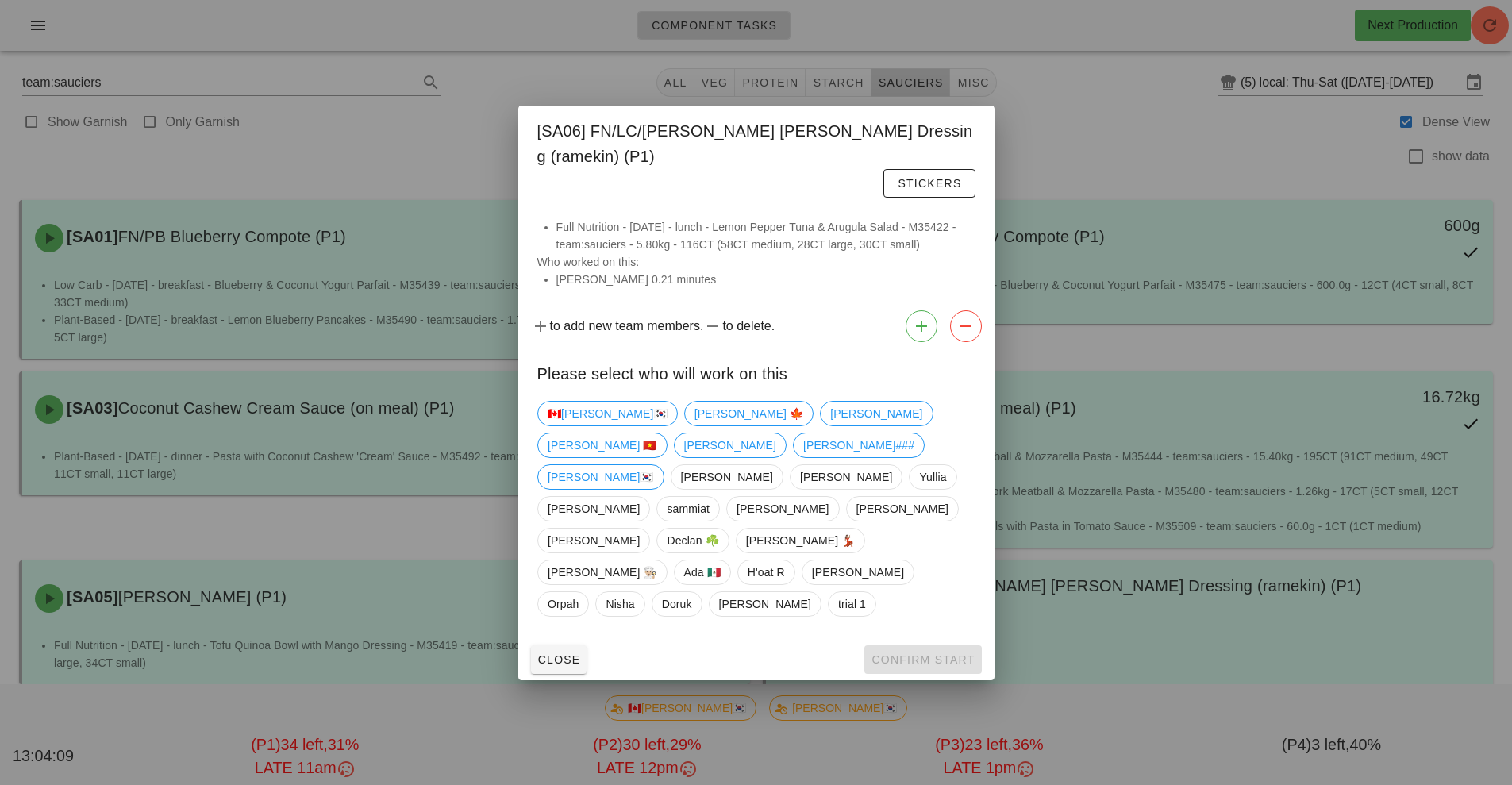
click at [1114, 114] on div at bounding box center [756, 392] width 1512 height 785
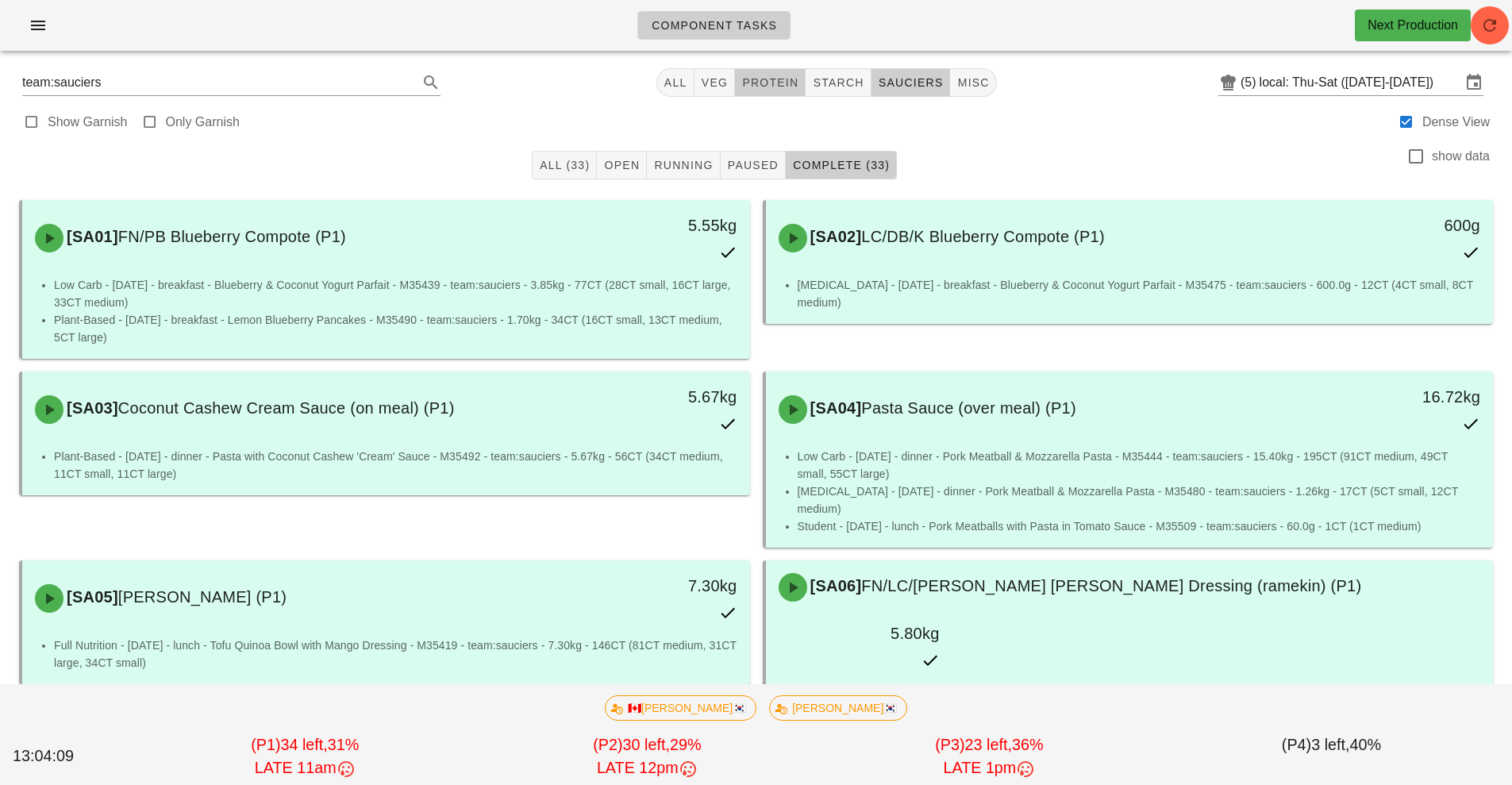
click at [777, 78] on span "protein" at bounding box center [769, 82] width 57 height 13
type input "team:protein"
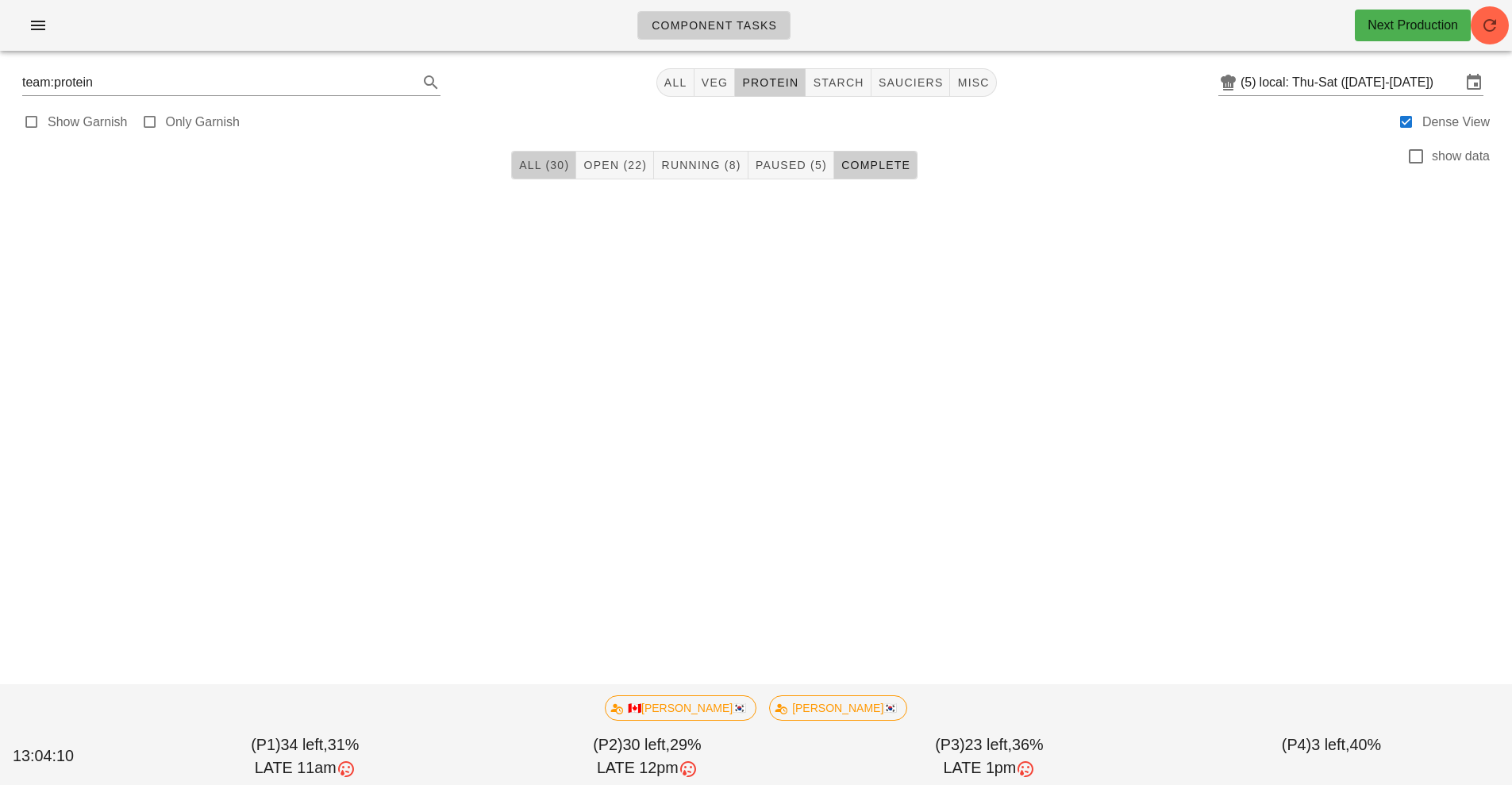
click at [529, 168] on span "All (30)" at bounding box center [544, 164] width 51 height 13
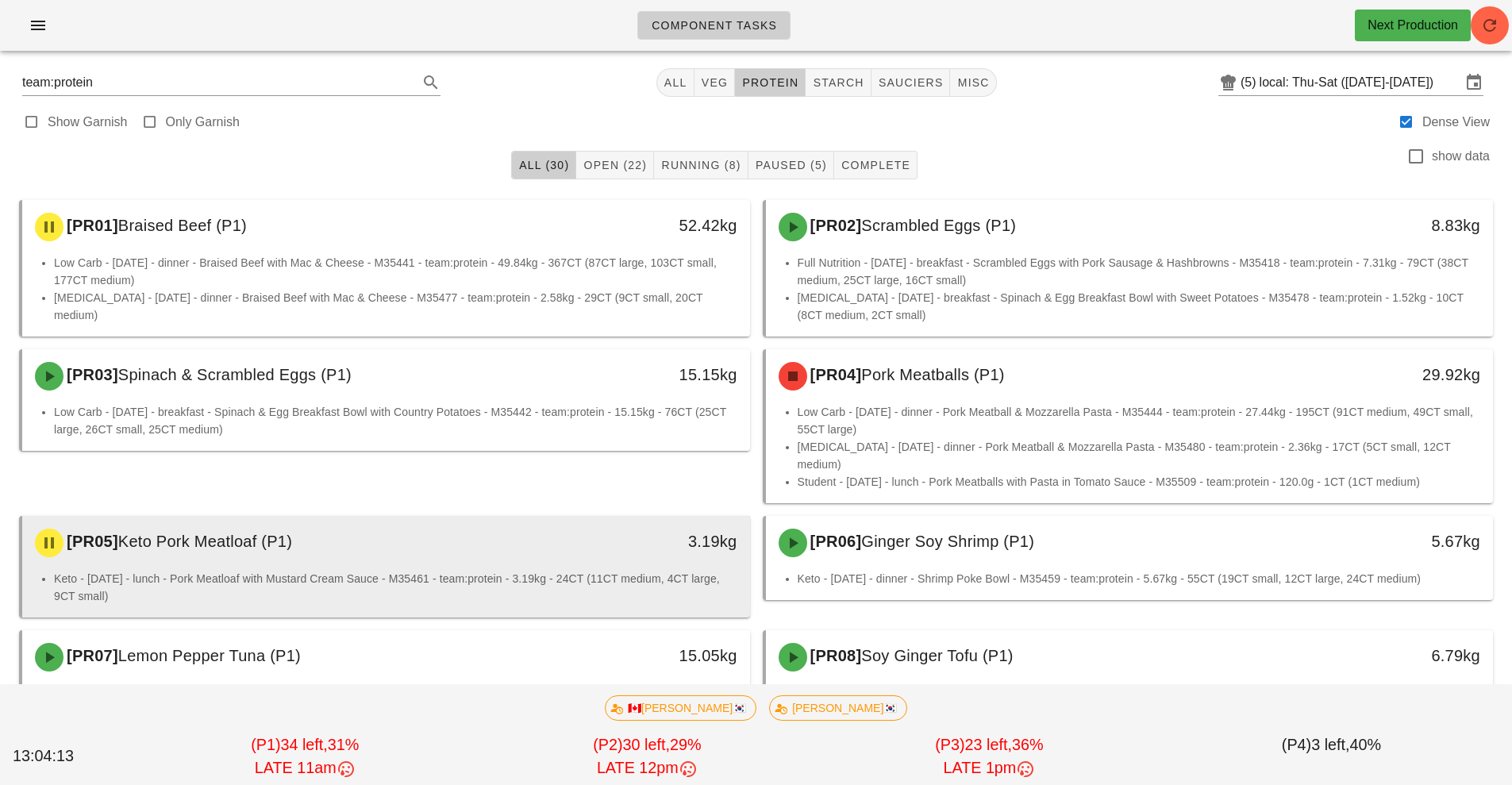
click at [571, 543] on div "3.19kg" at bounding box center [655, 543] width 180 height 47
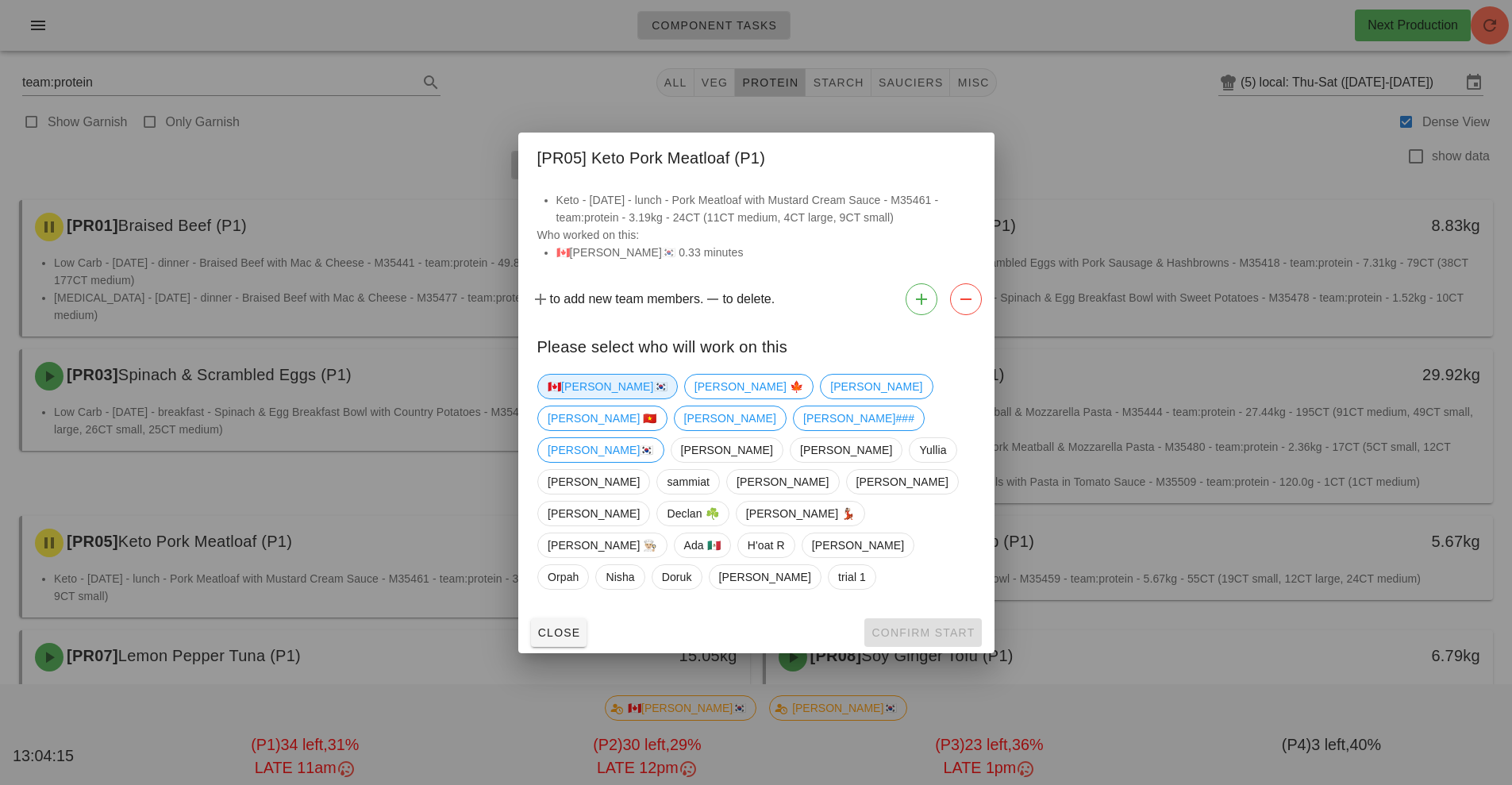
click at [582, 398] on span "🇨🇦[PERSON_NAME]🇰🇷" at bounding box center [608, 387] width 120 height 24
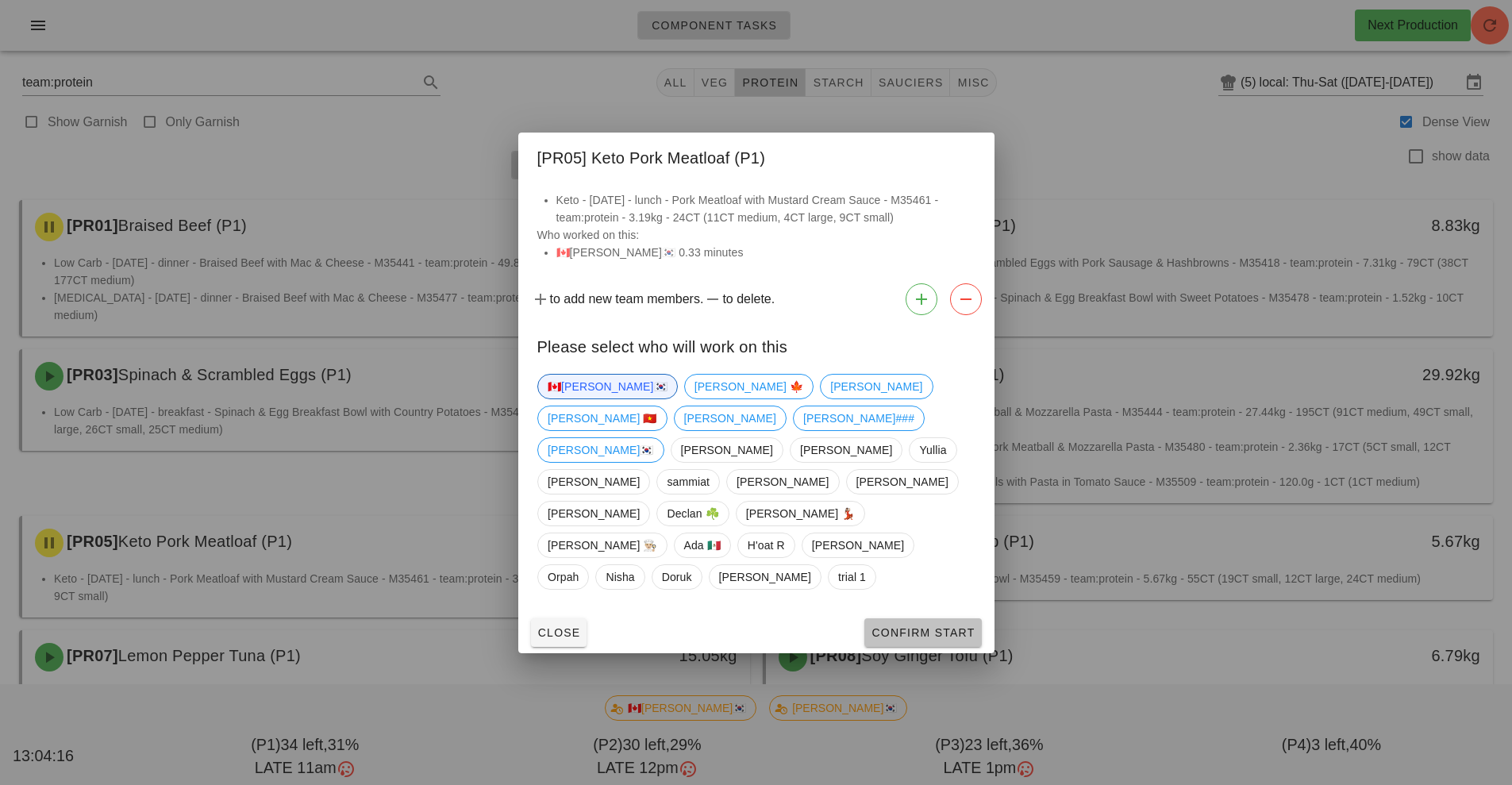
click at [921, 618] on button "Confirm Start" at bounding box center [922, 632] width 117 height 29
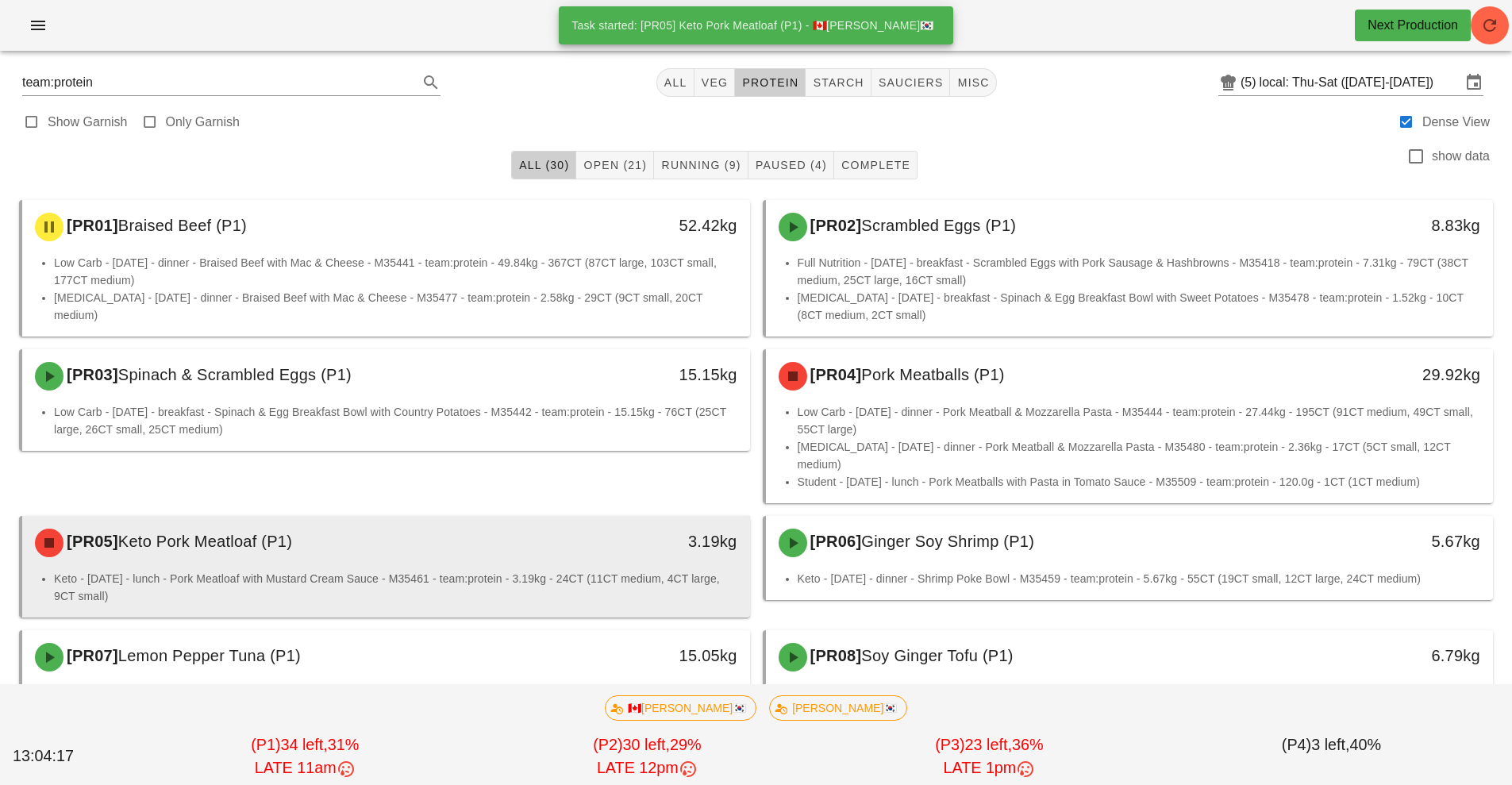
click at [523, 519] on div "[PR05] Keto Pork Meatloaf (P1)" at bounding box center [295, 543] width 540 height 47
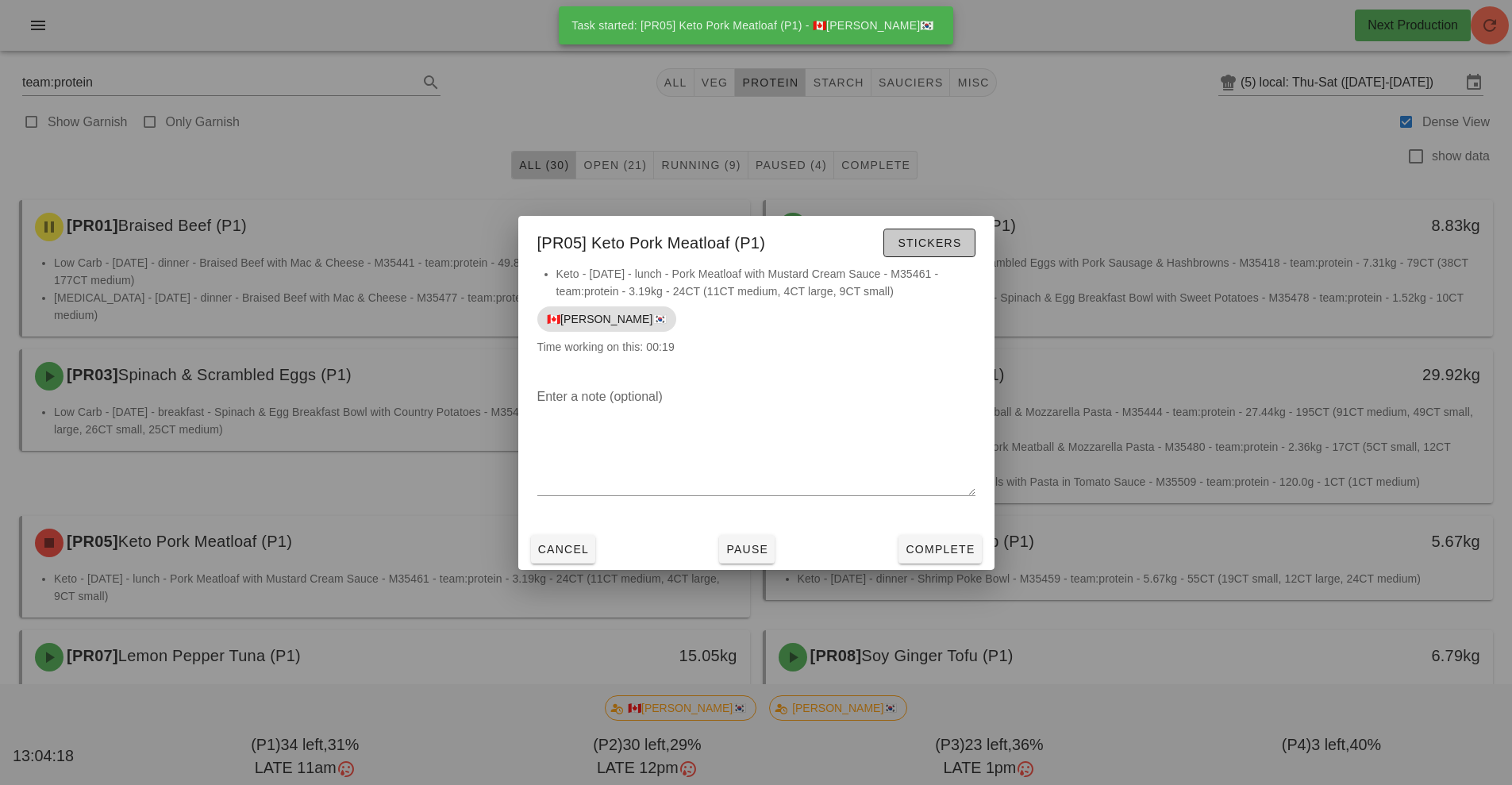
click at [941, 239] on span "Stickers" at bounding box center [928, 242] width 64 height 13
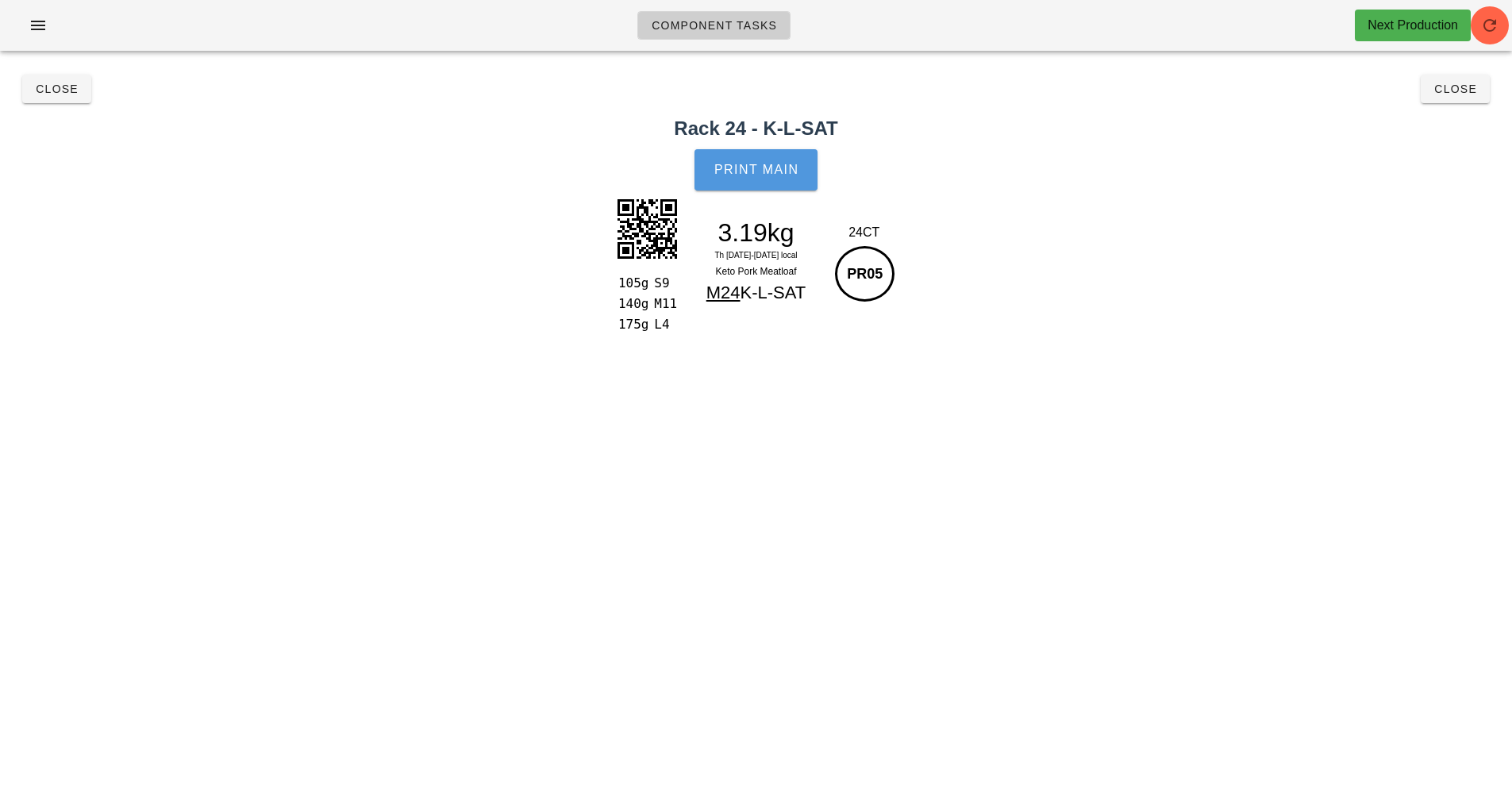
click at [777, 172] on span "Print Main" at bounding box center [756, 169] width 86 height 15
click at [1461, 90] on span "Close" at bounding box center [1455, 89] width 43 height 13
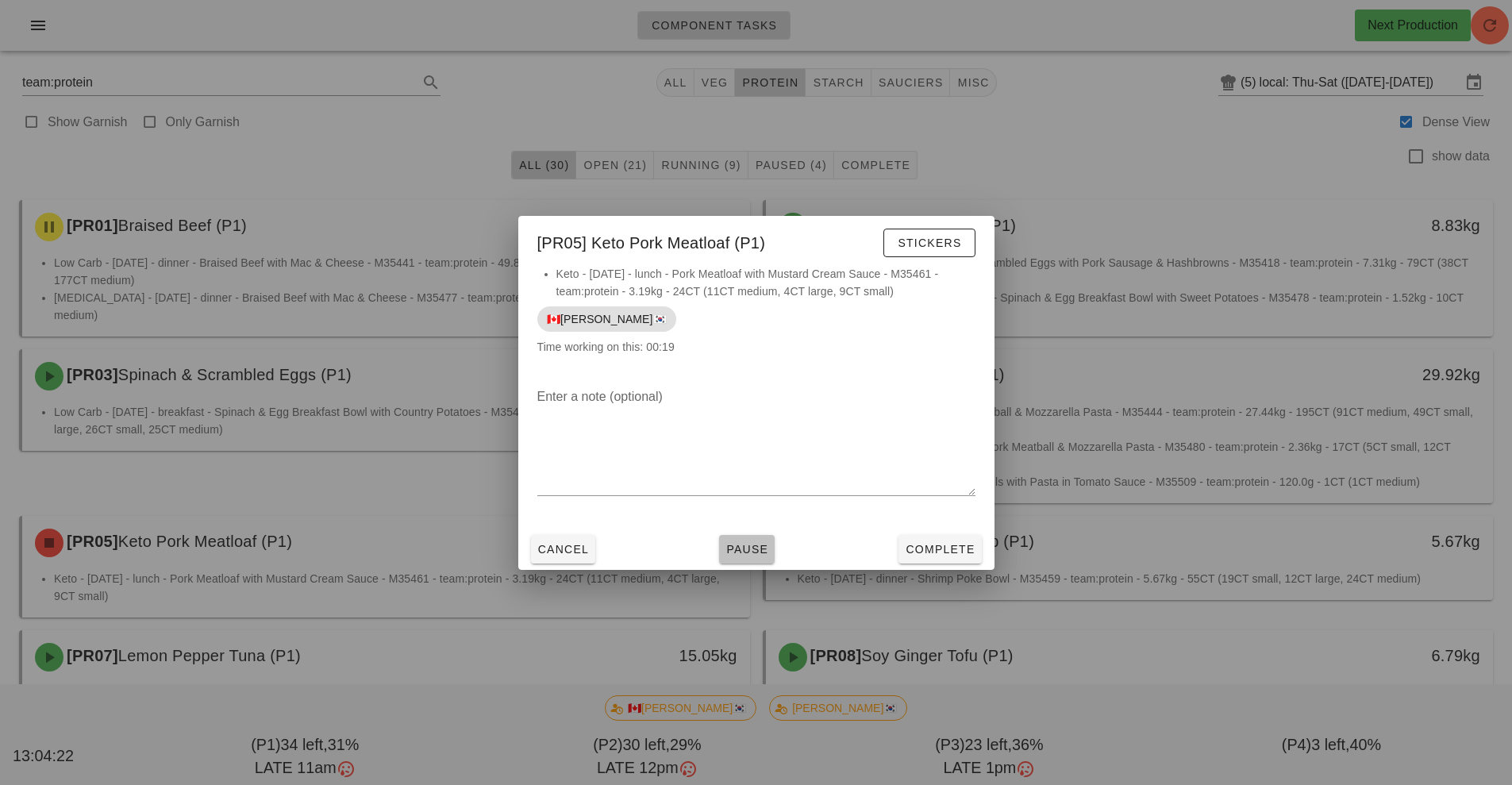
click at [762, 557] on button "Pause" at bounding box center [747, 549] width 55 height 29
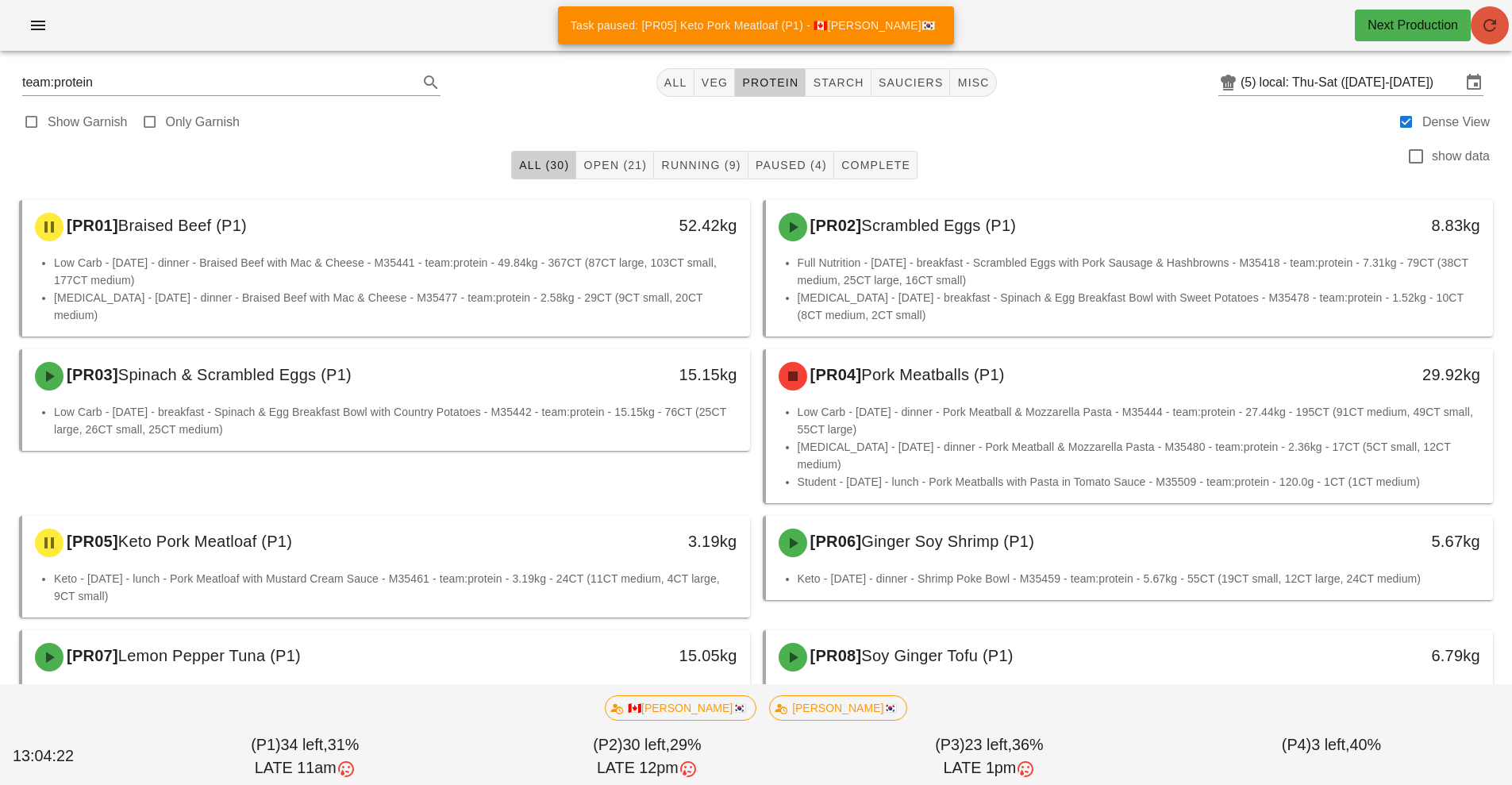
click at [1487, 21] on icon "button" at bounding box center [1488, 25] width 19 height 19
